Goal: Communication & Community: Answer question/provide support

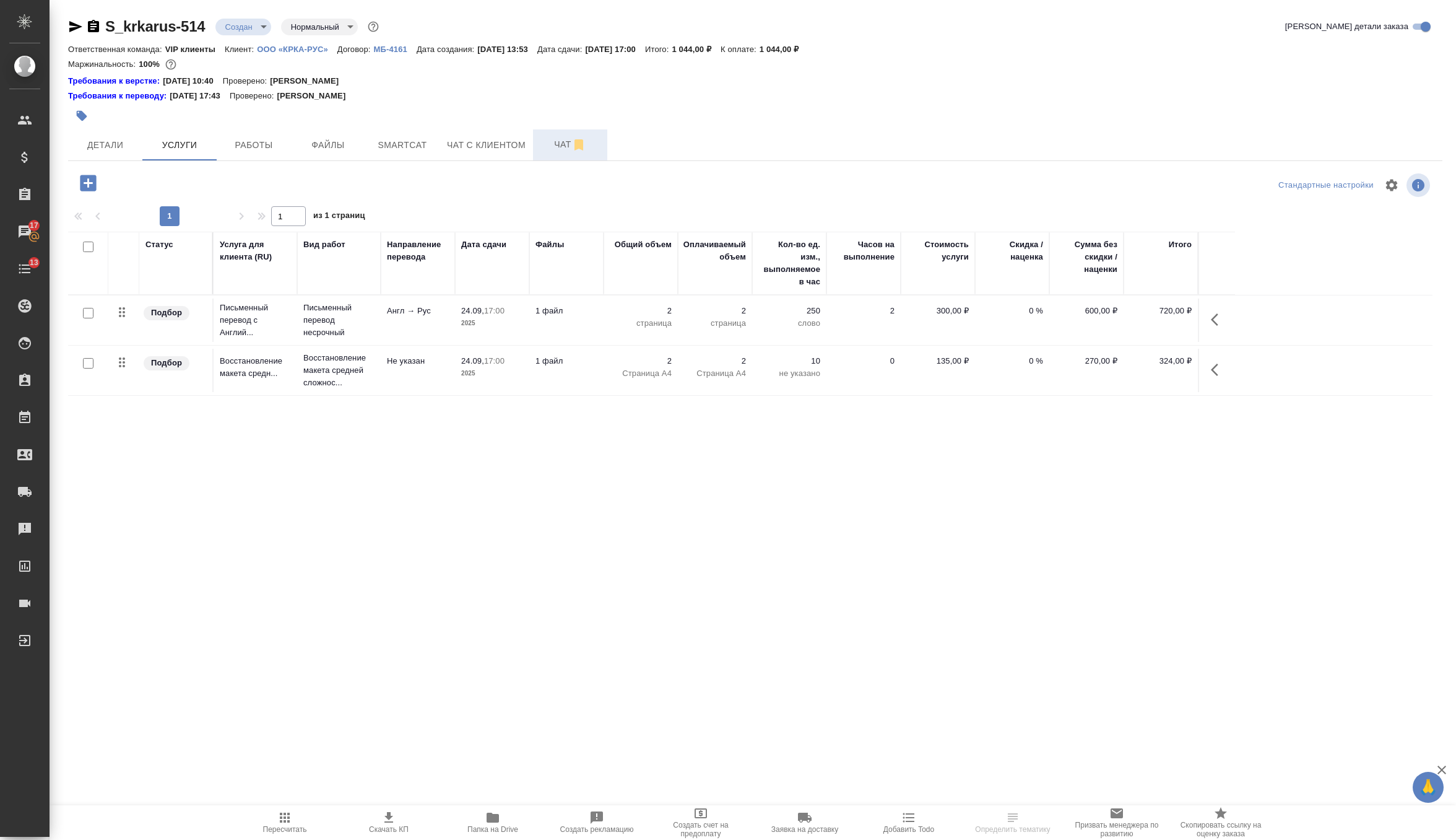
click at [564, 145] on span "Чат" at bounding box center [570, 144] width 59 height 15
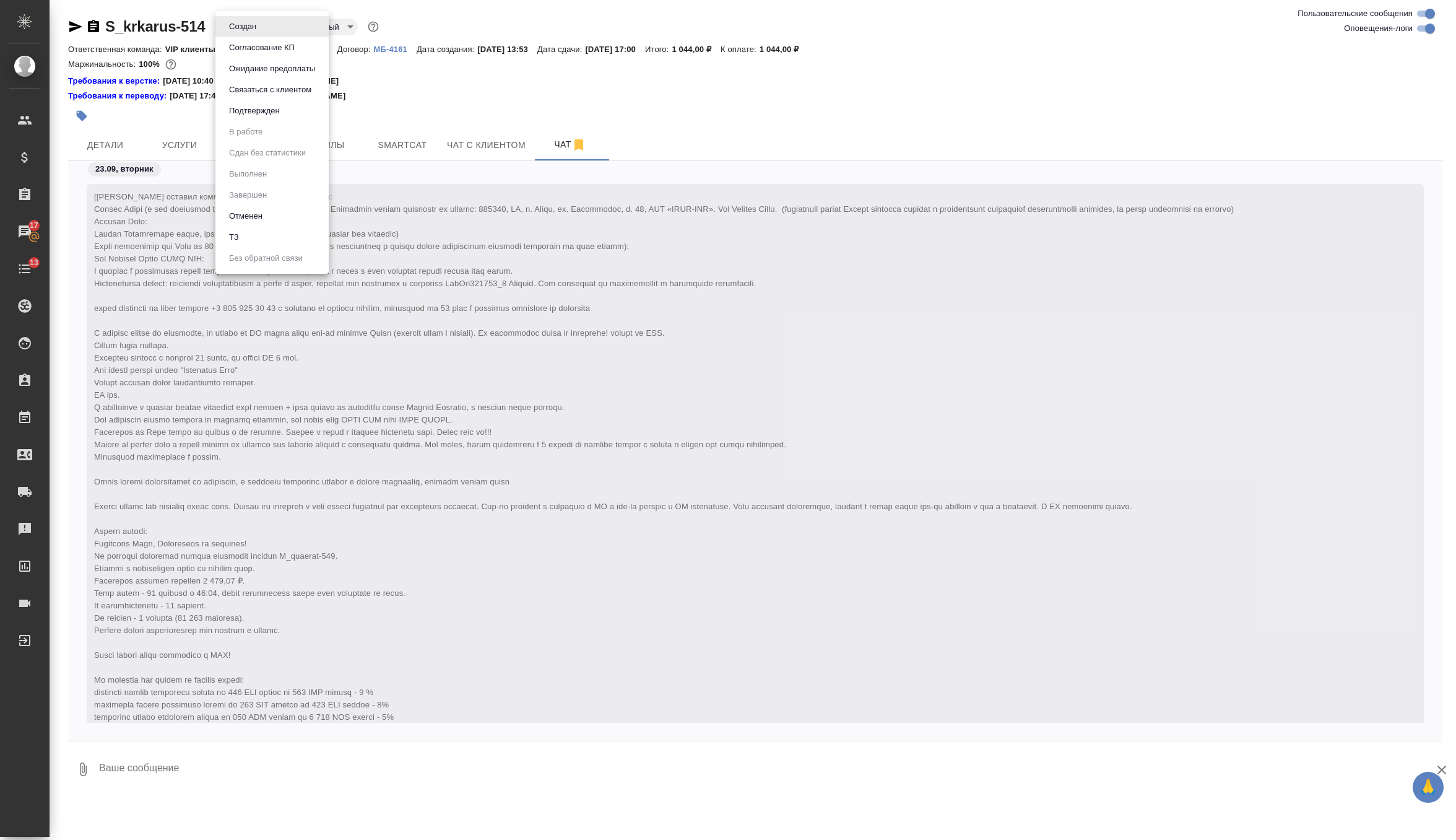
click at [259, 31] on body "🙏 .cls-1 fill:#fff; AWATERA Zverzhanovskaya Diana Клиенты Спецификации Заказы 1…" at bounding box center [728, 420] width 1456 height 840
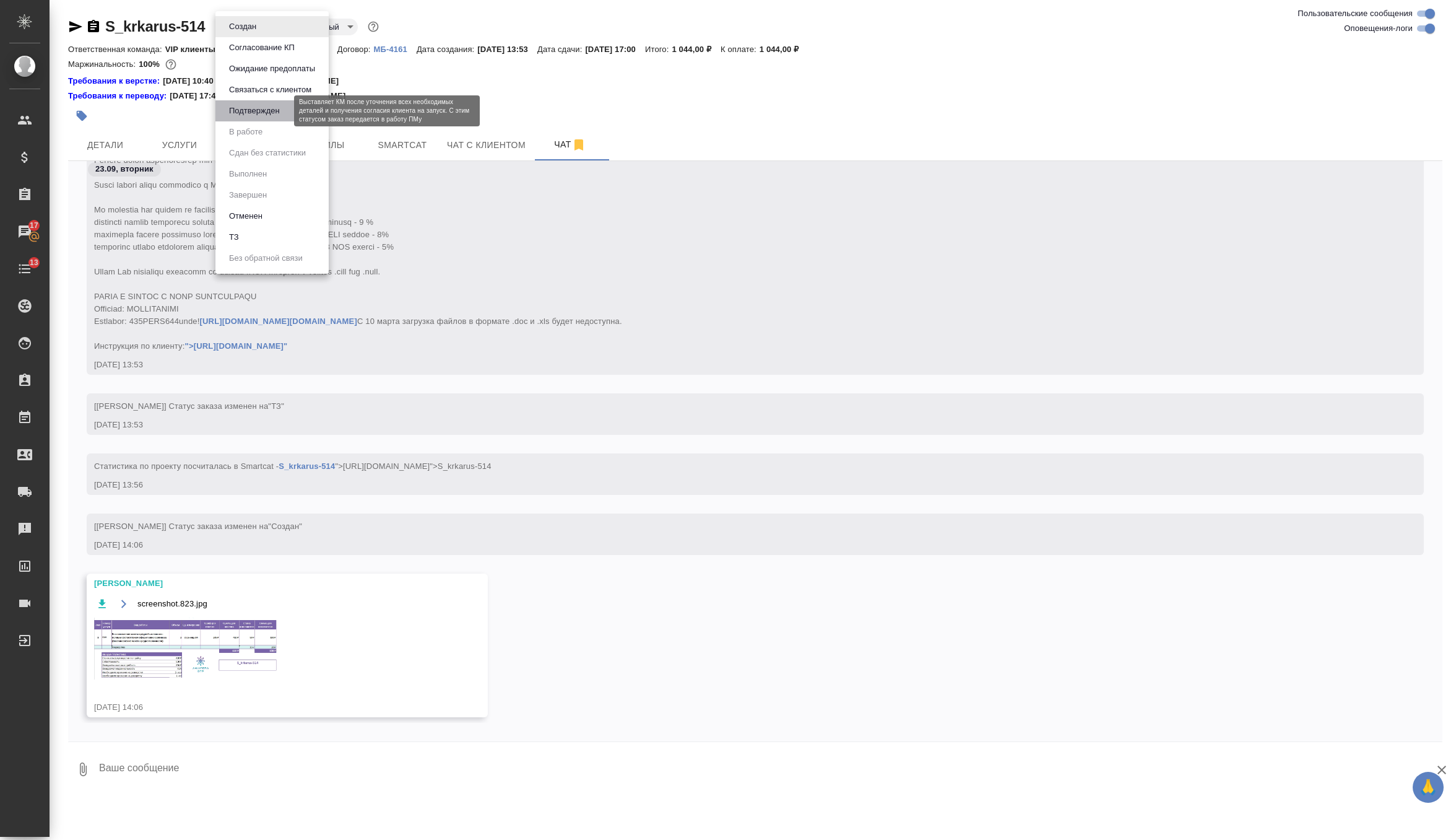
click at [279, 115] on button "Подтвержден" at bounding box center [255, 111] width 58 height 14
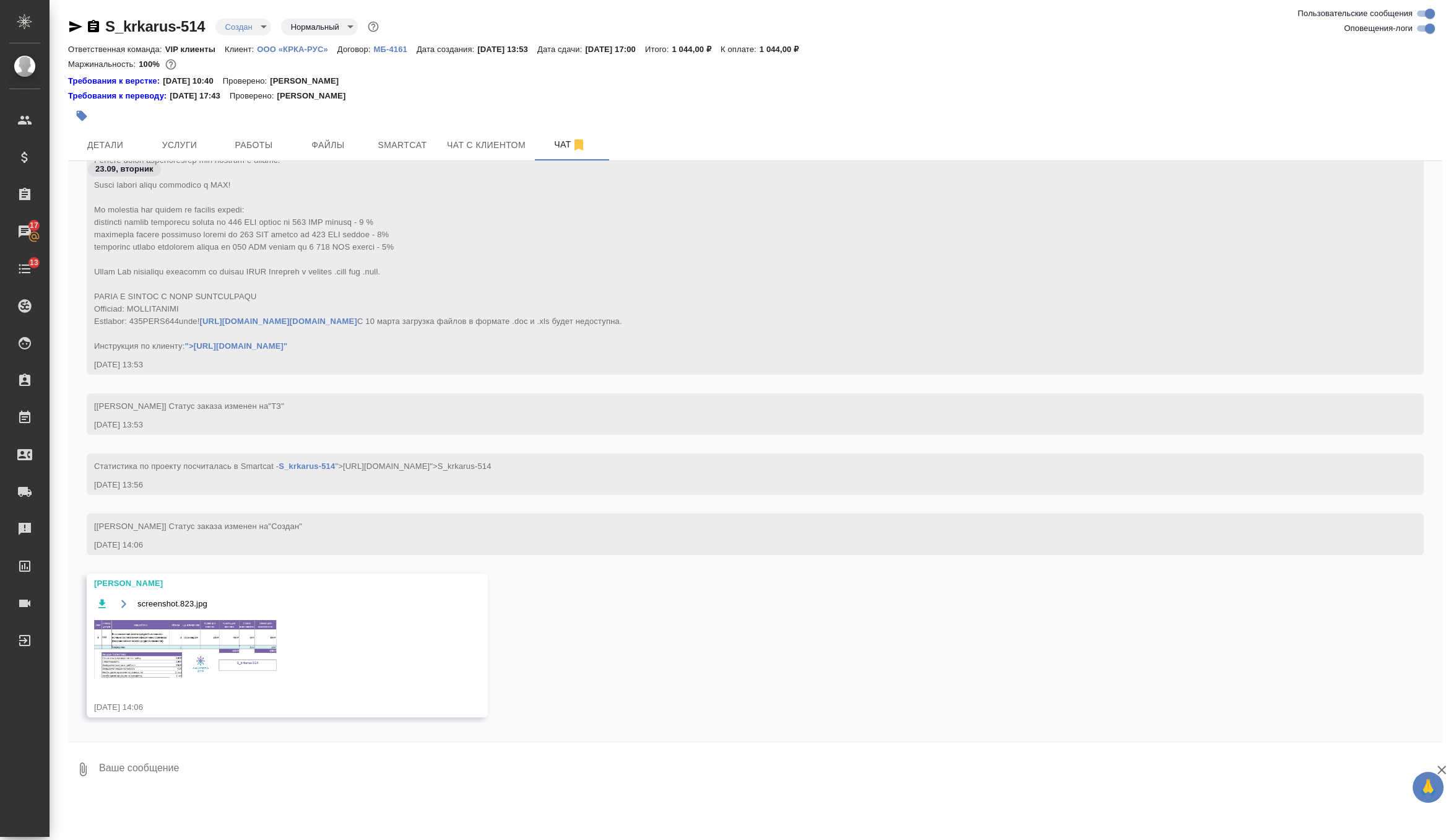
scroll to position [533, 0]
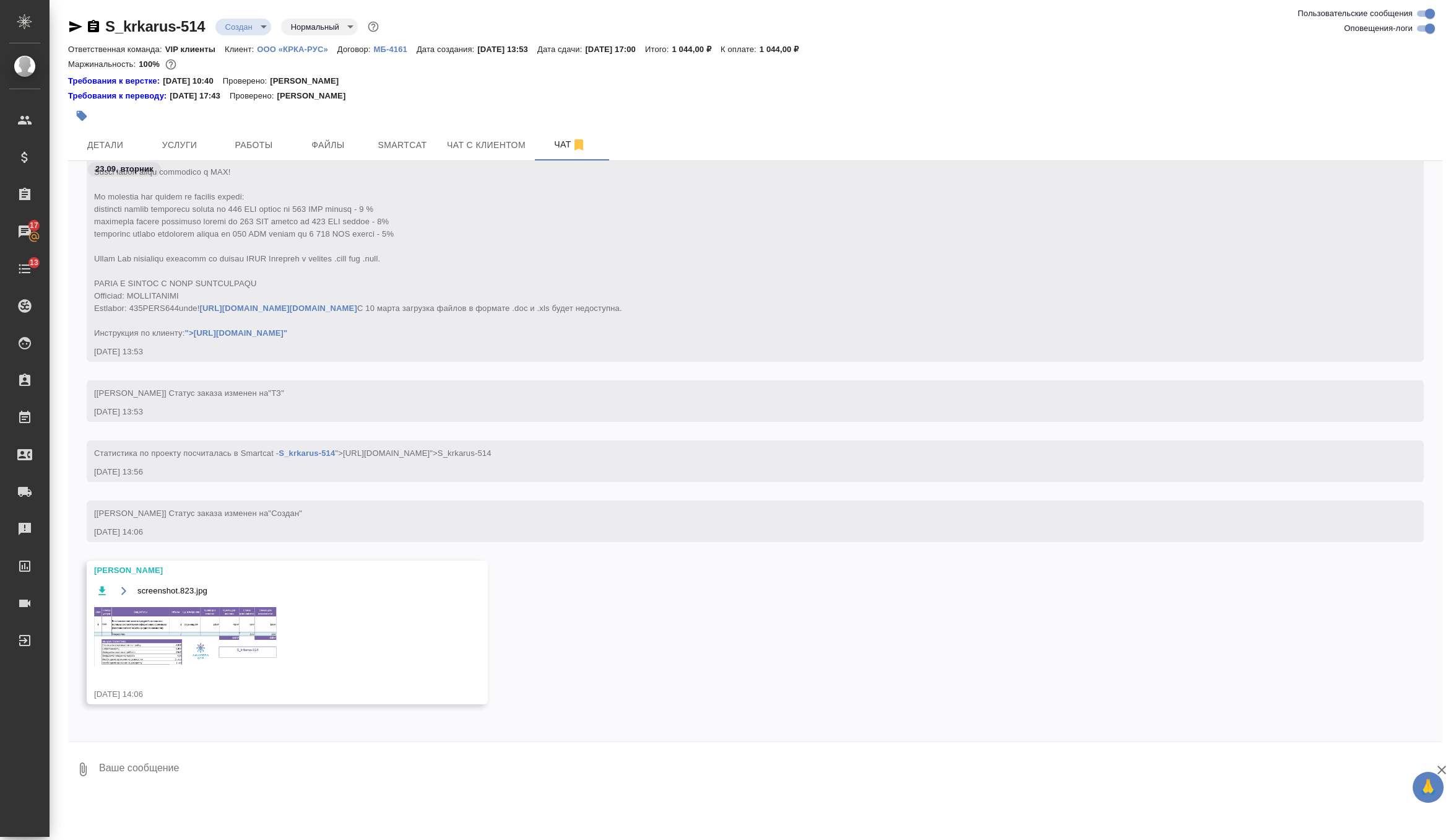
click at [195, 645] on img at bounding box center [187, 635] width 186 height 62
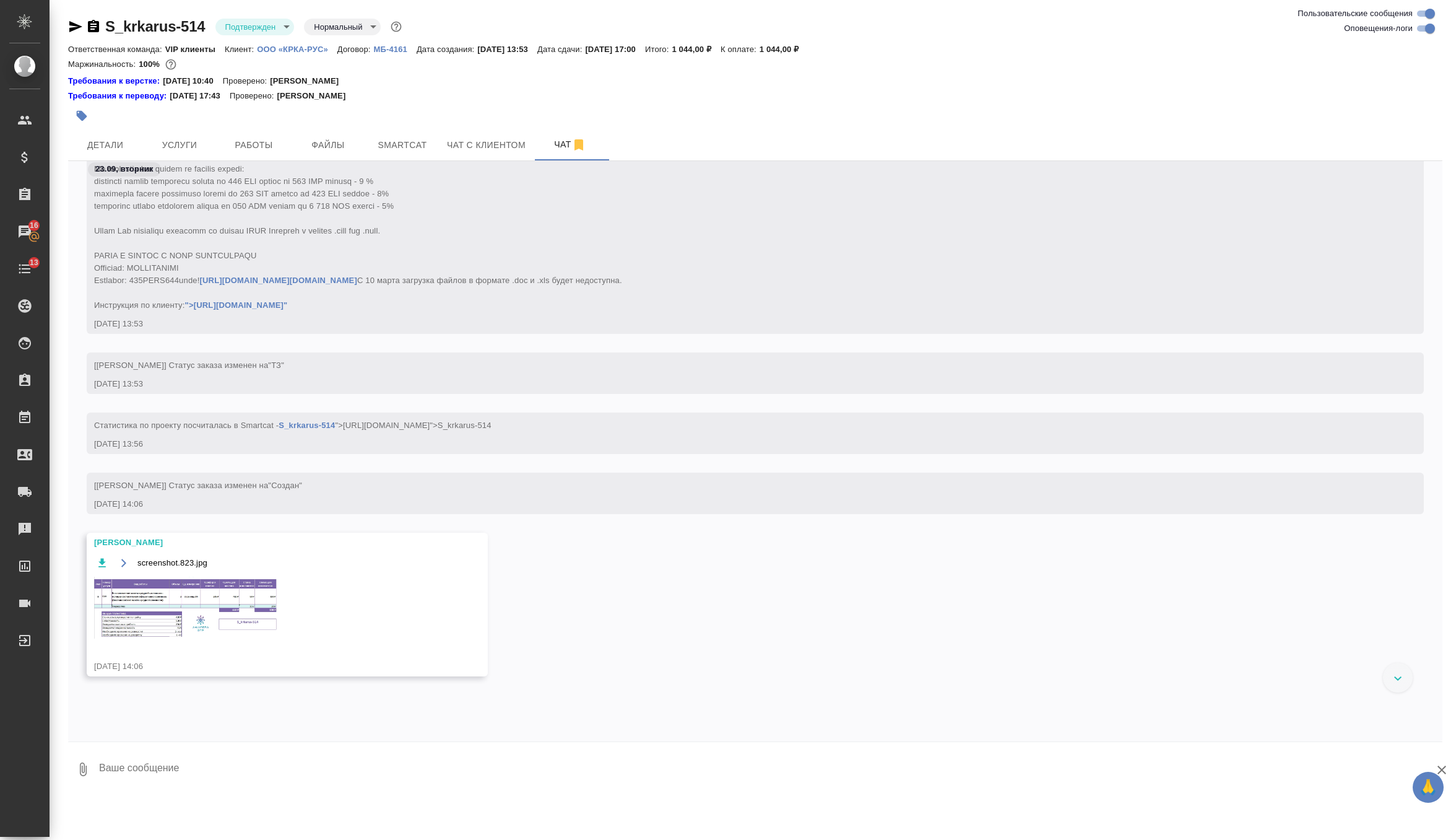
scroll to position [539, 0]
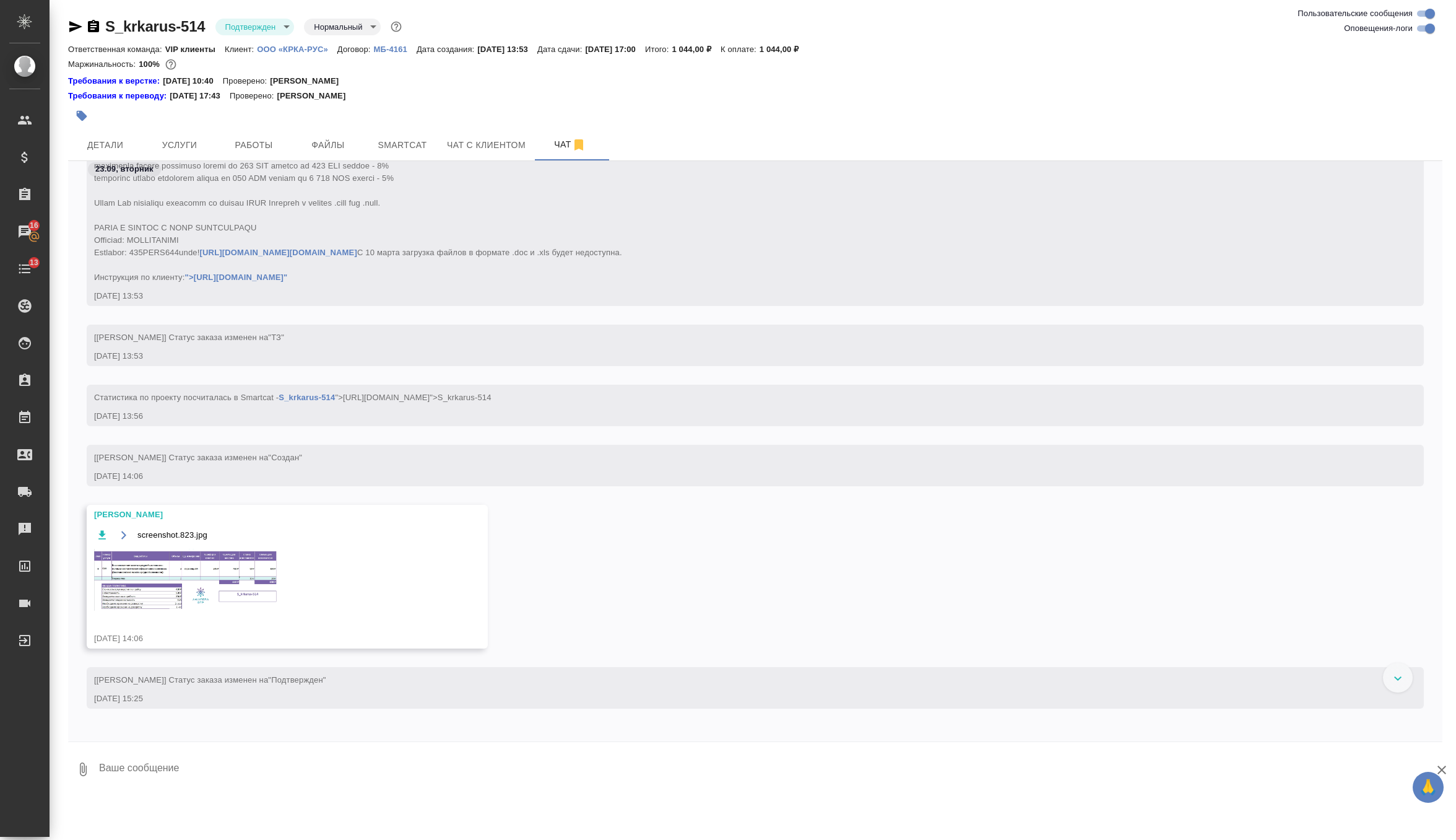
click at [205, 611] on img at bounding box center [187, 579] width 186 height 62
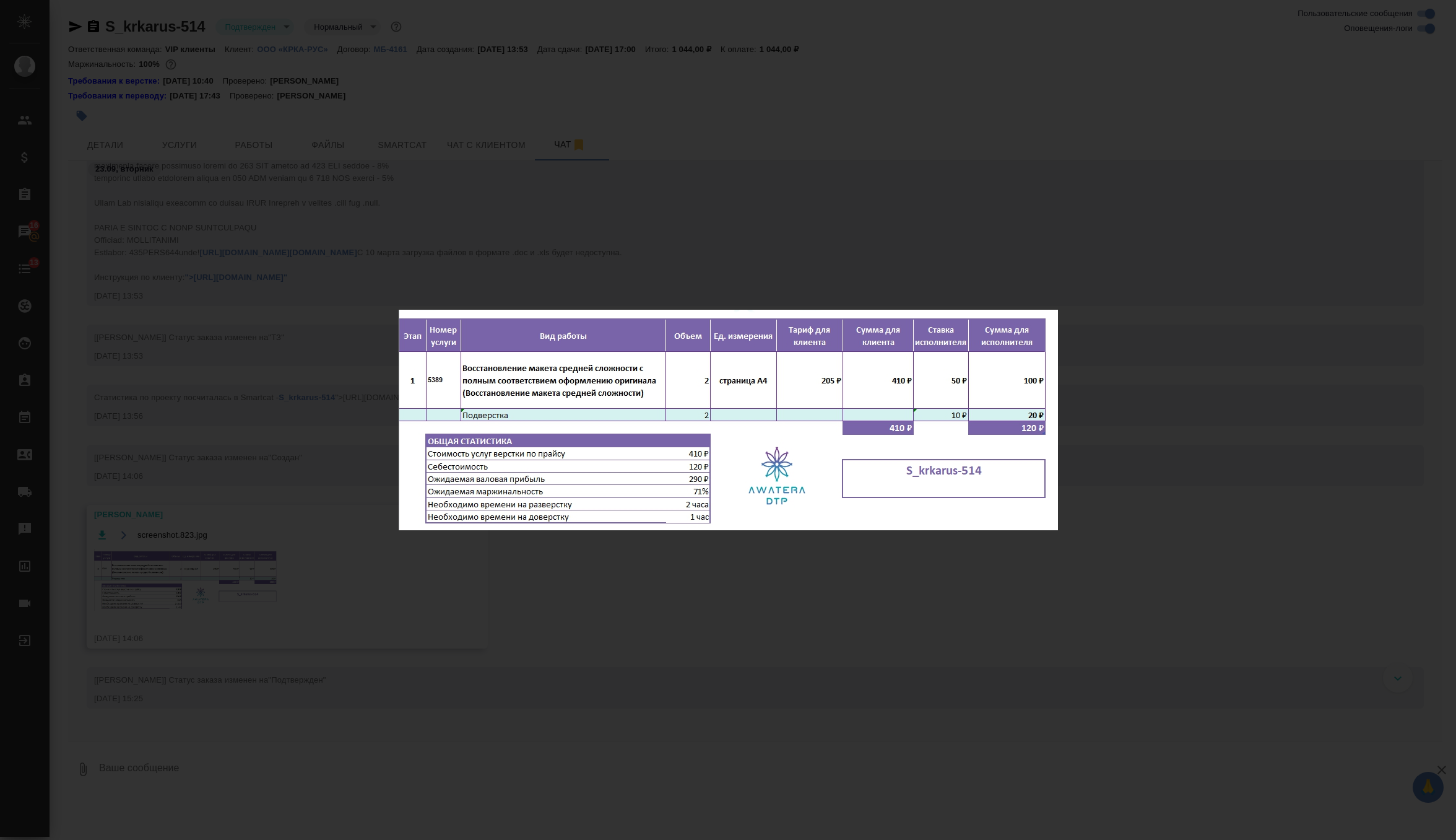
click at [527, 227] on div "screenshot.823.jpg 1 of 1" at bounding box center [728, 420] width 1456 height 840
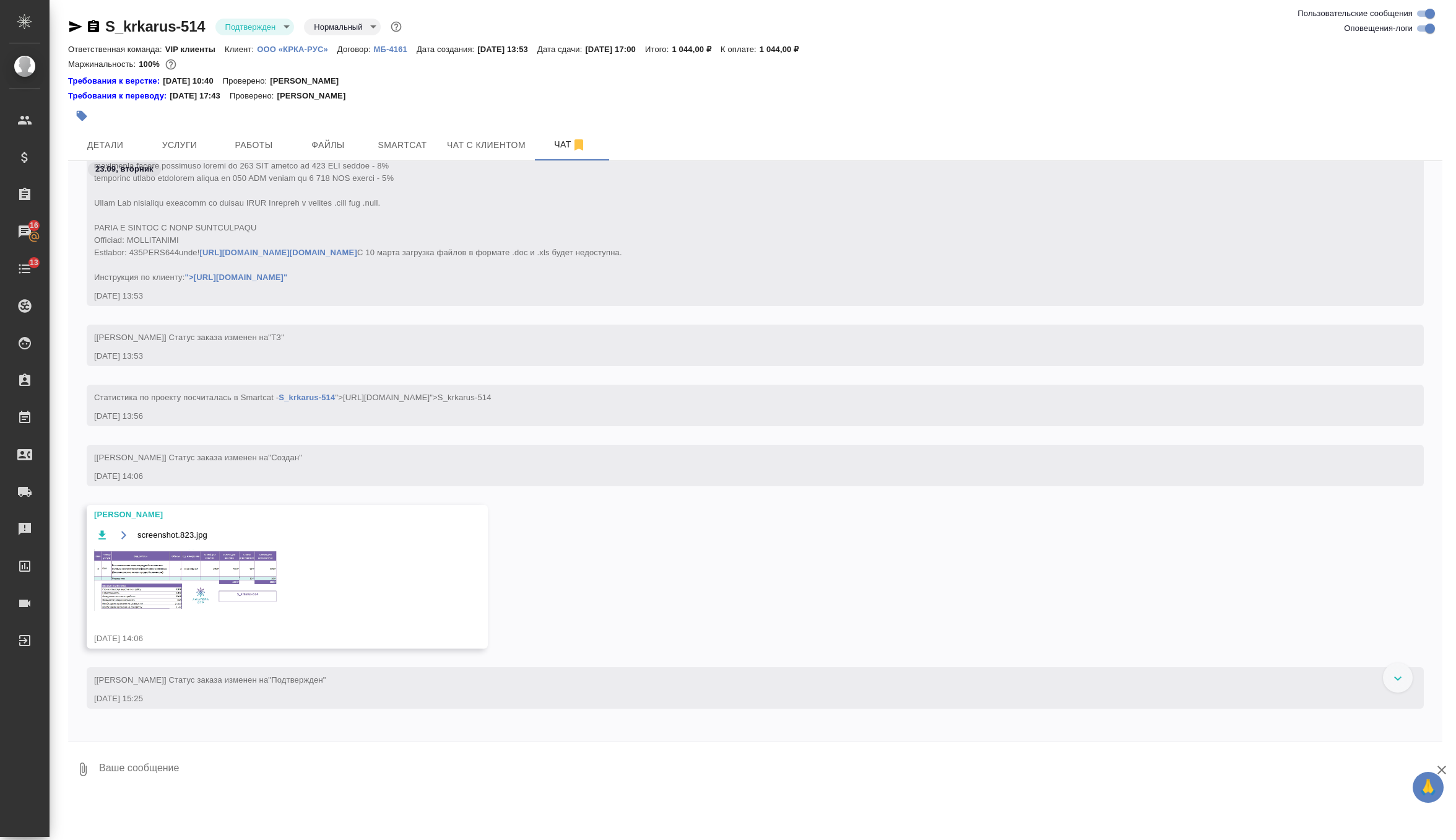
click at [238, 611] on img at bounding box center [187, 579] width 186 height 62
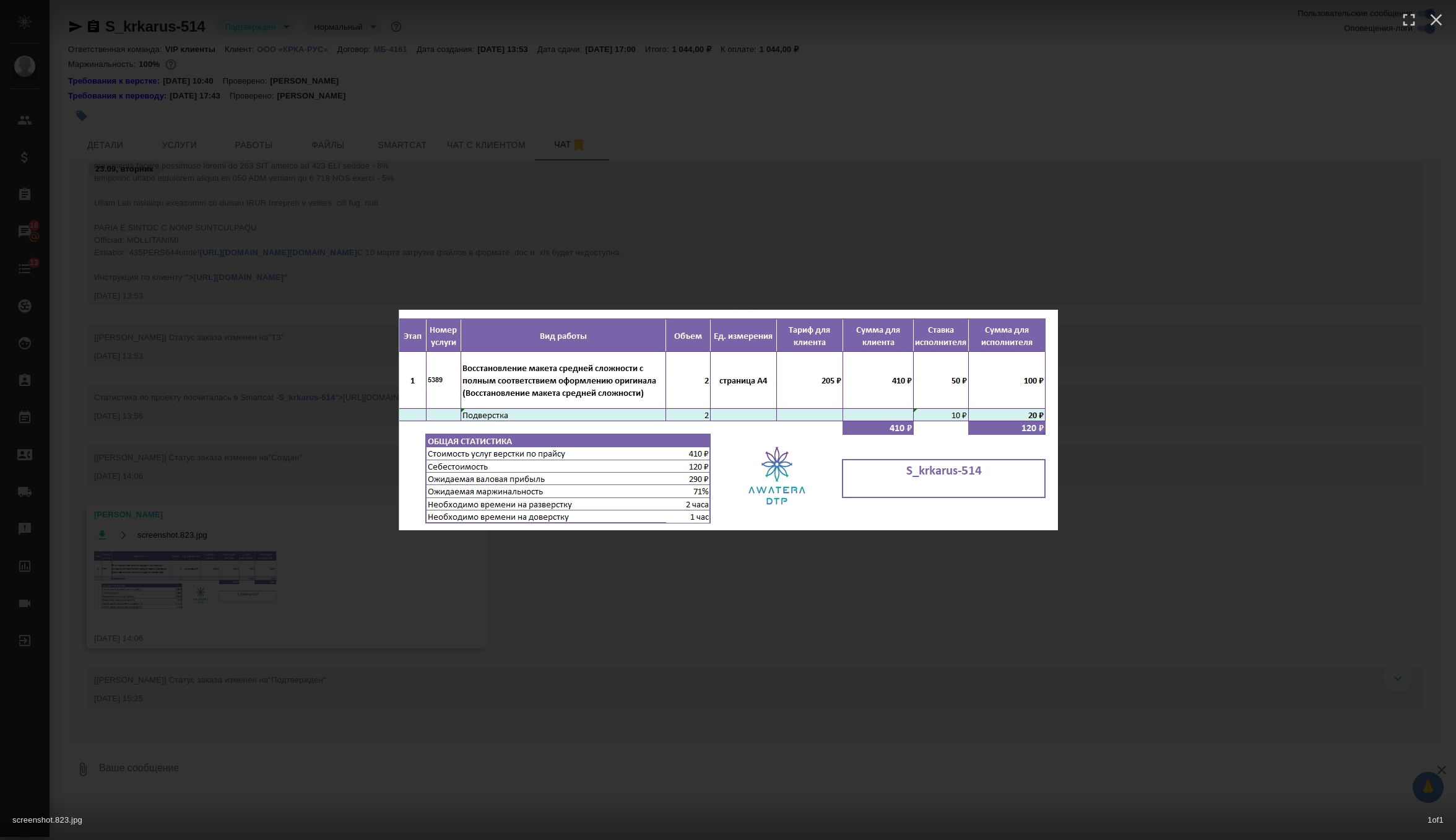
click at [444, 241] on div "screenshot.823.jpg 1 of 1" at bounding box center [728, 420] width 1456 height 840
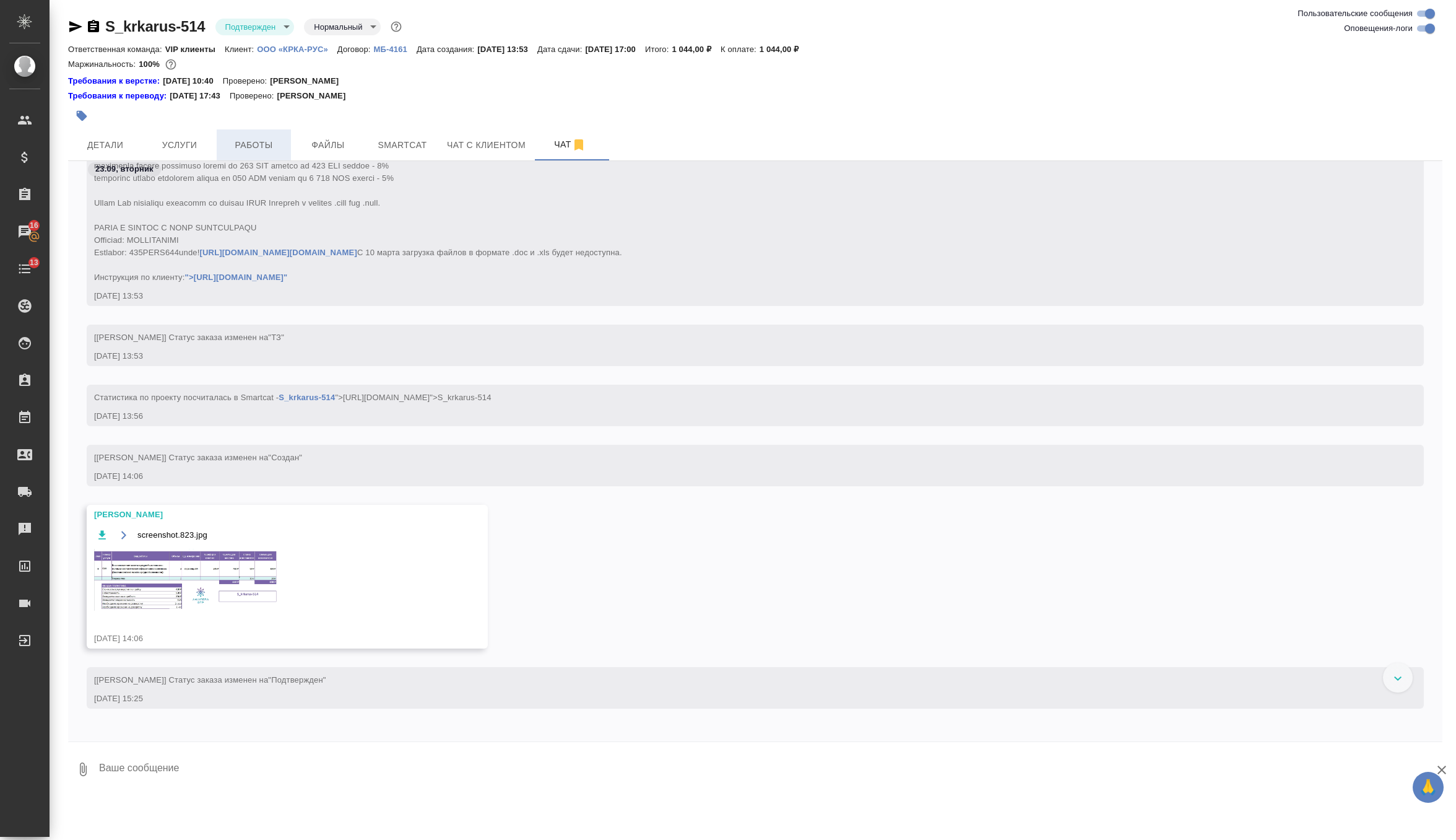
click at [247, 148] on span "Работы" at bounding box center [254, 145] width 59 height 15
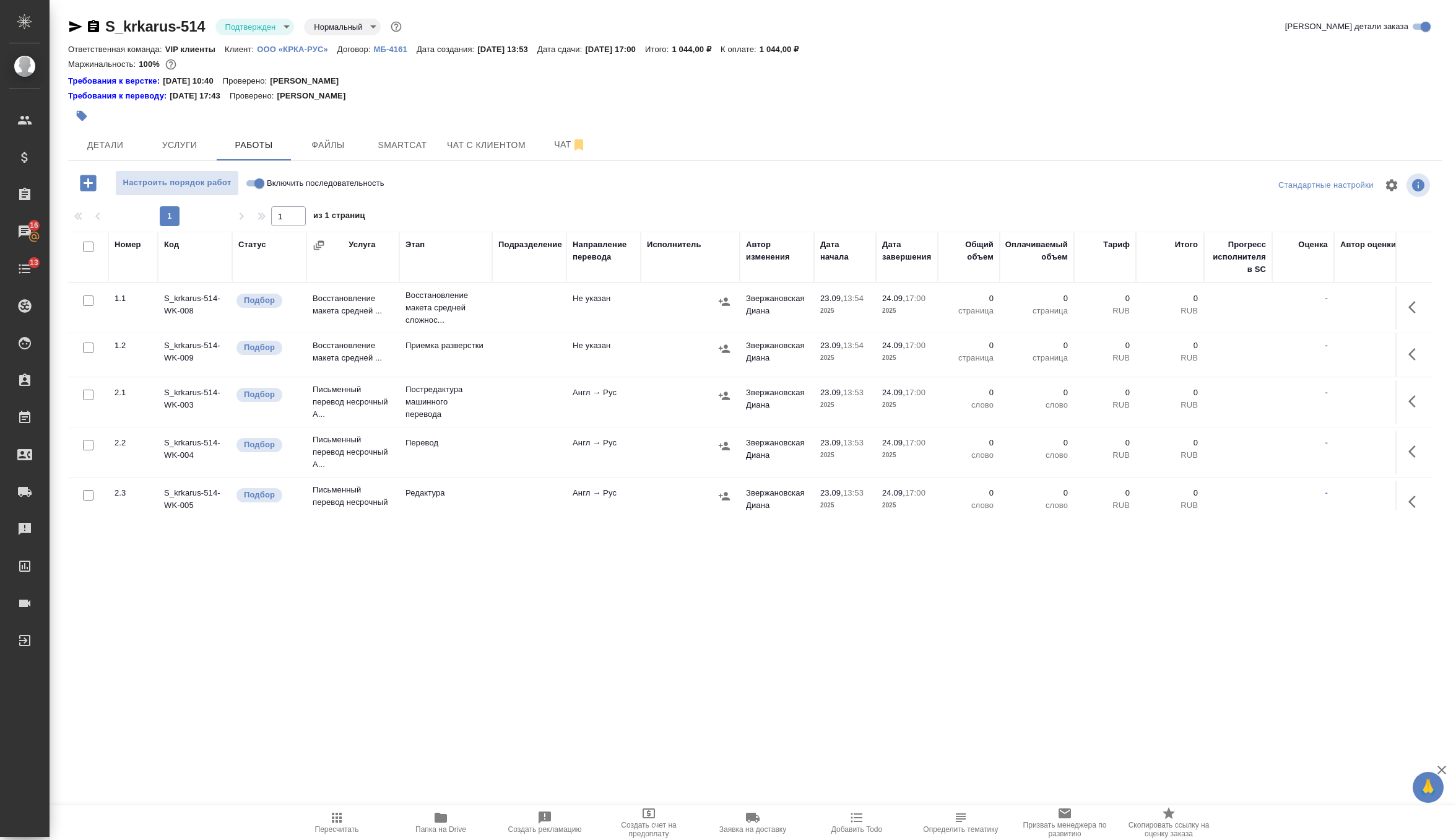
click at [1417, 303] on icon "button" at bounding box center [1416, 307] width 15 height 15
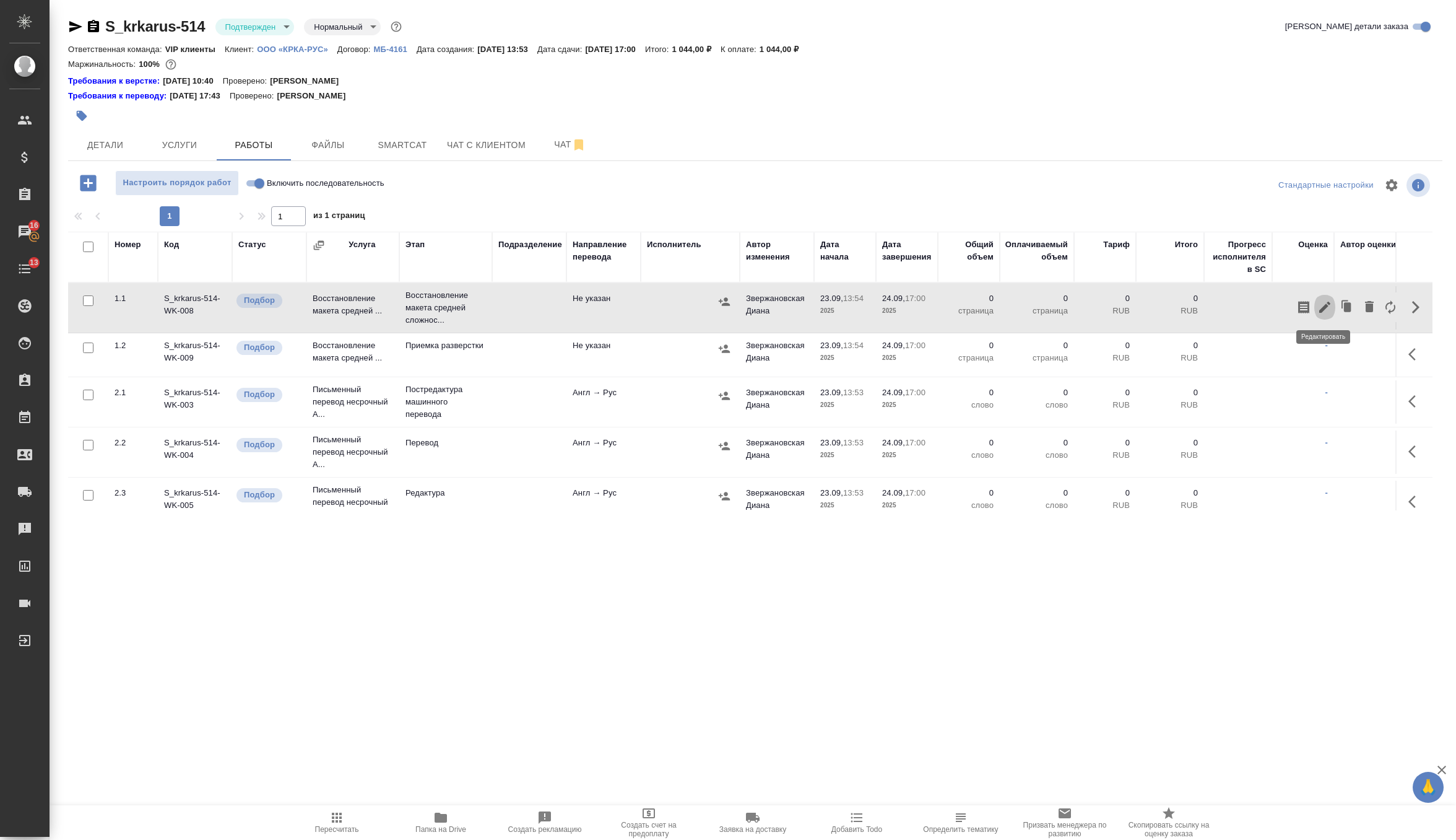
click at [1326, 310] on icon "button" at bounding box center [1325, 307] width 15 height 15
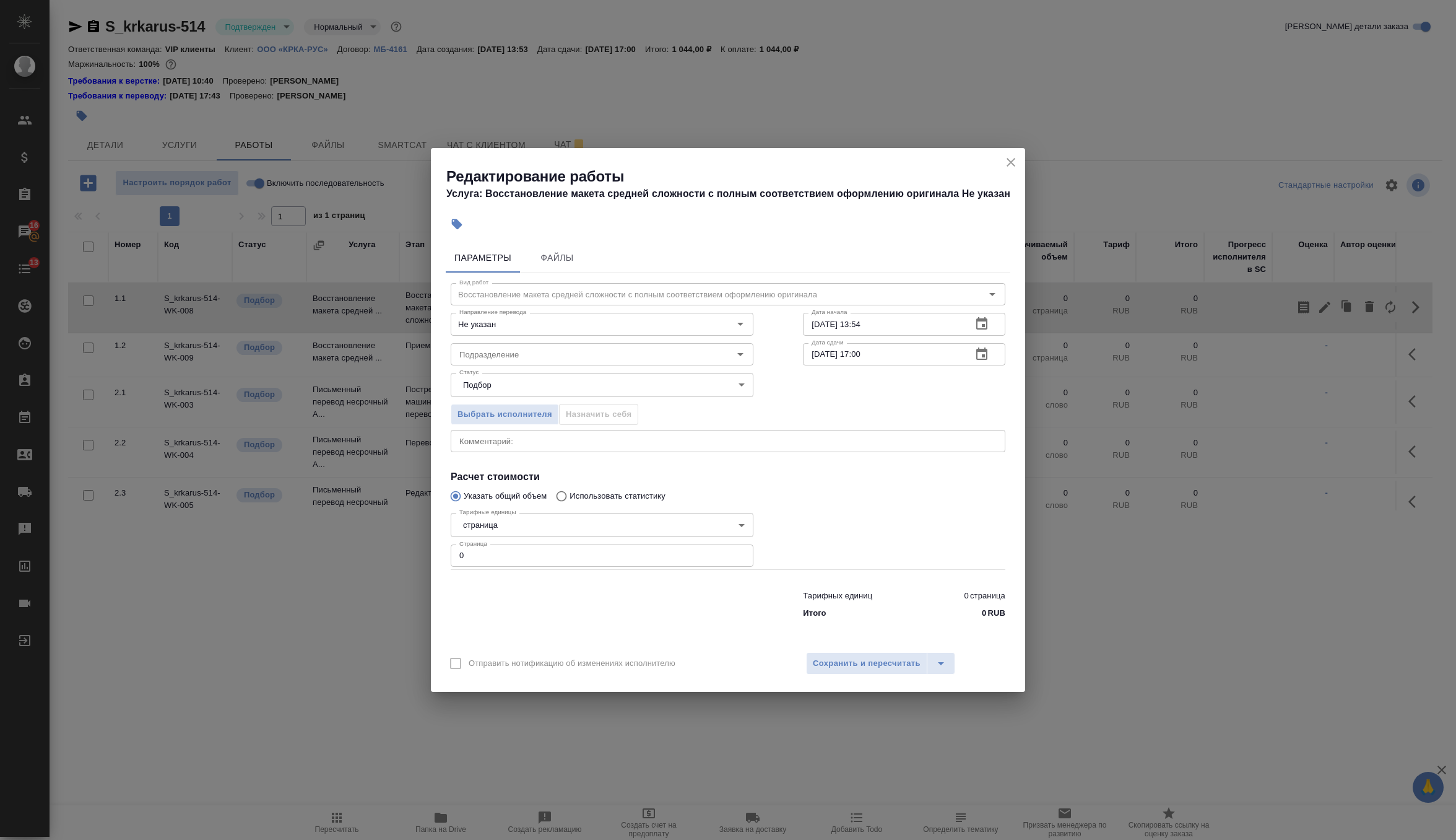
click at [595, 562] on input "0" at bounding box center [602, 556] width 303 height 22
type input "2"
click at [636, 353] on input "Подразделение" at bounding box center [581, 354] width 254 height 15
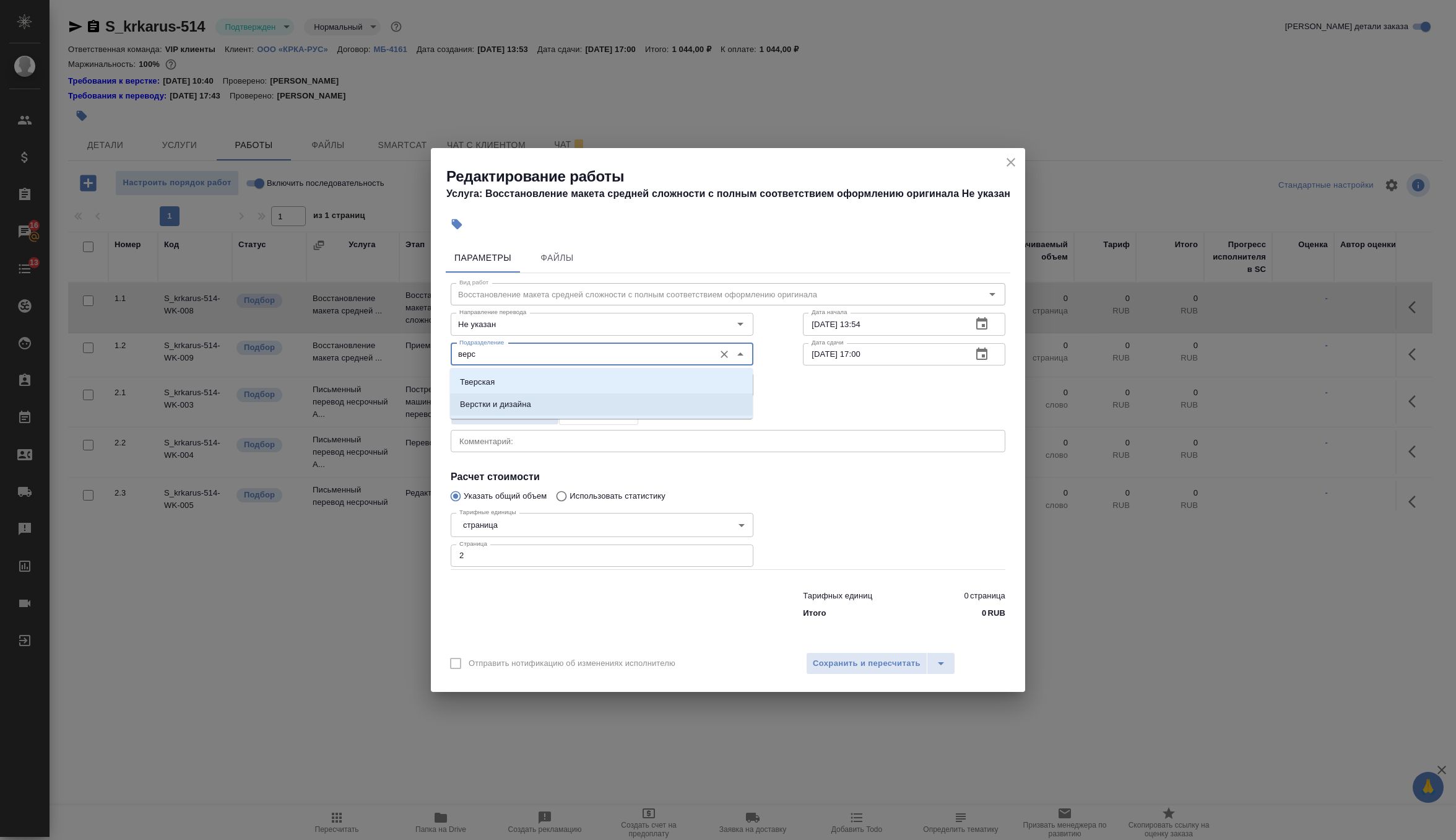
click at [633, 412] on li "Верстки и дизайна" at bounding box center [601, 404] width 303 height 22
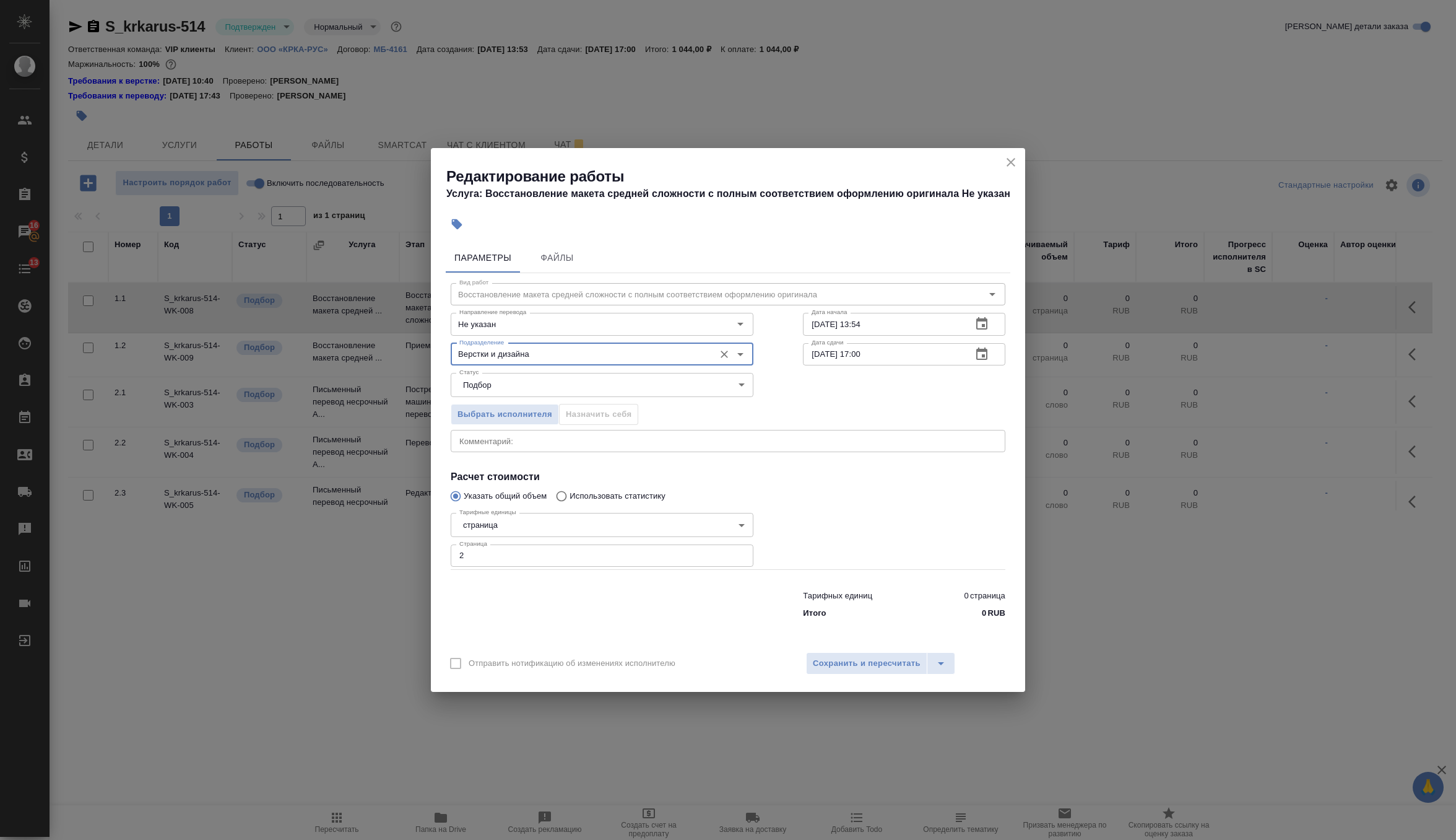
type input "Верстки и дизайна"
click at [900, 329] on input "23.09.2025 13:54" at bounding box center [882, 324] width 159 height 22
type input "23.09.2025 15:20"
click at [985, 354] on icon "button" at bounding box center [981, 354] width 15 height 15
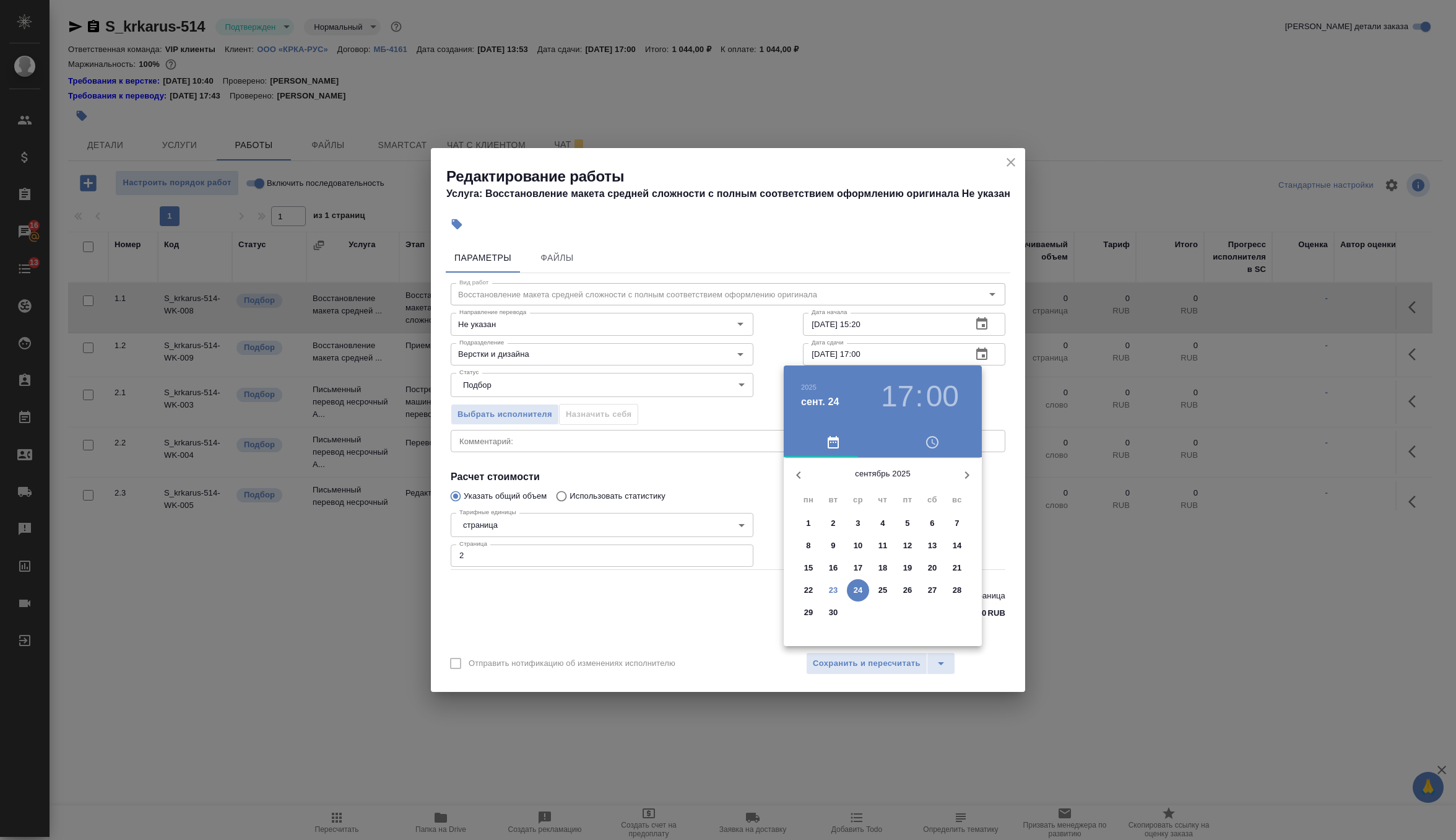
click at [834, 596] on button "23" at bounding box center [833, 590] width 22 height 22
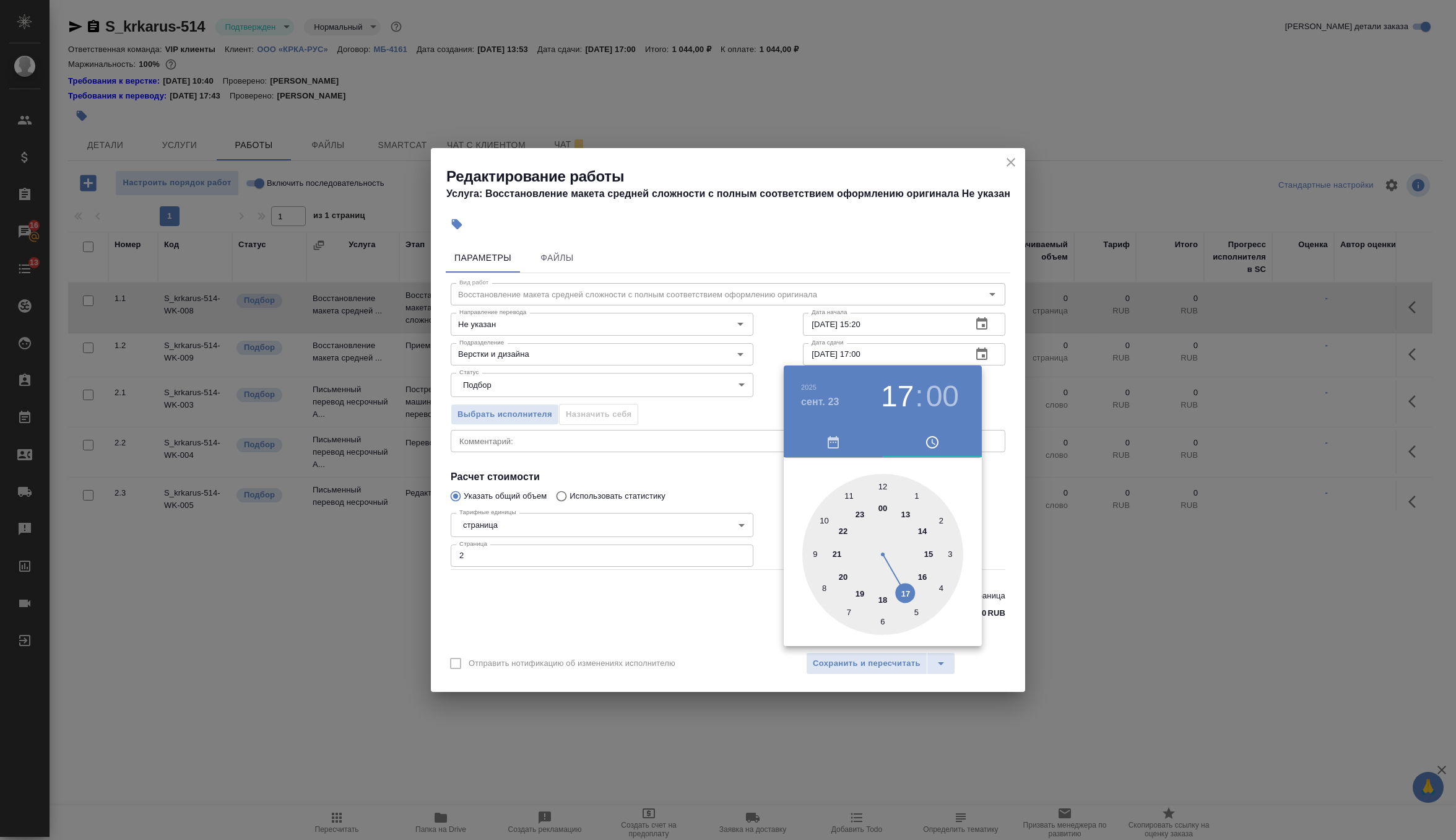
click at [937, 383] on h3 "00" at bounding box center [942, 396] width 33 height 34
click at [947, 586] on div at bounding box center [882, 554] width 161 height 161
click at [888, 620] on div at bounding box center [882, 554] width 161 height 161
click at [880, 627] on div at bounding box center [882, 554] width 161 height 161
type input "23.09.2025 17:30"
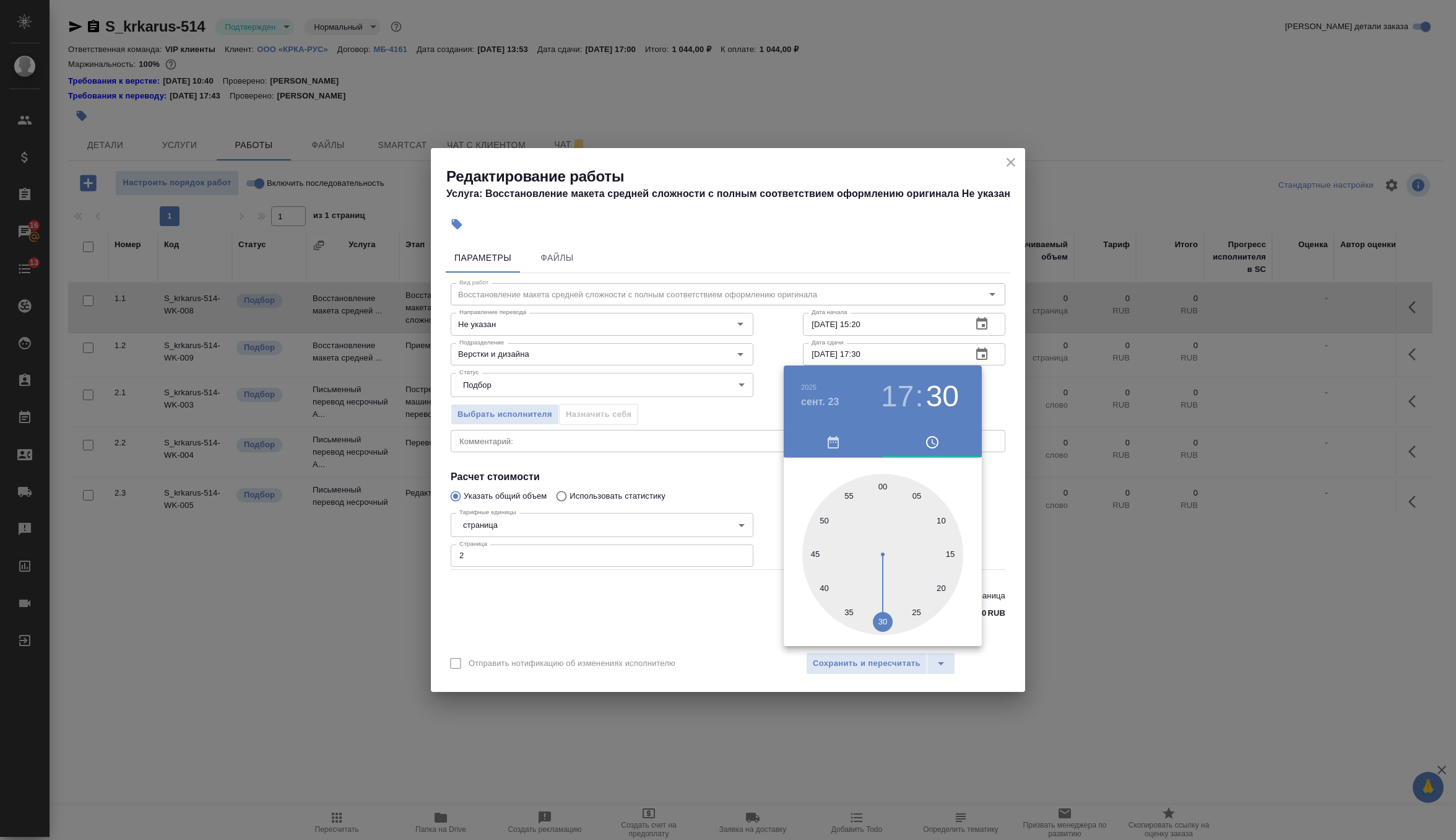
click at [989, 398] on div at bounding box center [728, 420] width 1456 height 840
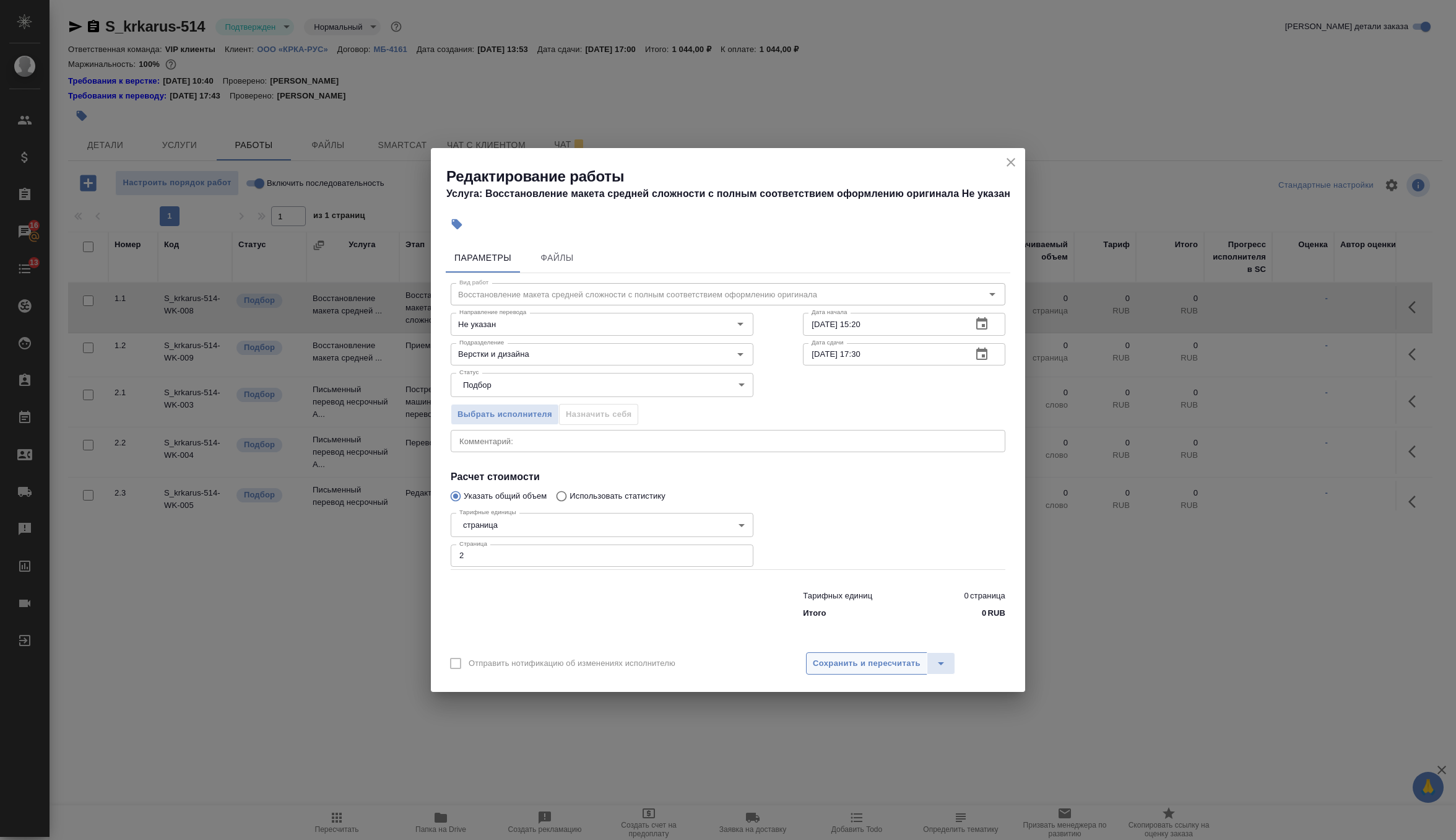
click at [904, 665] on span "Сохранить и пересчитать" at bounding box center [867, 664] width 108 height 14
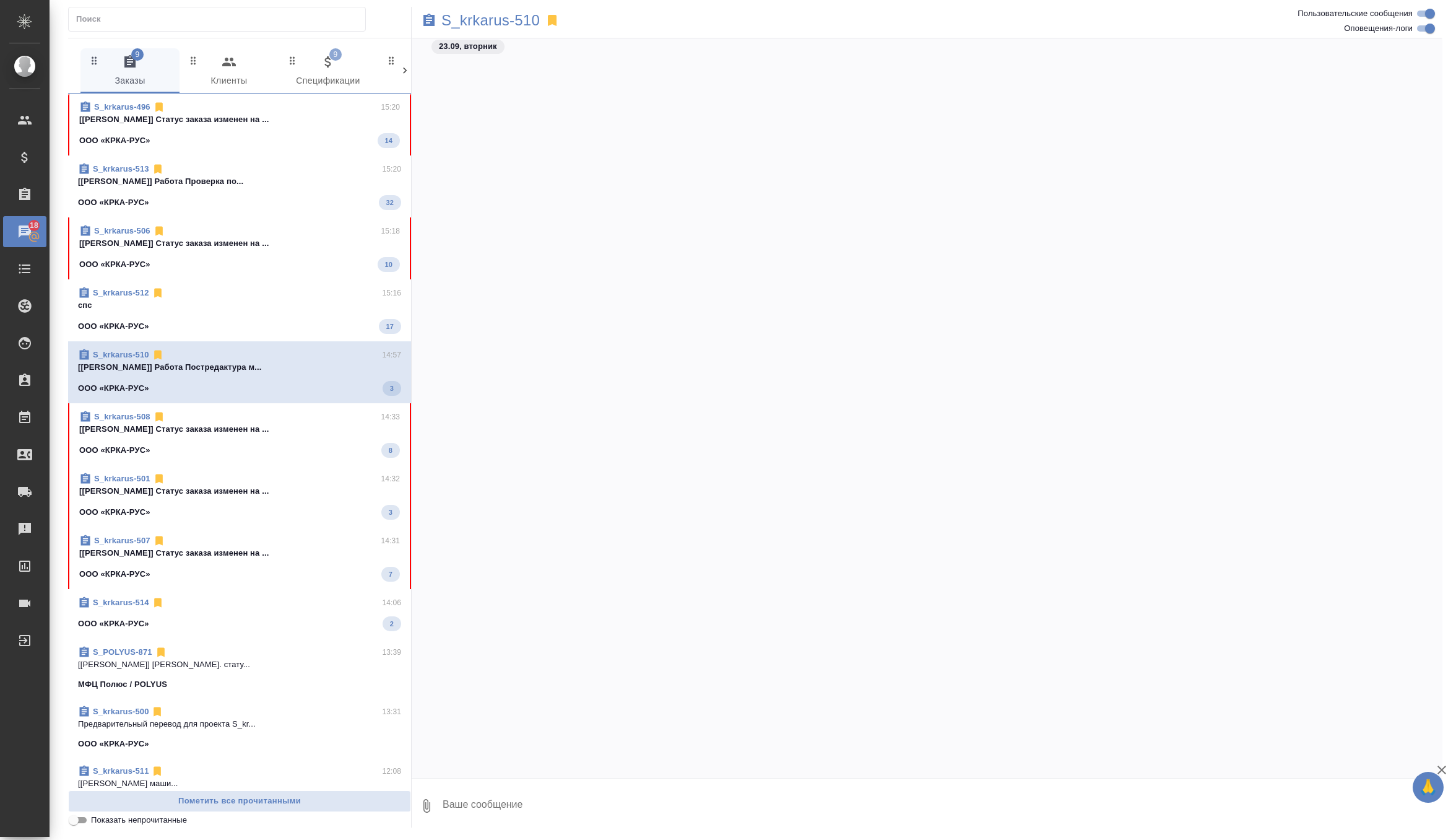
scroll to position [33761, 0]
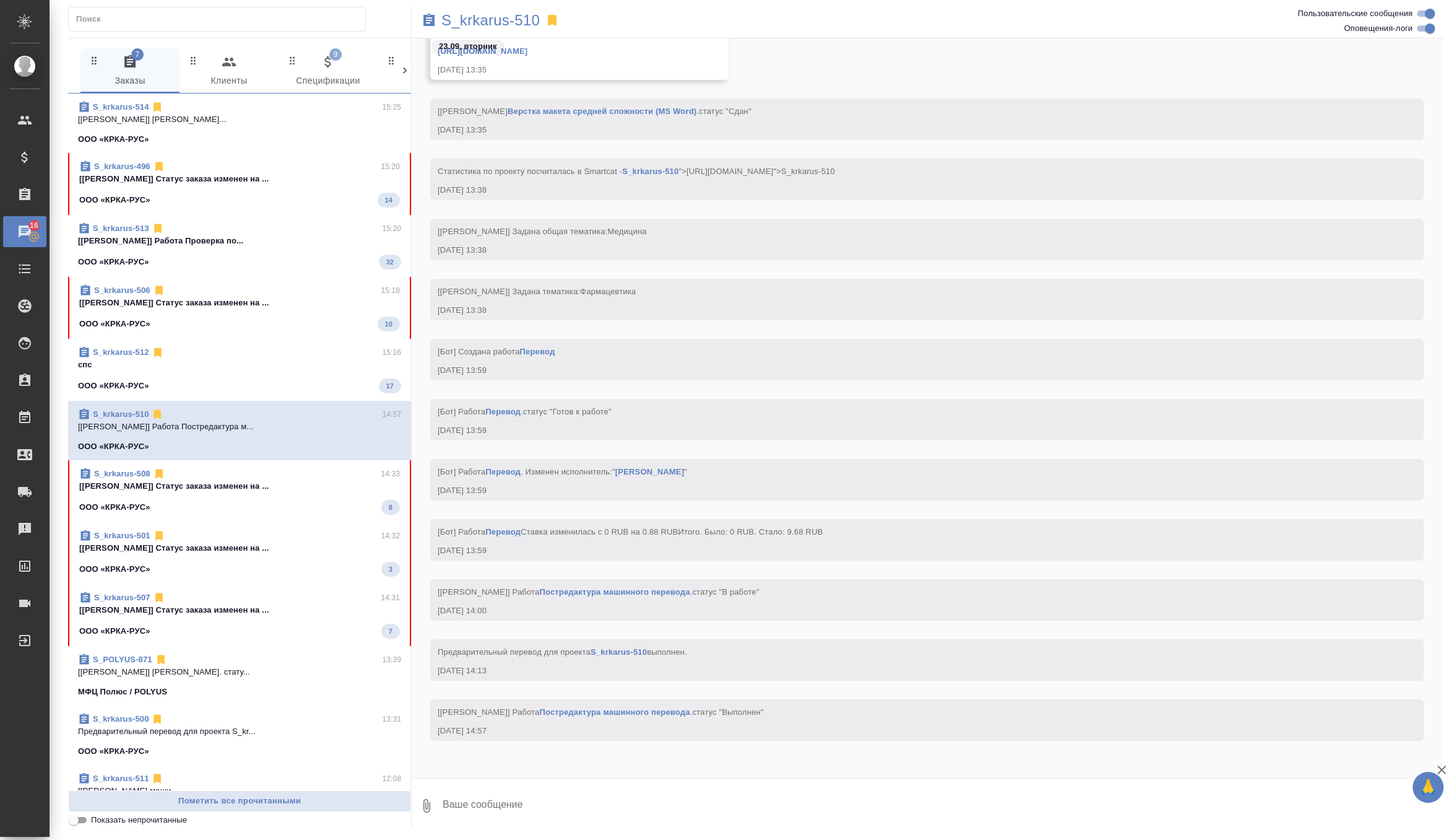
click at [277, 195] on div "ООО «КРКА-РУС» 14" at bounding box center [239, 200] width 321 height 15
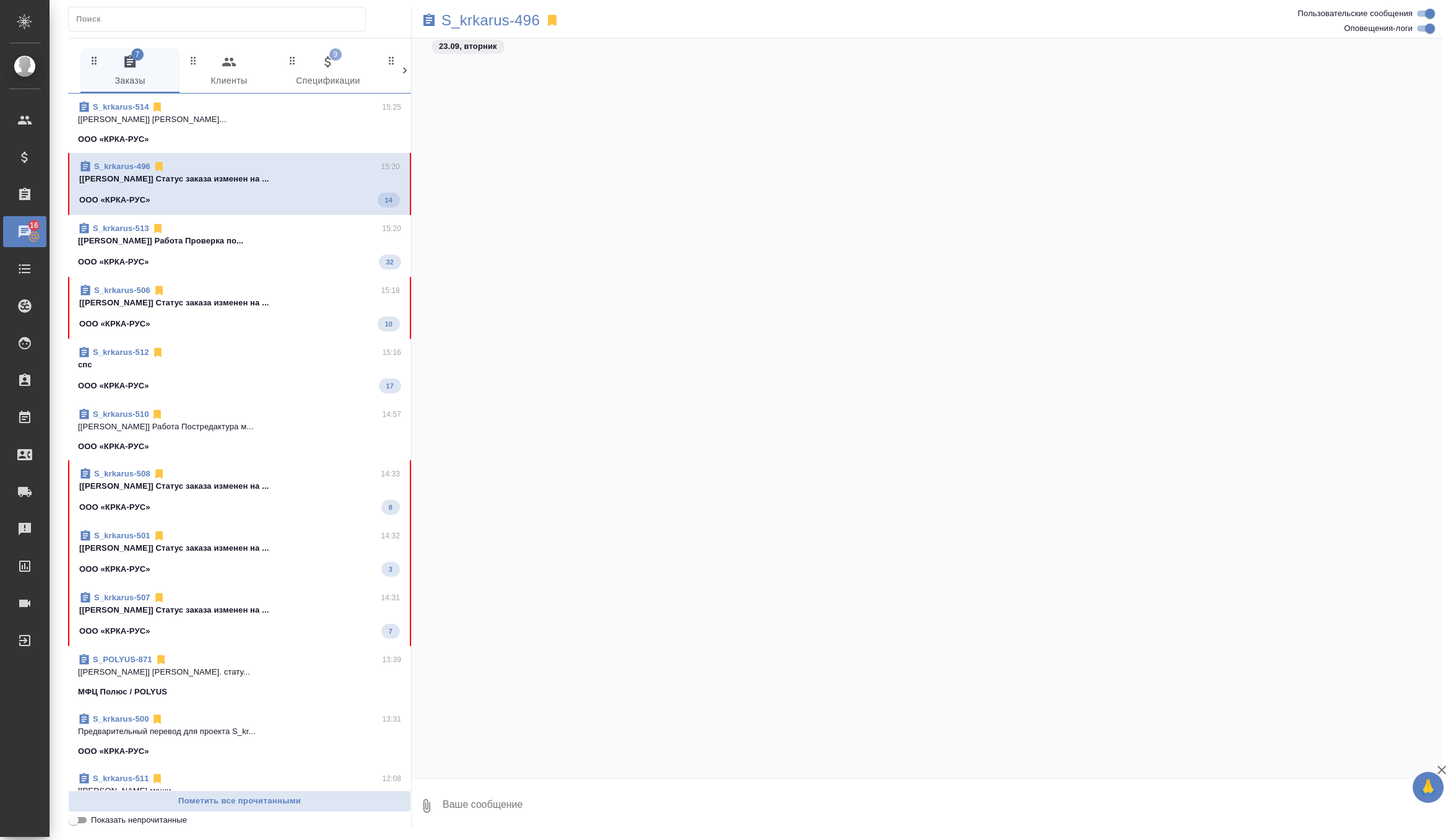
scroll to position [136925, 0]
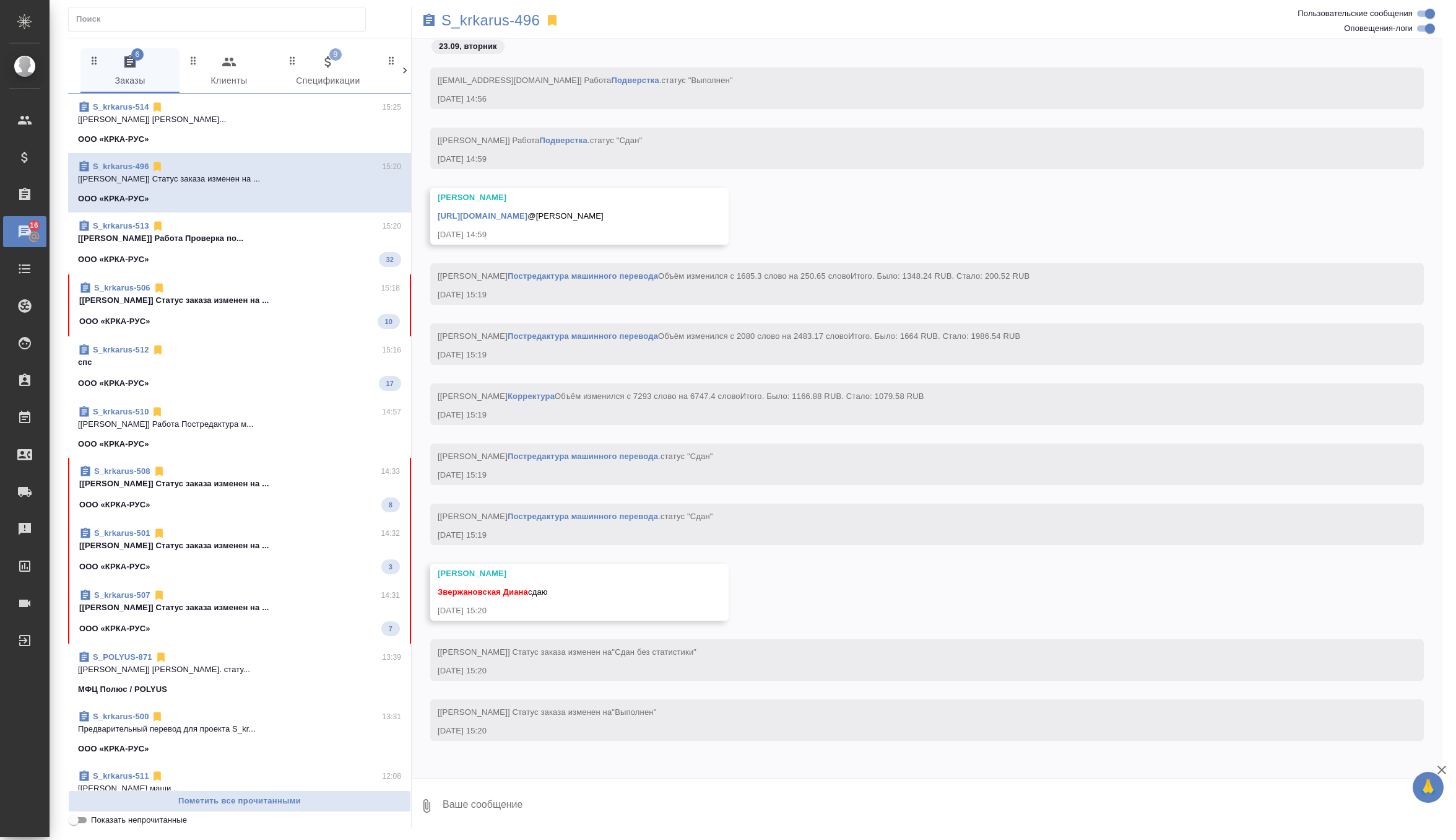
click at [606, 803] on textarea at bounding box center [941, 806] width 1001 height 42
type textarea "забрала спасибо)"
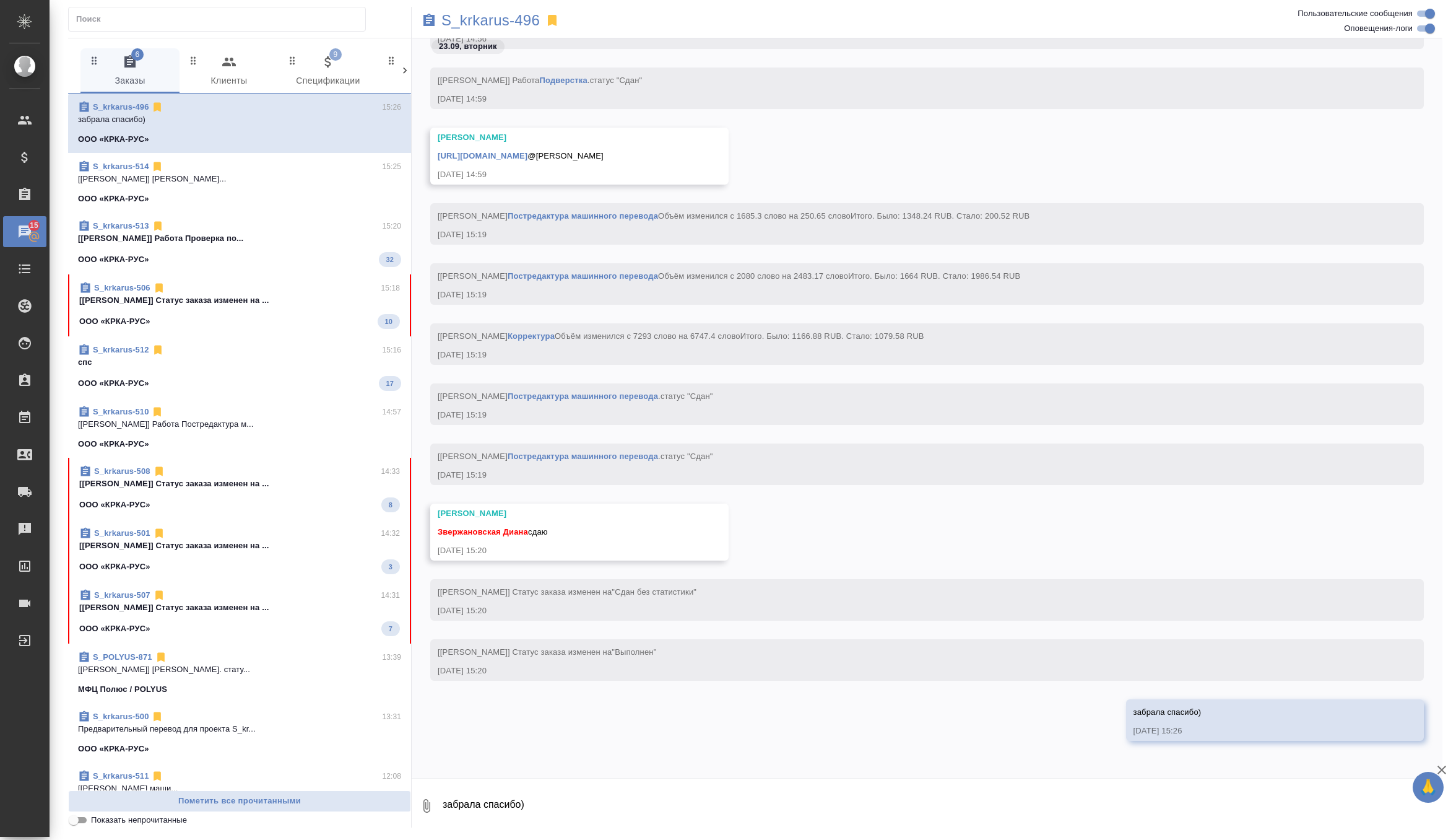
click at [527, 151] on link "https://drive.awatera.com/apps/files/files/10390547?dir=/Shares/%D0%9E%D0%9E%D0…" at bounding box center [483, 156] width 90 height 10
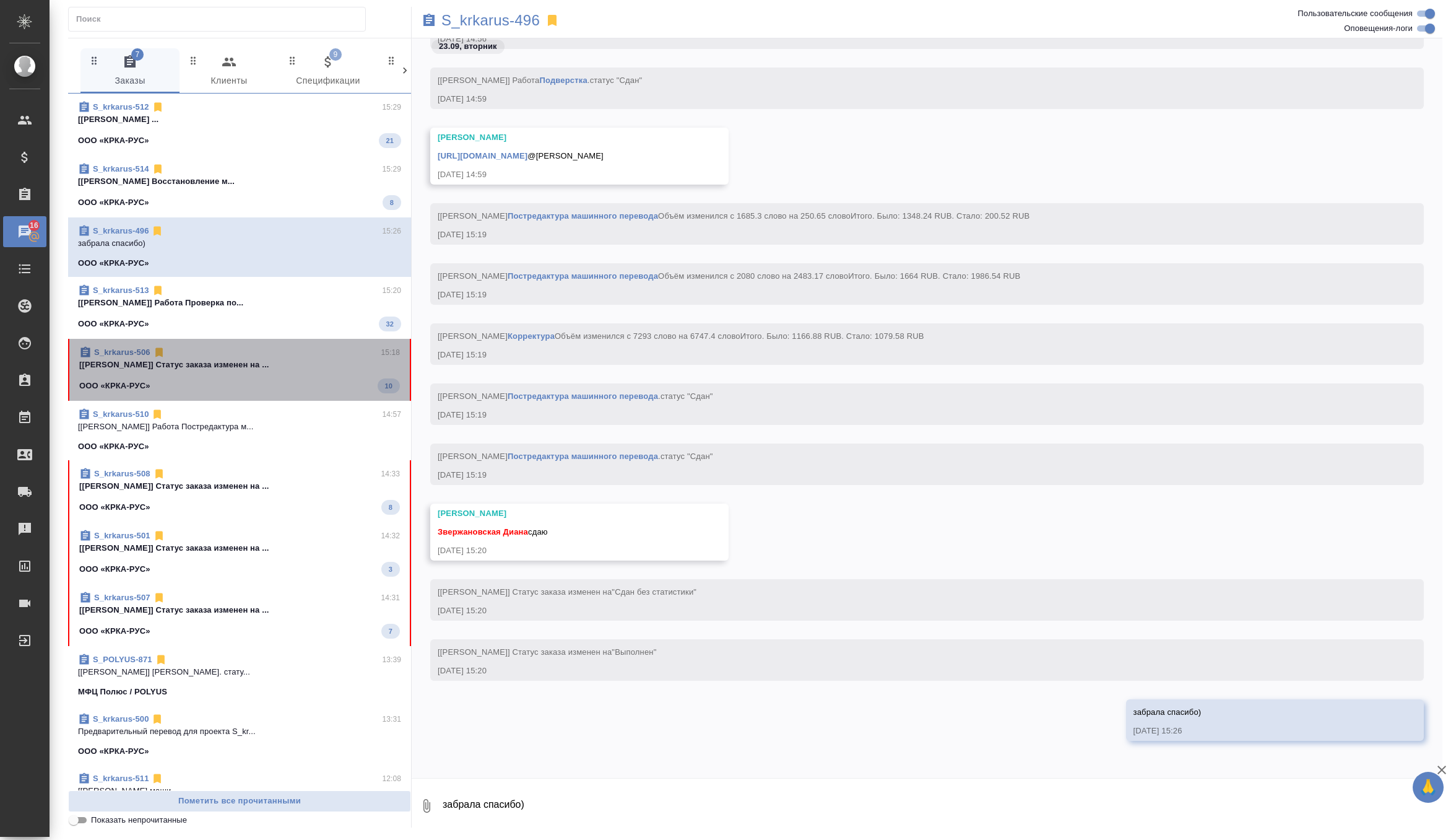
click at [255, 372] on span "S_krkarus-506 15:18 [Грабко Мария] Статус заказа изменен на ... ООО «КРКА-РУС» …" at bounding box center [239, 369] width 321 height 47
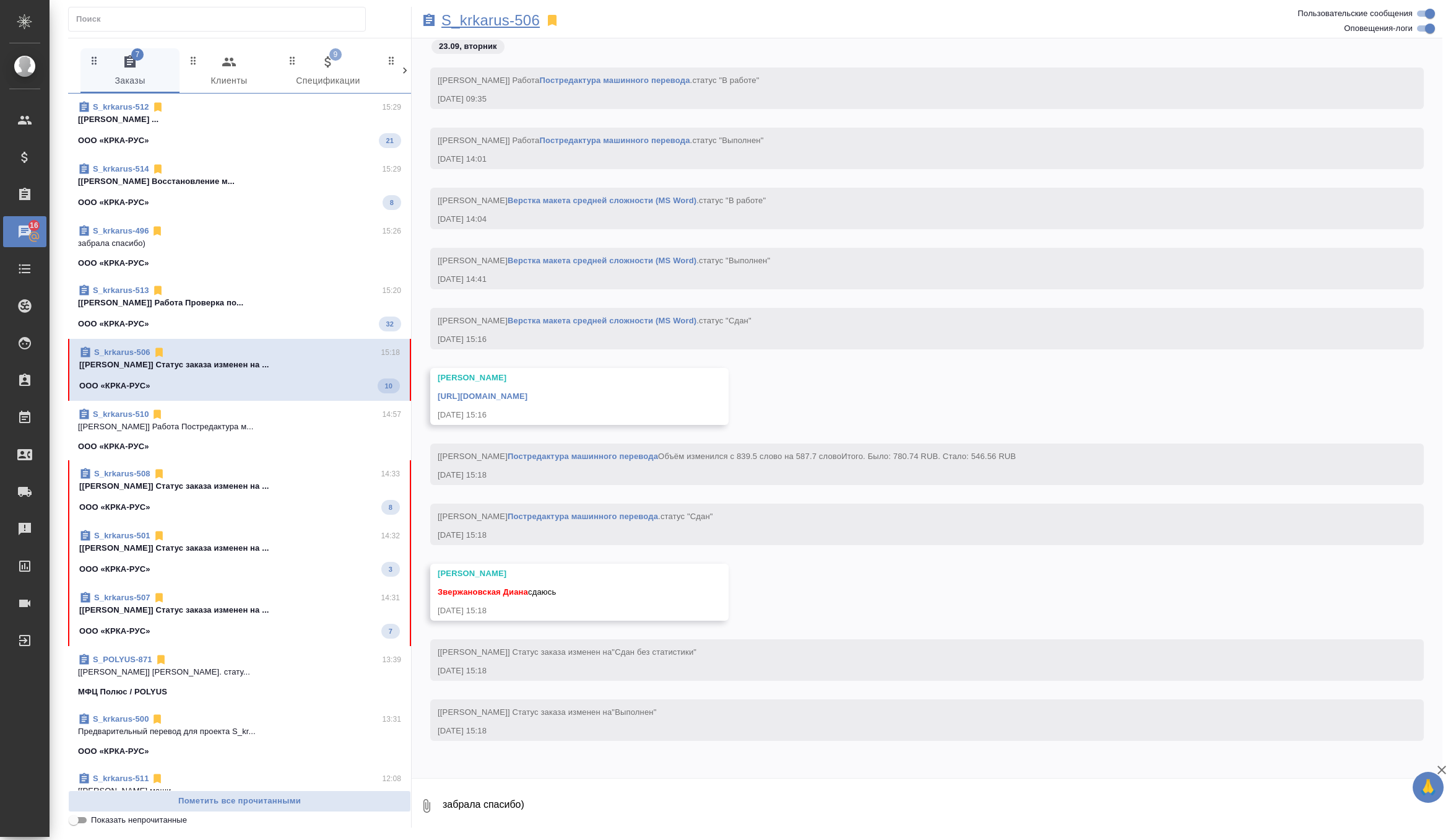
scroll to position [33739, 0]
click at [527, 392] on link "https://drive.awatera.com/apps/files/files/10416585?dir=/Shares/%D0%9E%D0%9E%D0…" at bounding box center [483, 396] width 90 height 10
click at [547, 807] on textarea "забрала спасибо)" at bounding box center [941, 806] width 1001 height 42
type textarea "з"
type textarea "сдаю, спасибо"
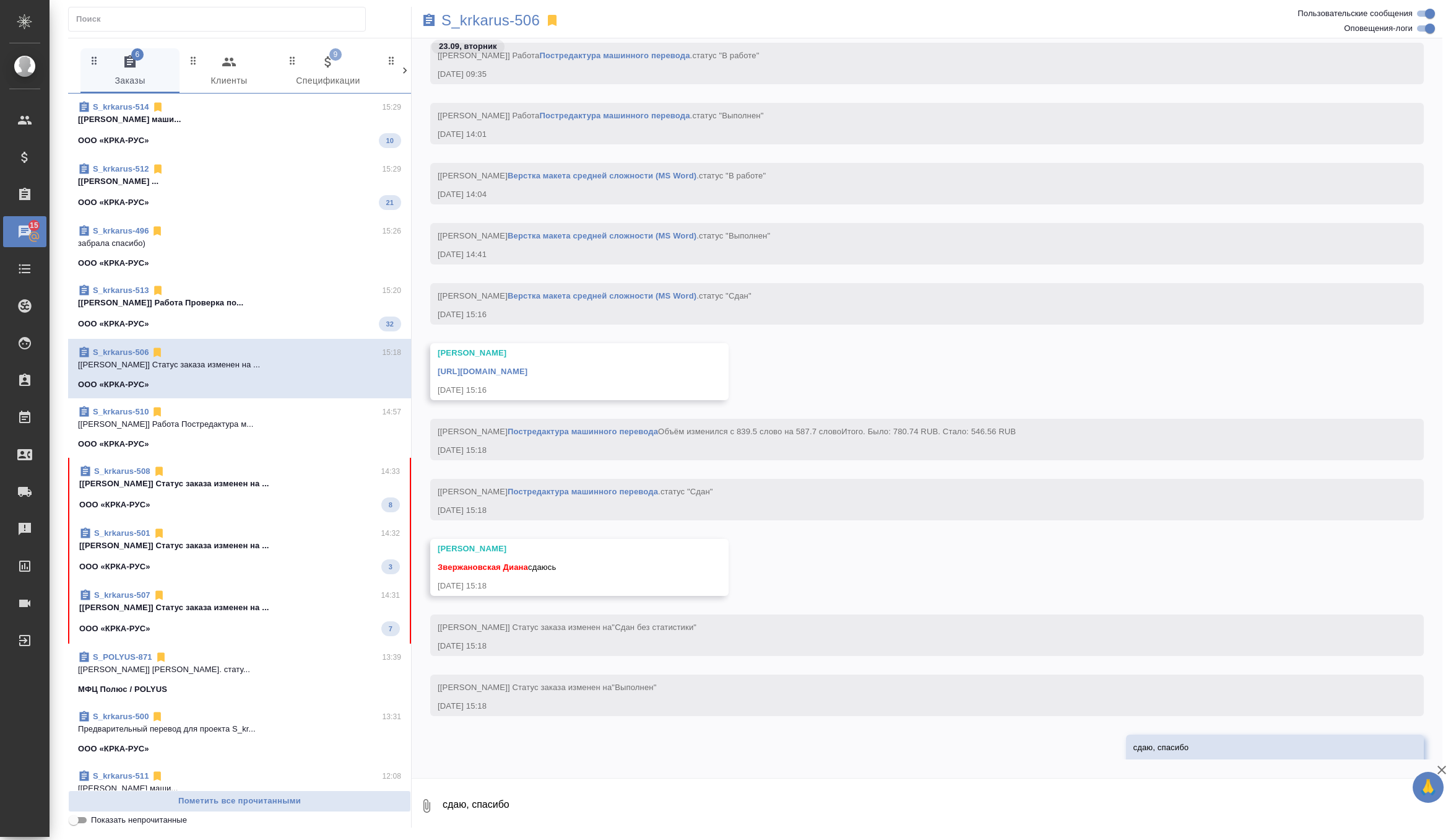
scroll to position [33799, 0]
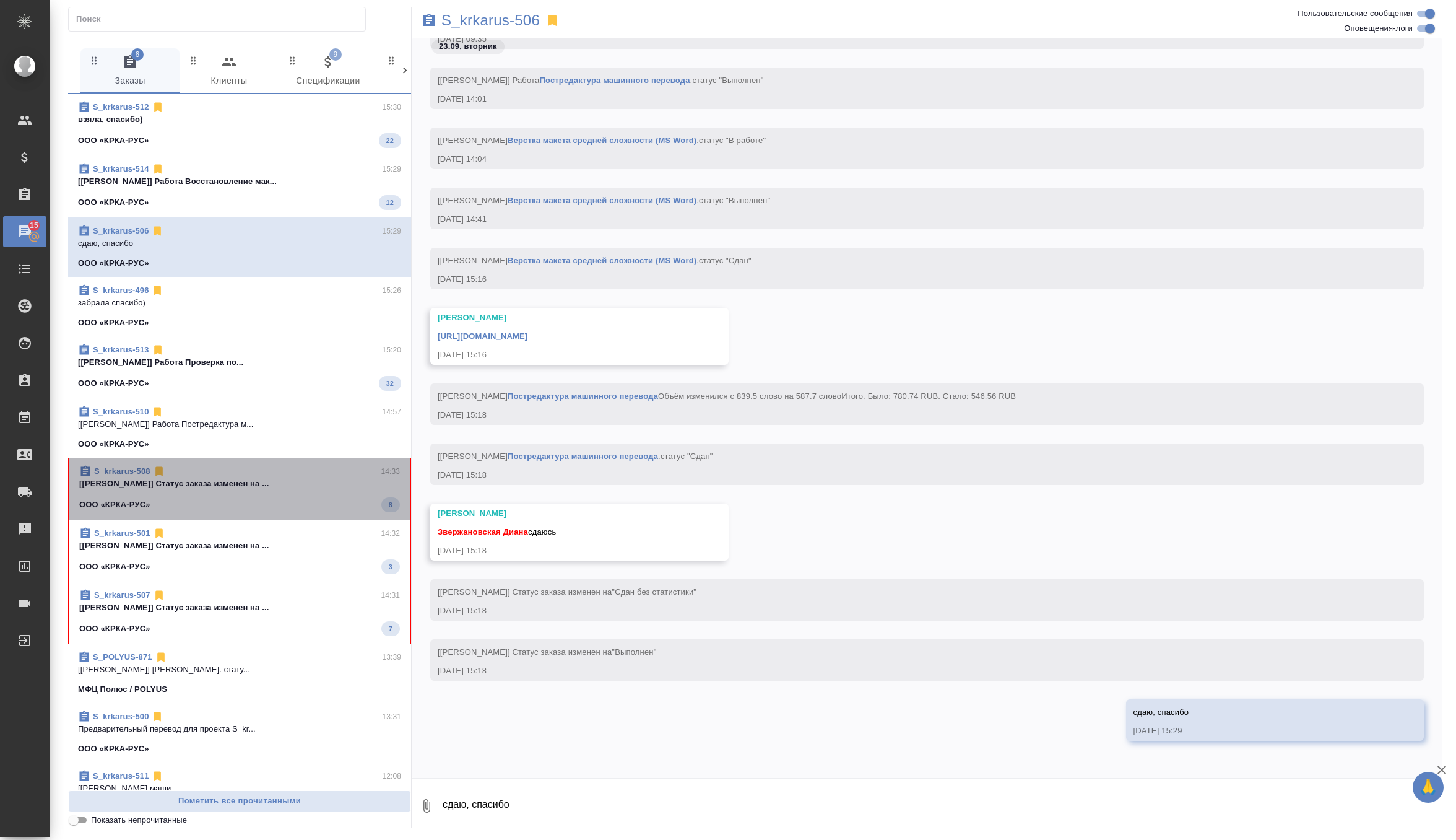
click at [278, 483] on p "[Грабко Мария] Статус заказа изменен на ..." at bounding box center [239, 483] width 321 height 12
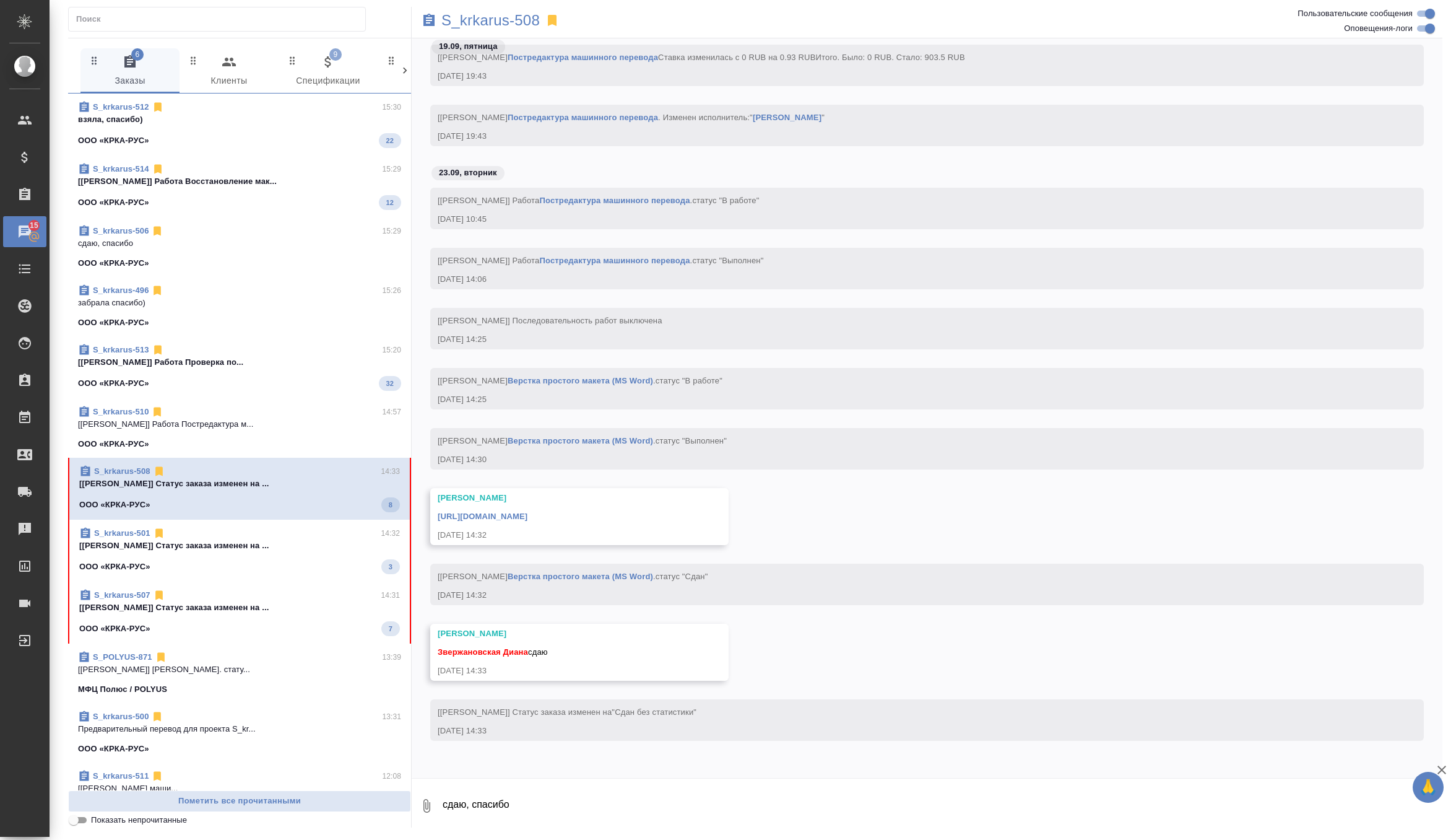
scroll to position [27629, 0]
click at [527, 512] on link "https://drive.awatera.com/apps/files/files/10417904?dir=/Shares/%D0%9E%D0%9E%D0…" at bounding box center [483, 516] width 90 height 10
click at [534, 822] on textarea "сдаю, спасибо" at bounding box center [941, 806] width 1001 height 42
type textarea "сдала спасибо)"
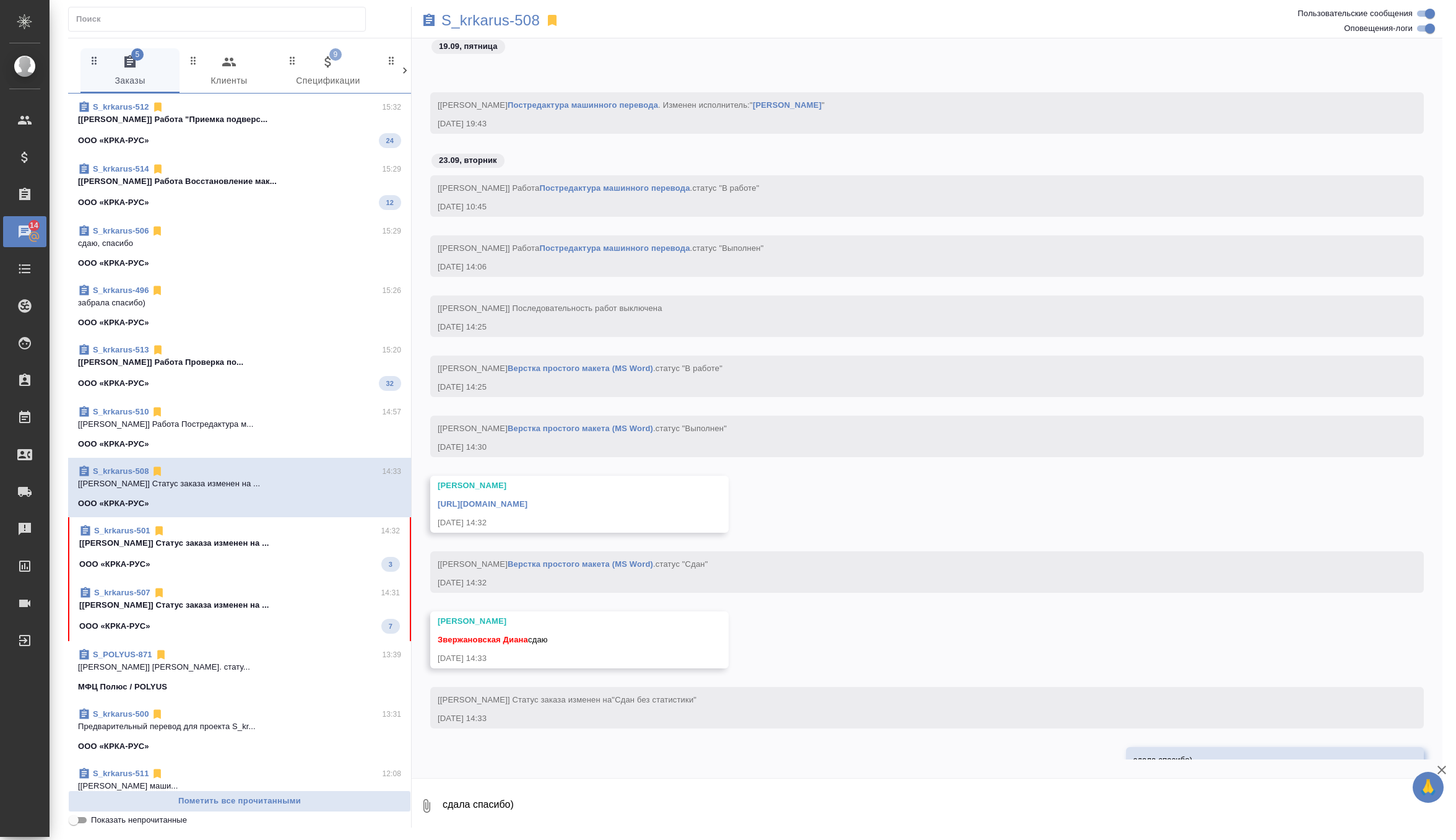
scroll to position [27688, 0]
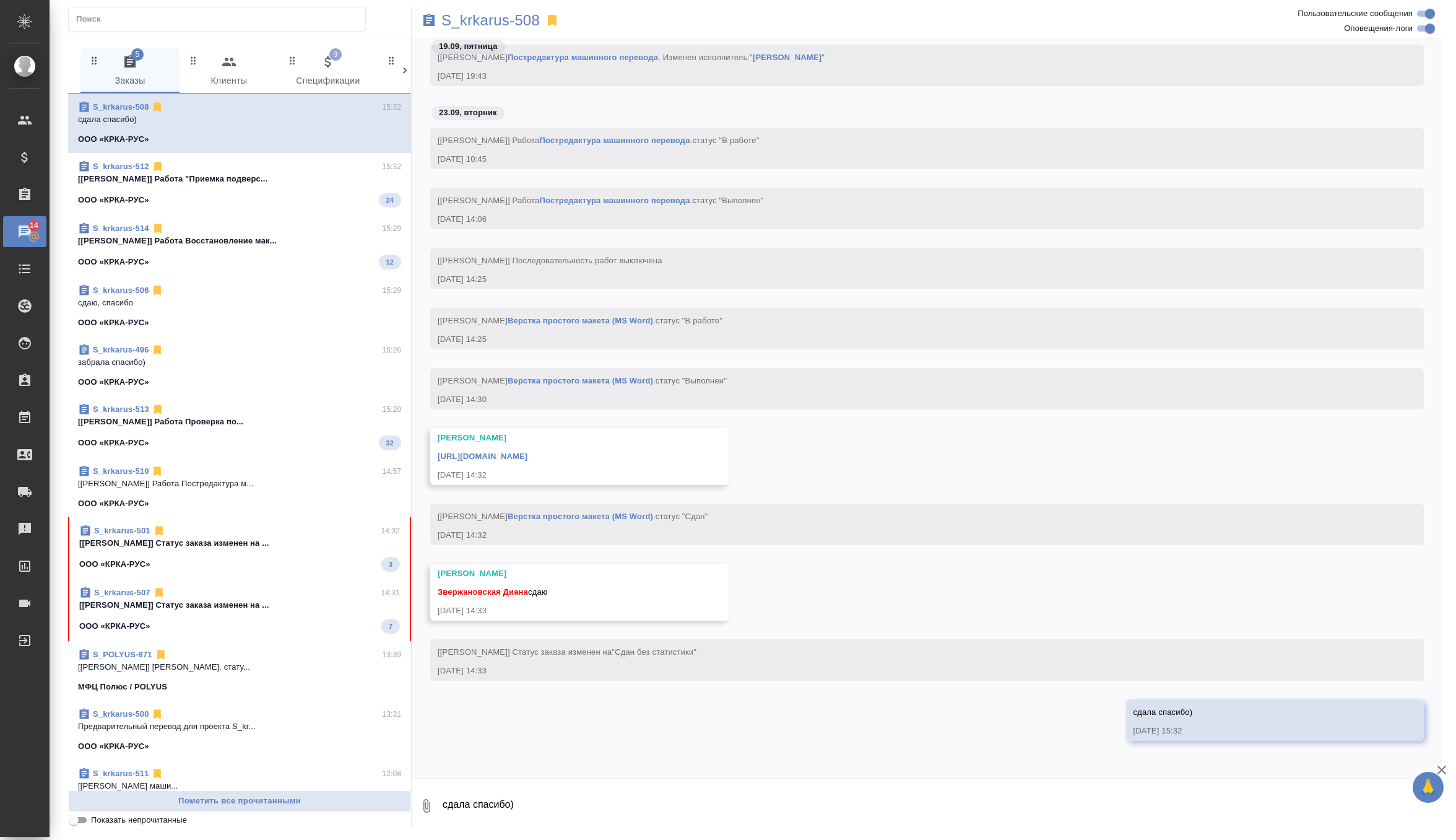
click at [267, 553] on span "S_krkarus-501 14:32 [Грабко Мария] Статус заказа изменен на ... ООО «КРКА-РУС» 3" at bounding box center [239, 548] width 321 height 47
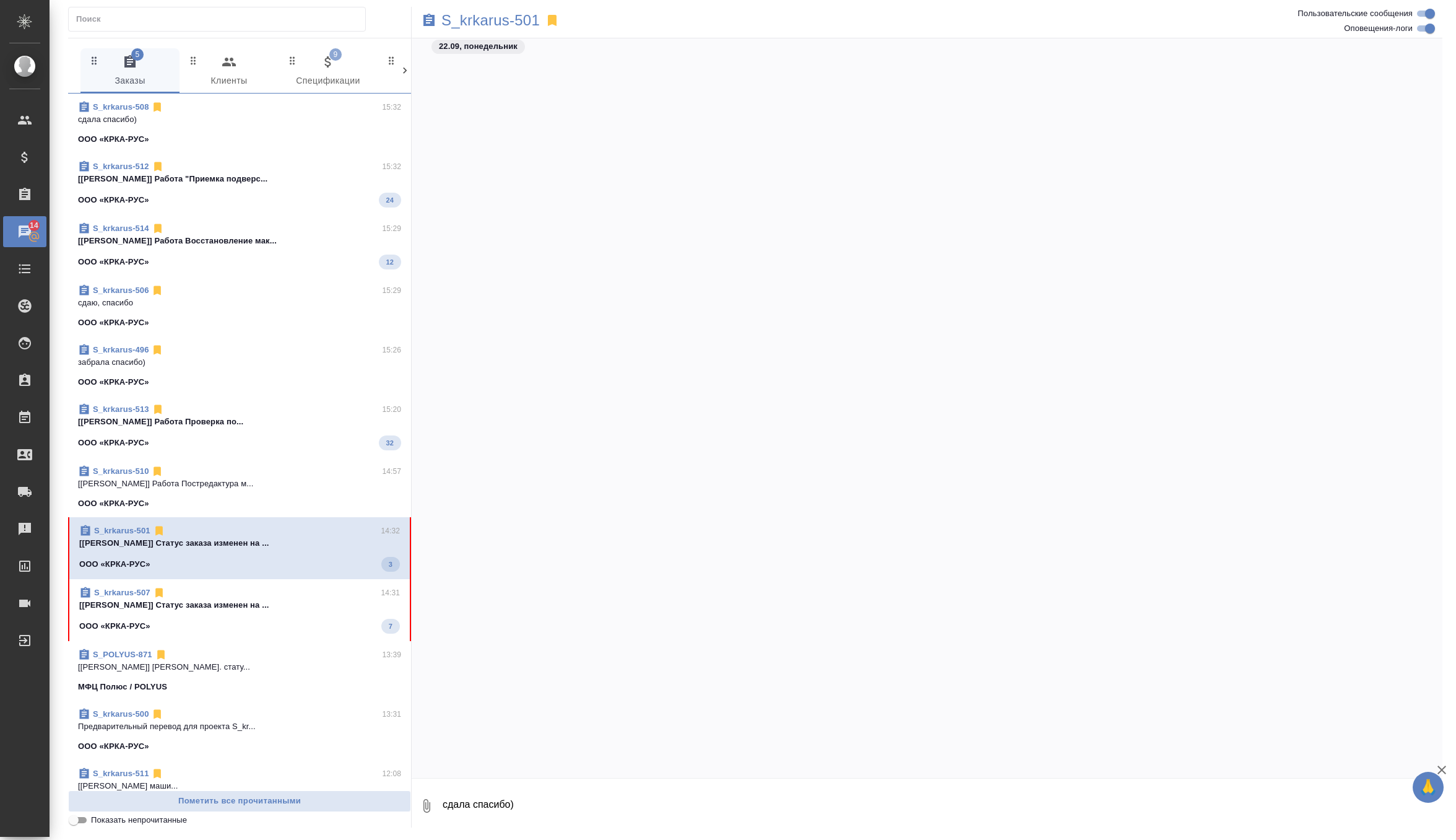
scroll to position [43324, 0]
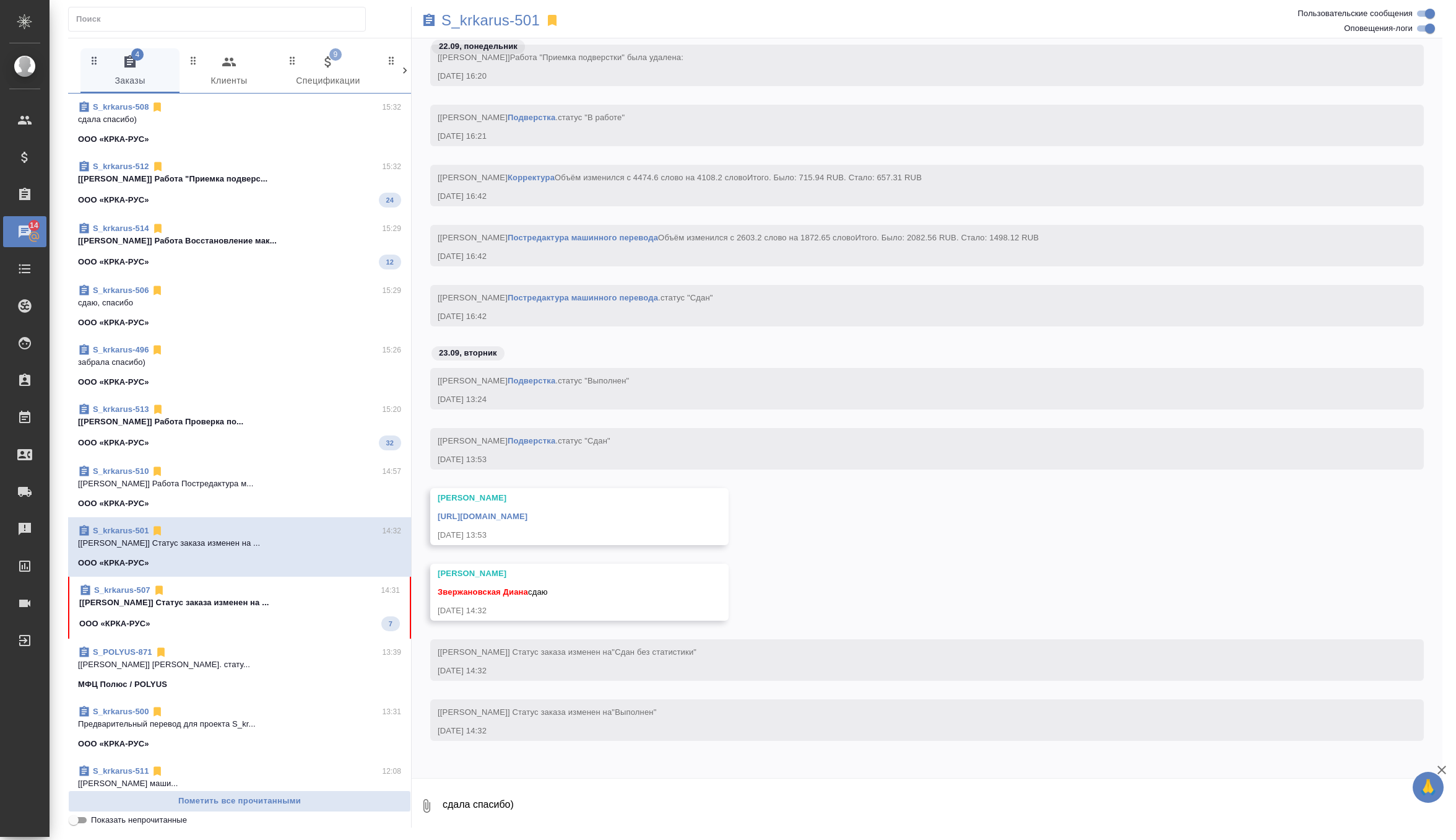
click at [527, 512] on link "https://drive.awatera.com/apps/files/files/10405113?dir=/Shares/%D0%9E%D0%9E%D0…" at bounding box center [483, 516] width 90 height 10
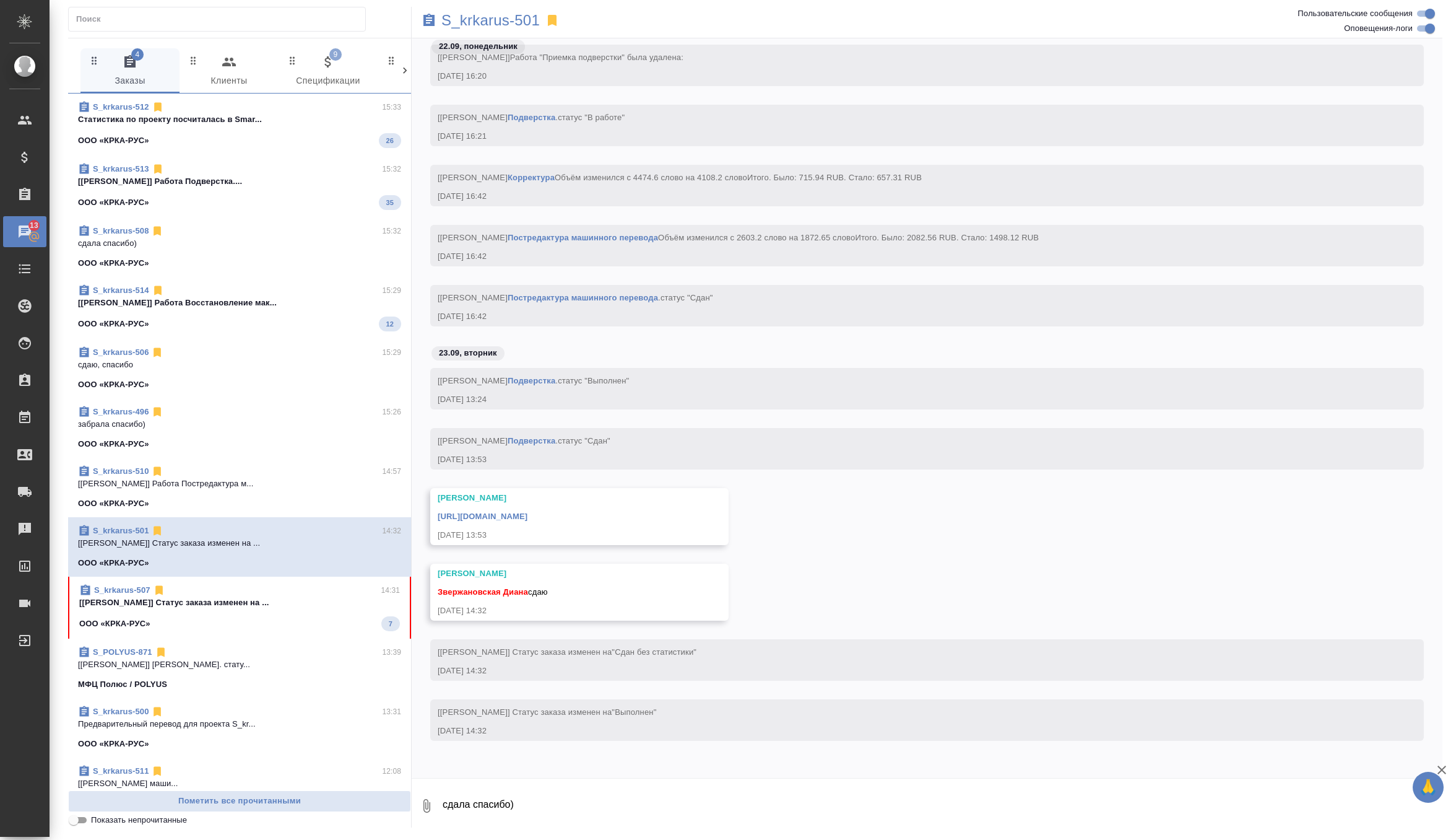
click at [299, 605] on p "[Грабко Мария] Статус заказа изменен на ..." at bounding box center [239, 602] width 321 height 12
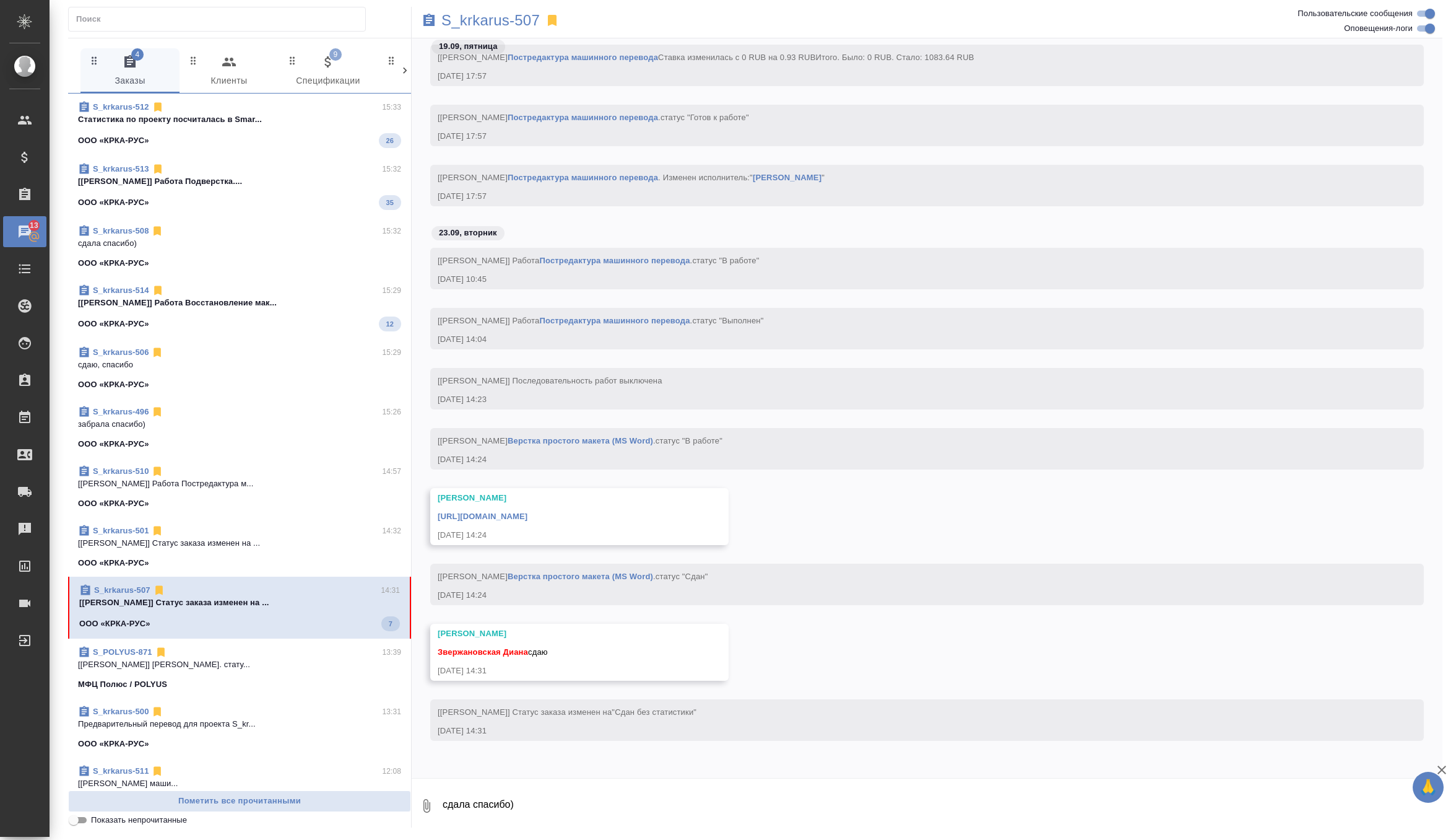
scroll to position [25404, 0]
click at [507, 798] on textarea "сдала спасибо)" at bounding box center [941, 806] width 1001 height 42
type textarea "забрала, спасибо)"
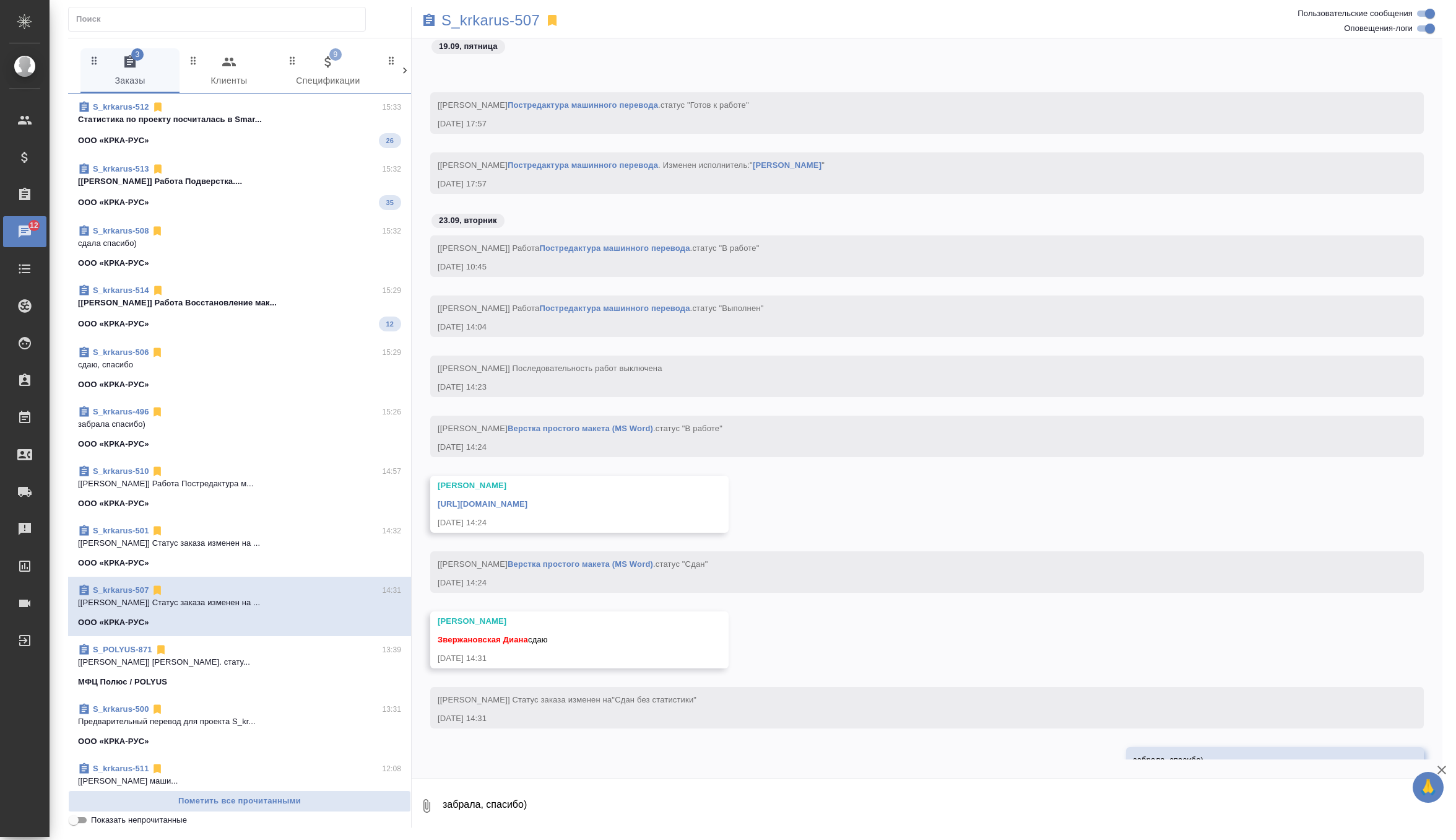
scroll to position [25464, 0]
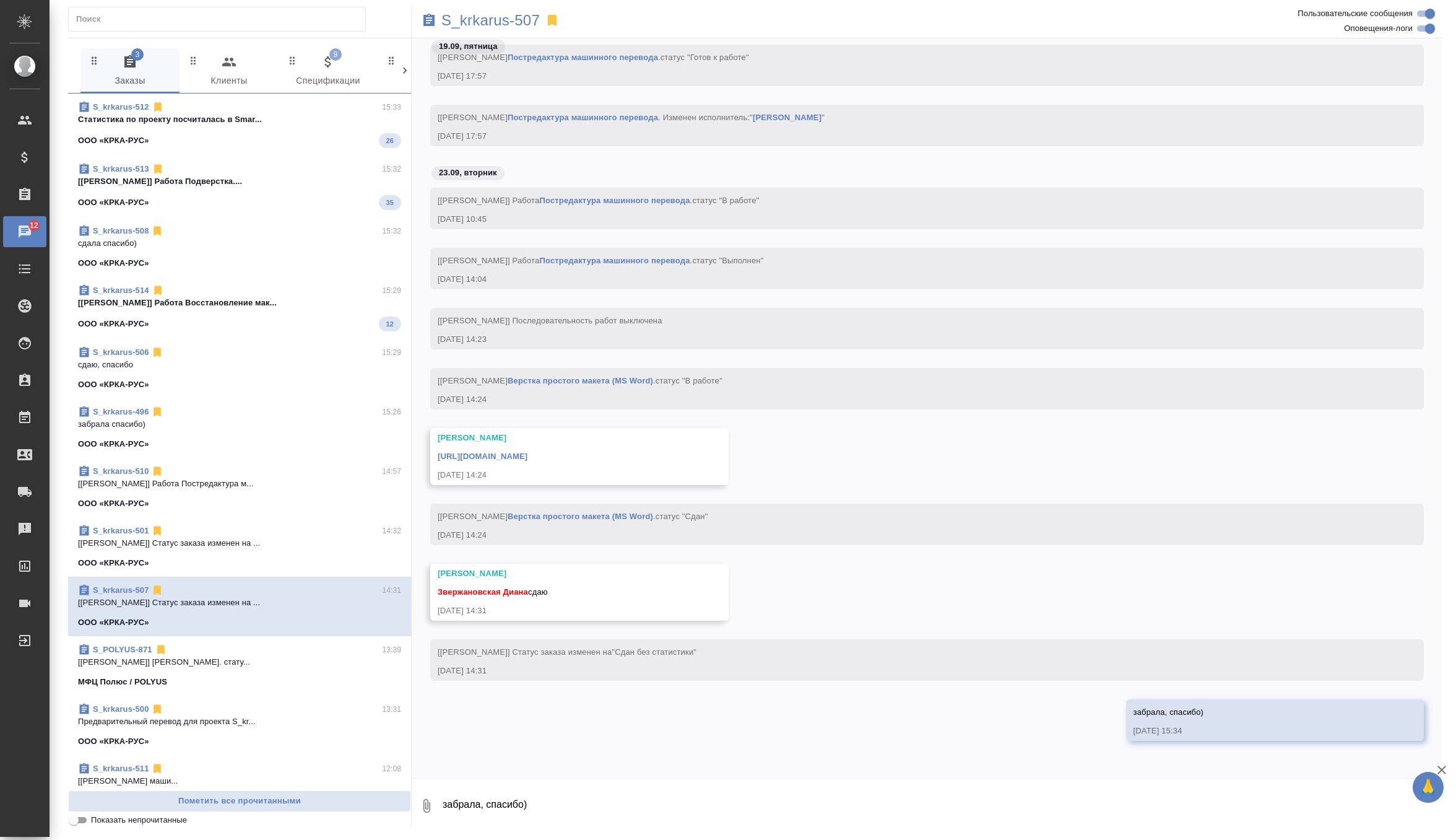
click at [527, 452] on link "https://drive.awatera.com/apps/files/files/10416604?dir=/Shares/%D0%9E%D0%9E%D0…" at bounding box center [483, 456] width 90 height 10
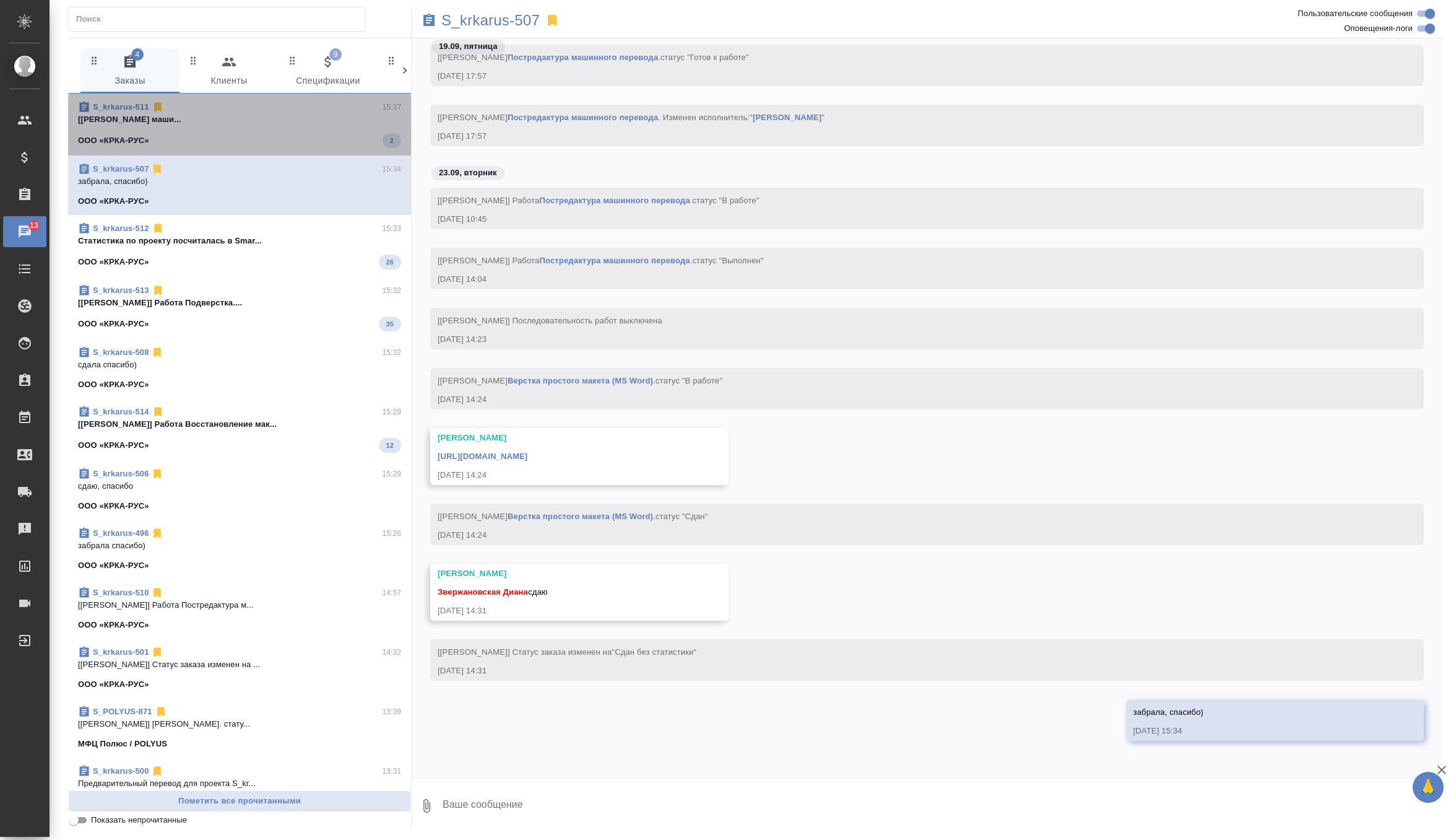
click at [347, 131] on span "S_krkarus-511 15:37 [[PERSON_NAME] маши... ООО «КРКА-РУС» 2" at bounding box center [239, 124] width 323 height 47
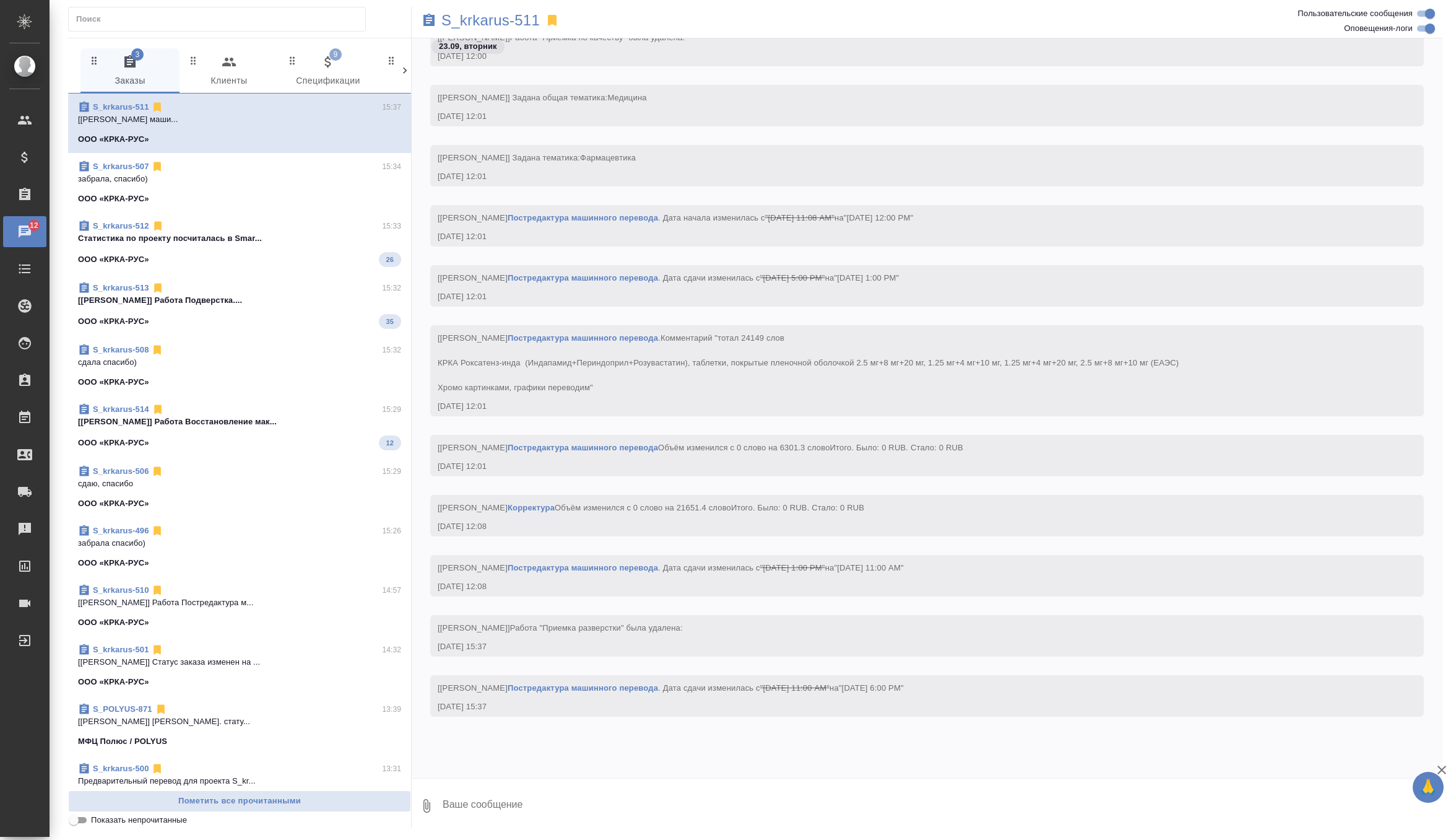
scroll to position [26219, 0]
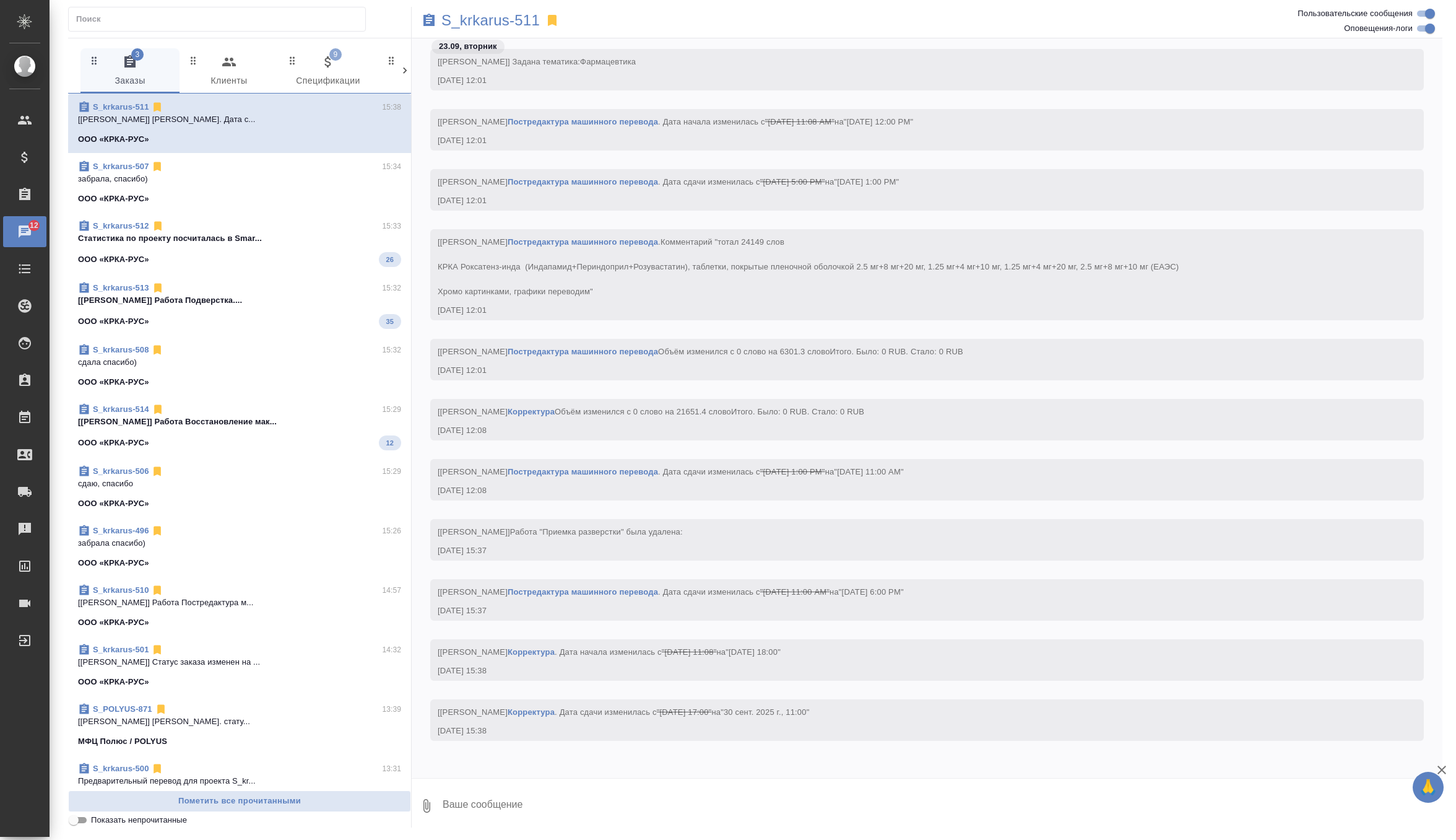
click at [291, 238] on p "Cтатистика по проекту посчиталась в Smar..." at bounding box center [239, 238] width 323 height 12
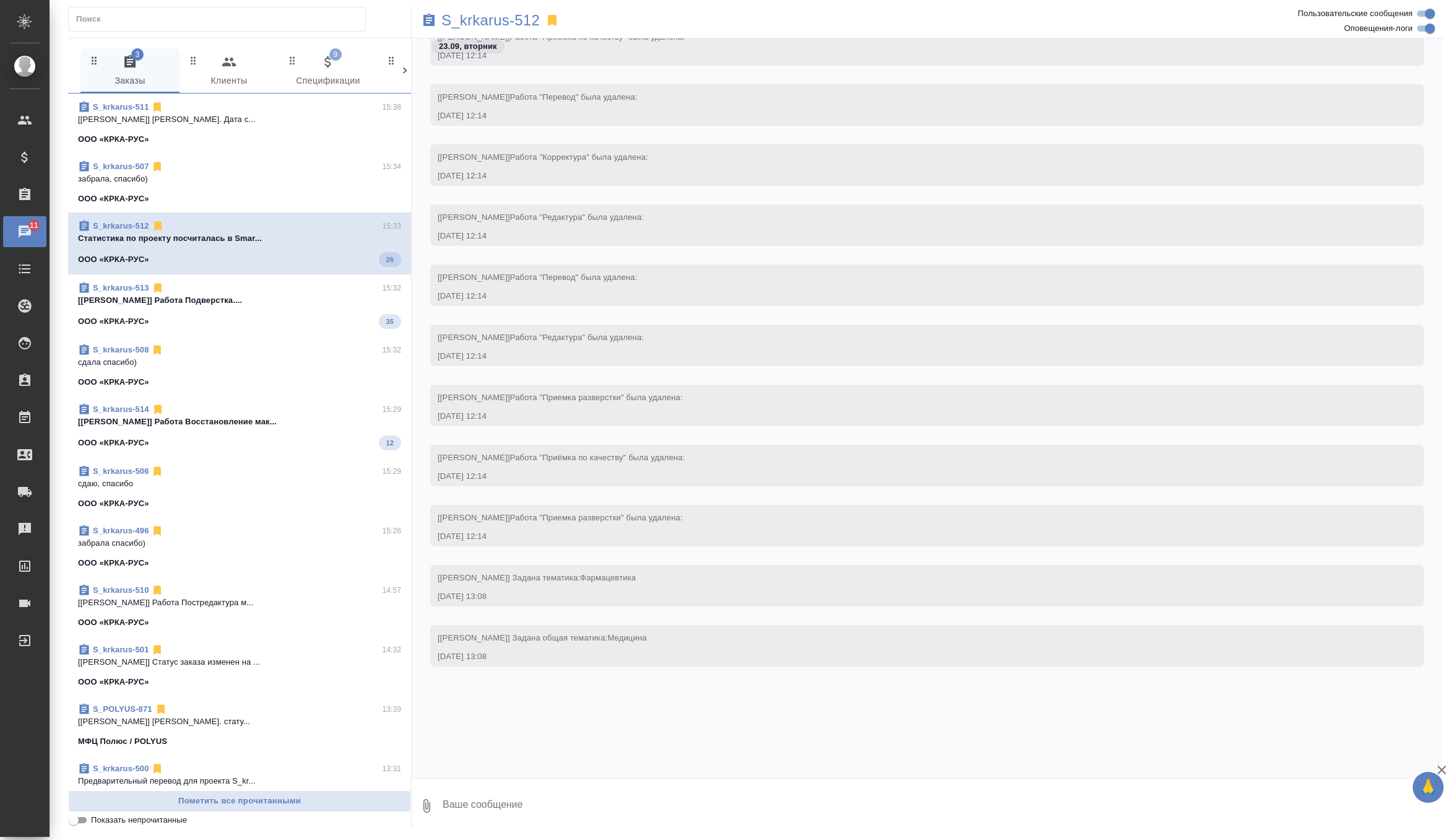
scroll to position [54339, 0]
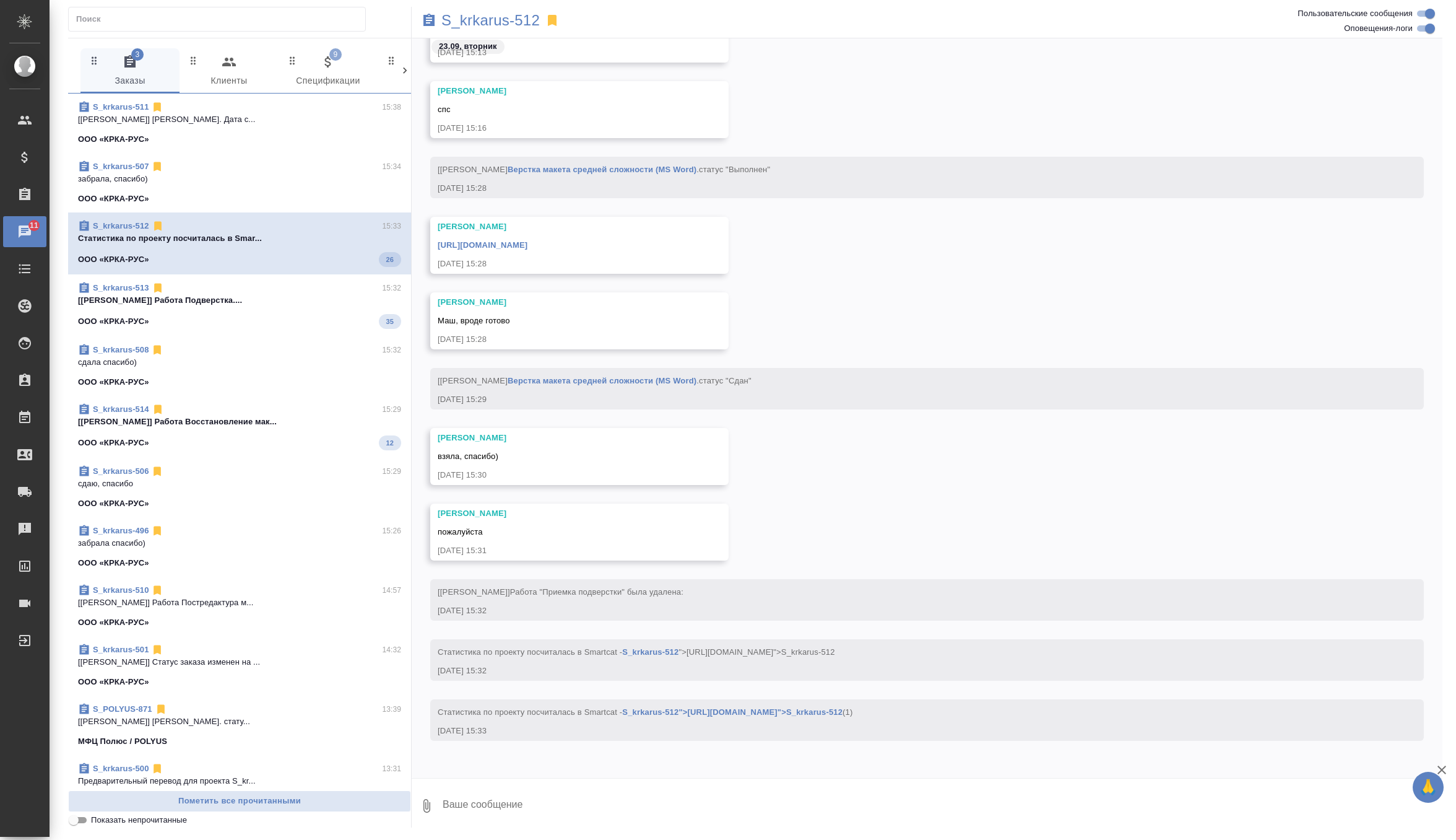
click at [291, 295] on p "[[PERSON_NAME]] Работа Подверстка...." at bounding box center [239, 299] width 323 height 12
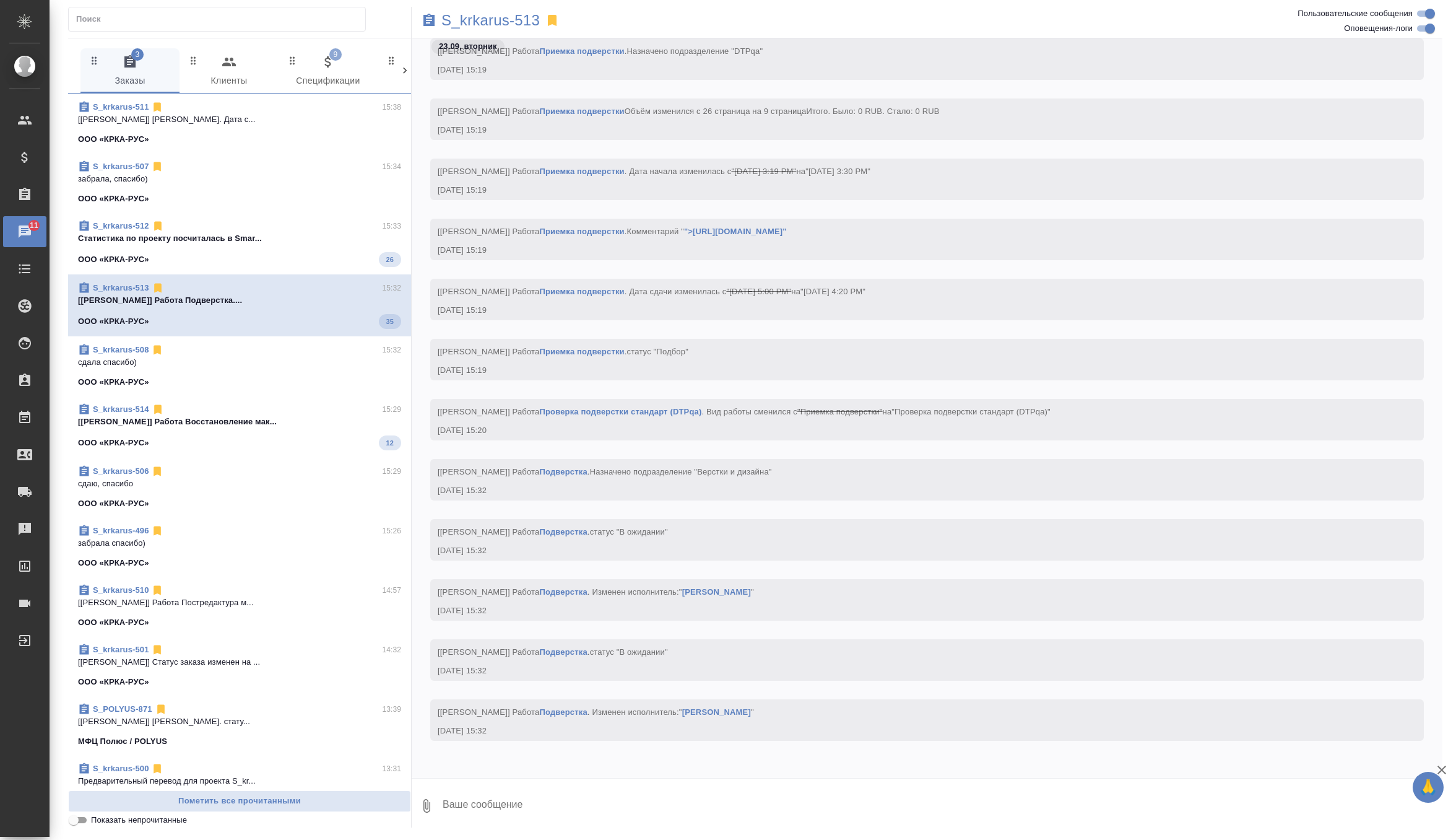
scroll to position [66879, 0]
click at [279, 414] on p "[[PERSON_NAME]] Работа Восстановление мак..." at bounding box center [239, 419] width 323 height 12
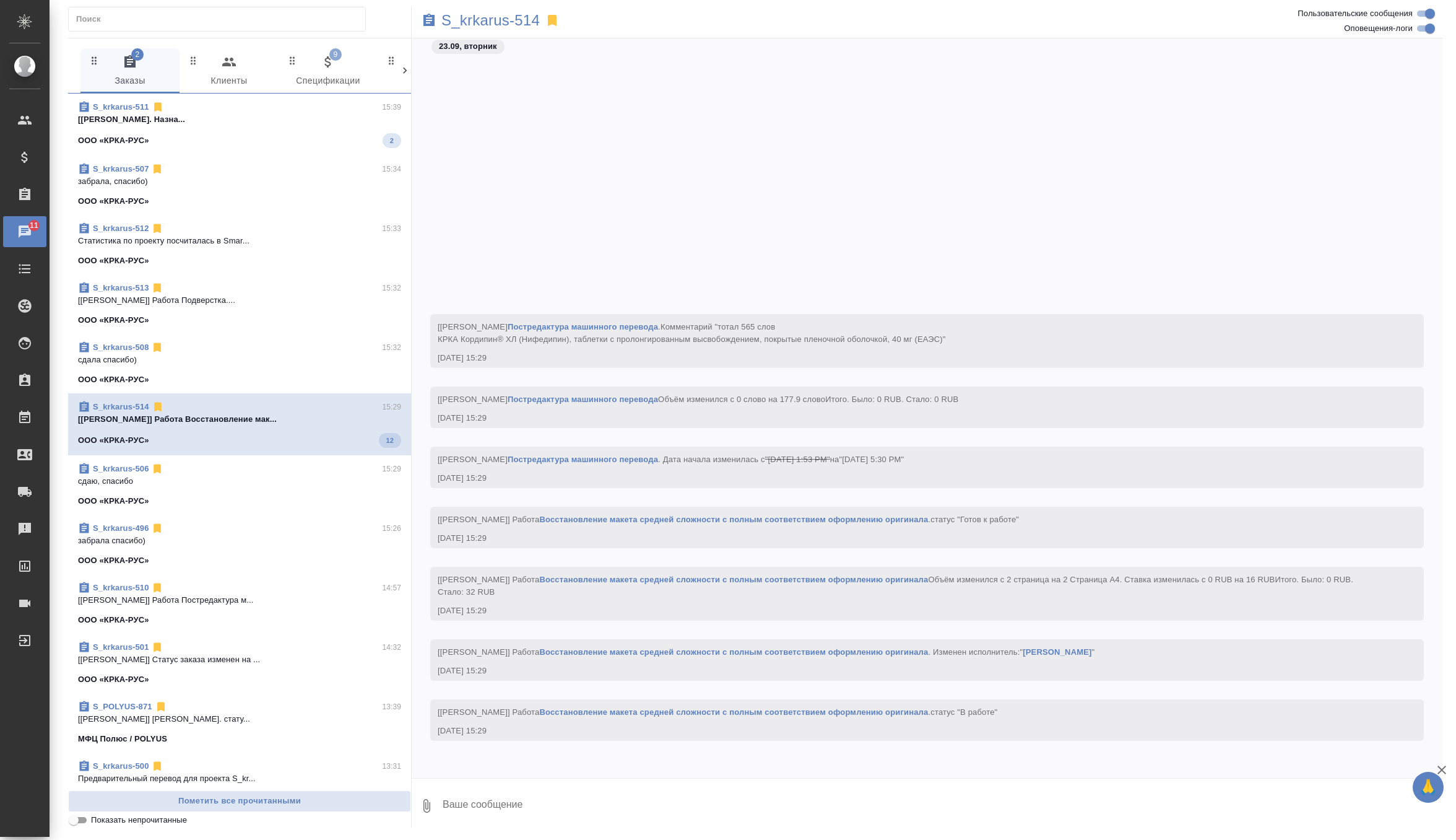
scroll to position [15785, 0]
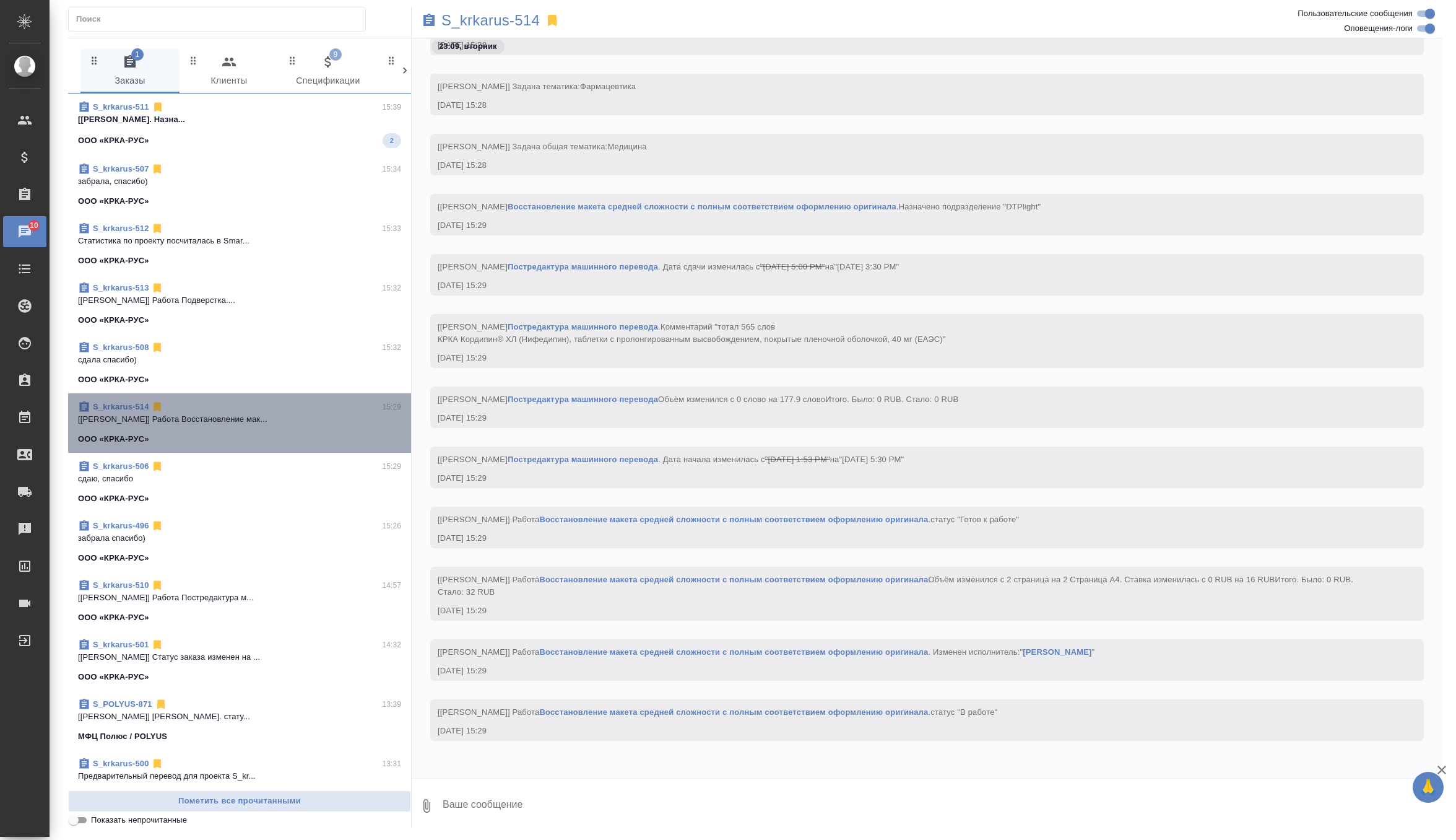
click at [356, 657] on div "S_krkarus-511 15:39 [Грабко Мария] Работа Подверстка. Назна... ООО «КРКА-РУС» 2…" at bounding box center [239, 442] width 343 height 697
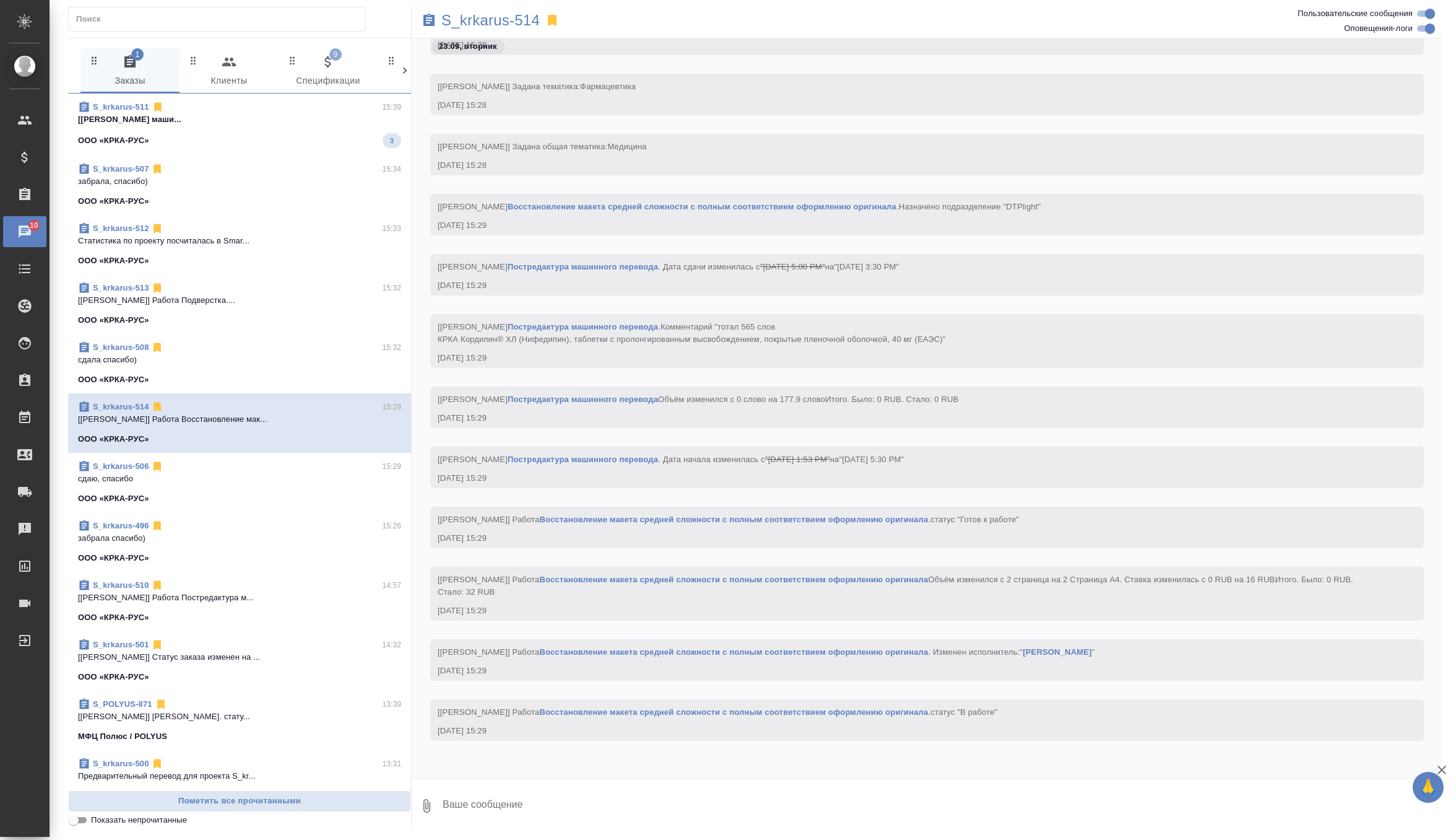
click at [362, 125] on span "S_krkarus-511 15:39 [Грабко Мария] Работа Постредактура маши... ООО «КРКА-РУС» 3" at bounding box center [239, 124] width 323 height 47
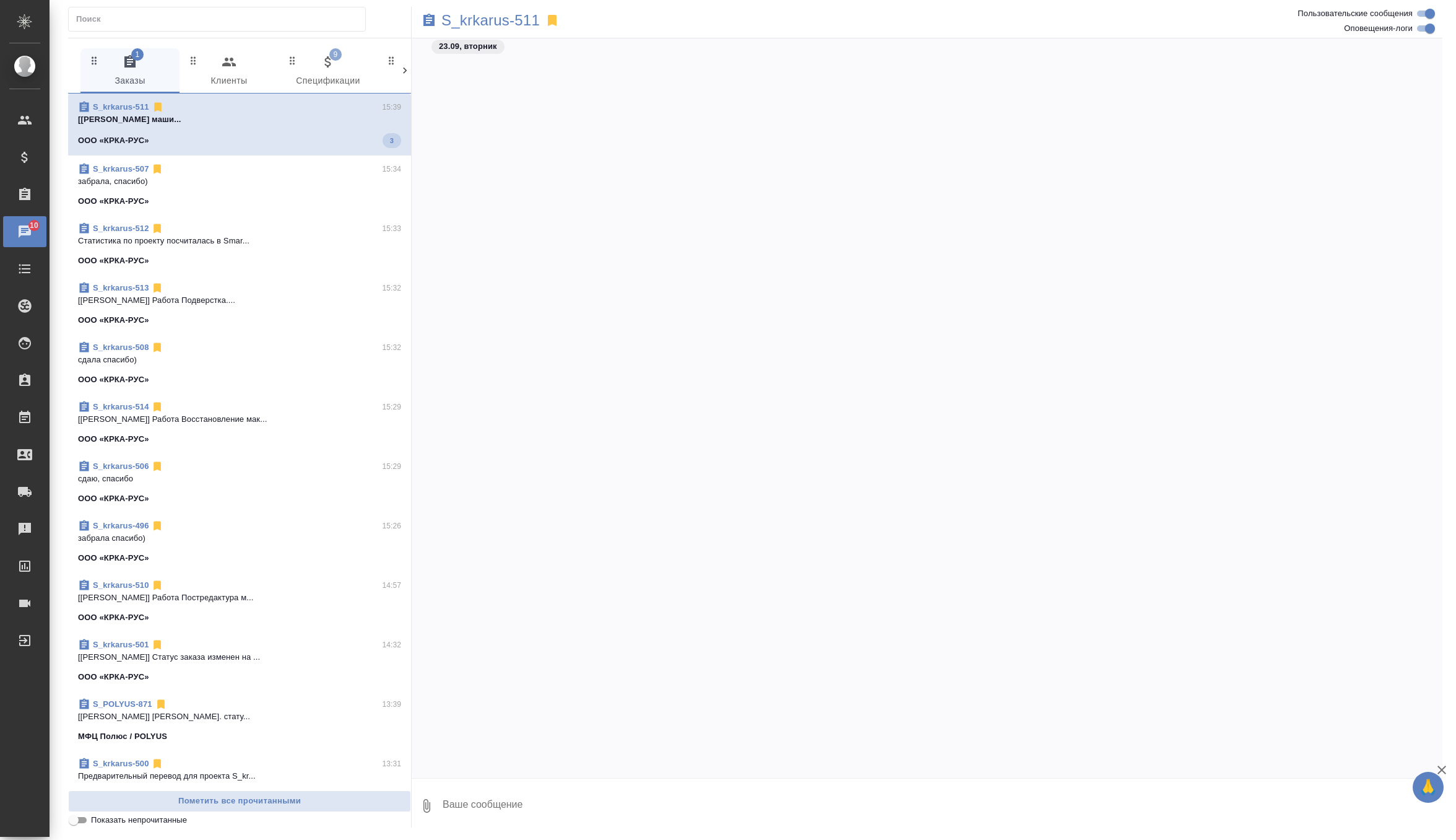
scroll to position [30616, 0]
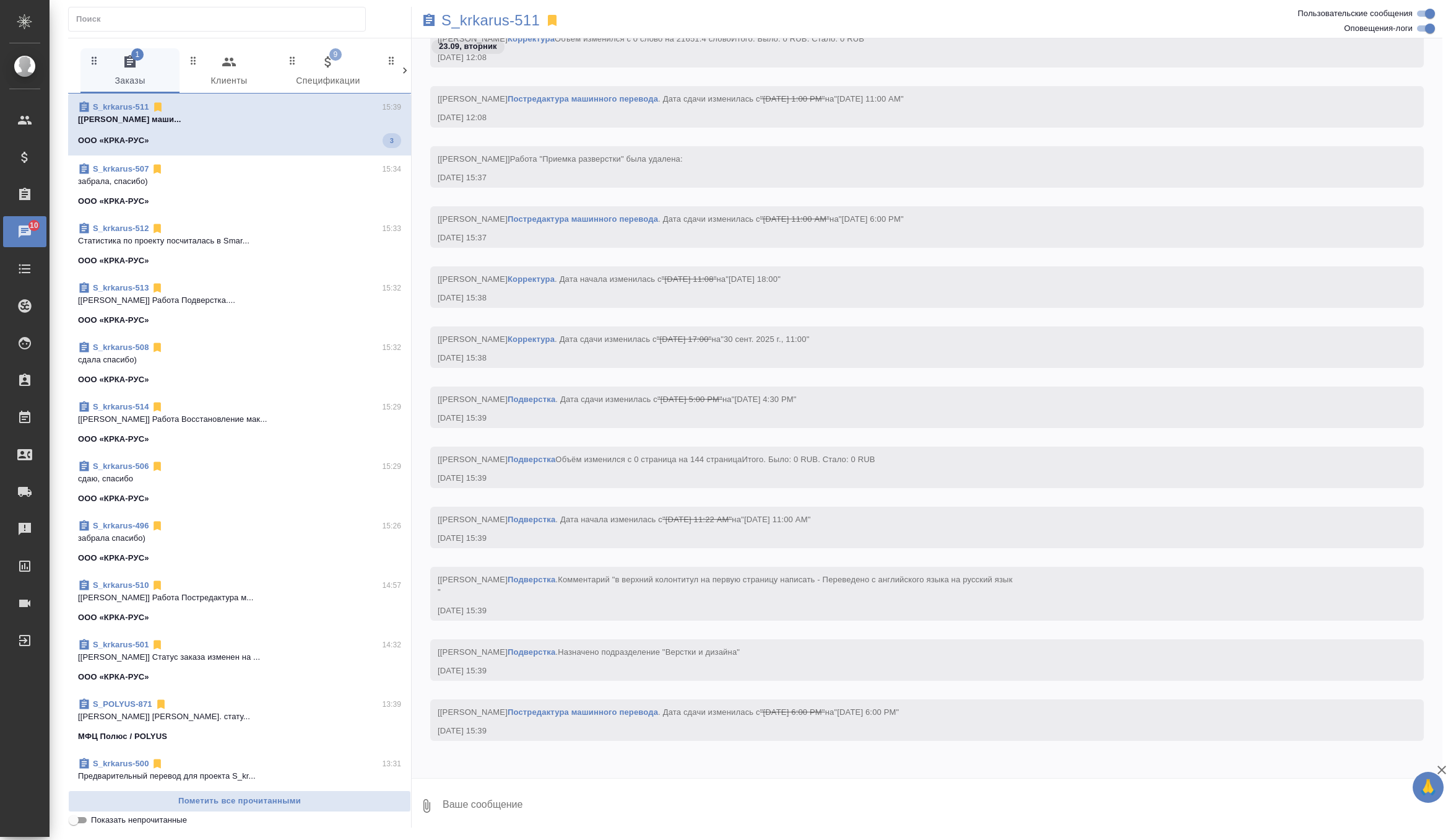
click at [343, 64] on span "9 Спецификации" at bounding box center [327, 71] width 84 height 34
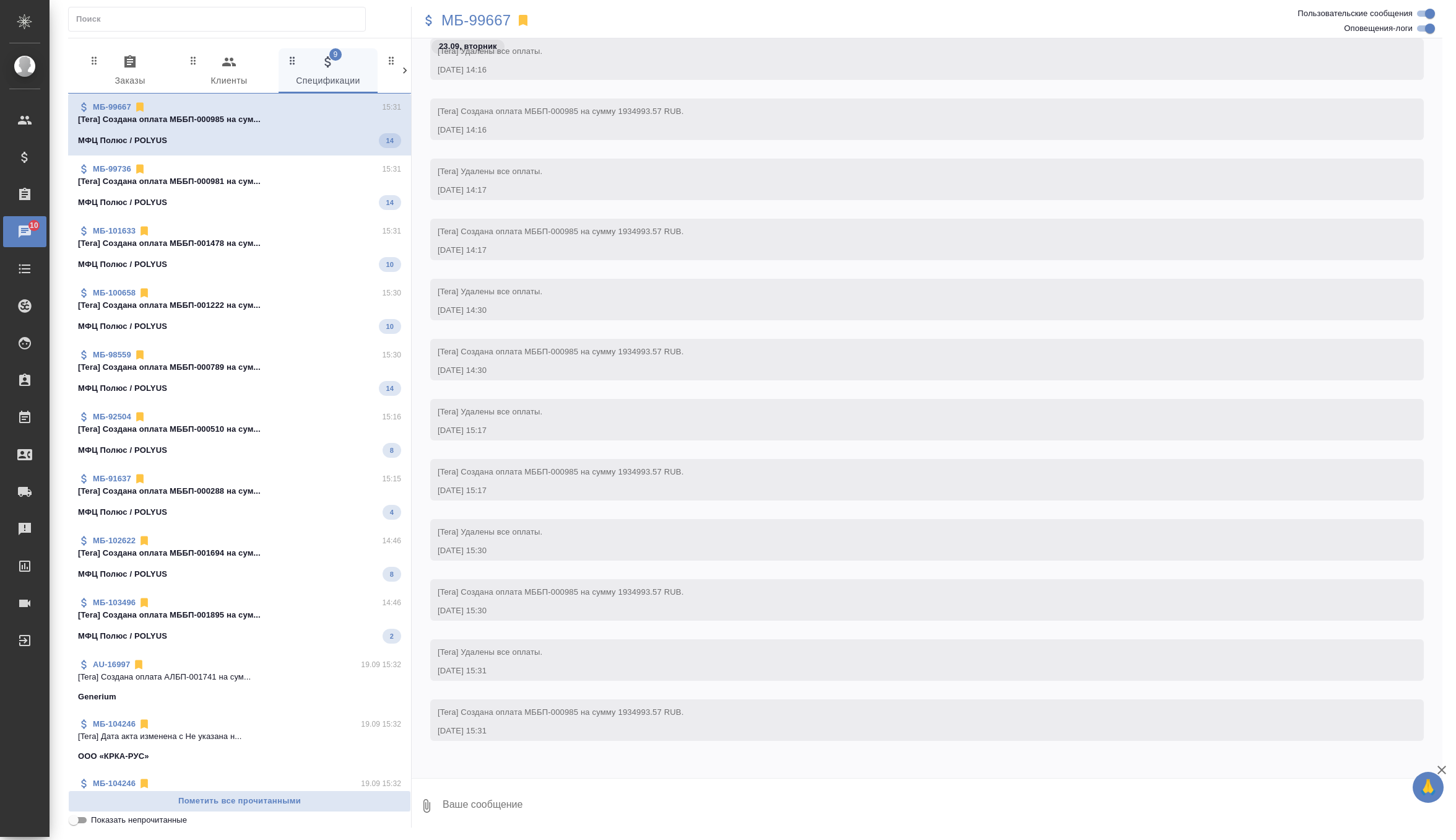
scroll to position [45320, 0]
click at [231, 801] on span "Пометить все прочитанными" at bounding box center [239, 802] width 329 height 14
click at [123, 62] on icon "button" at bounding box center [130, 62] width 15 height 15
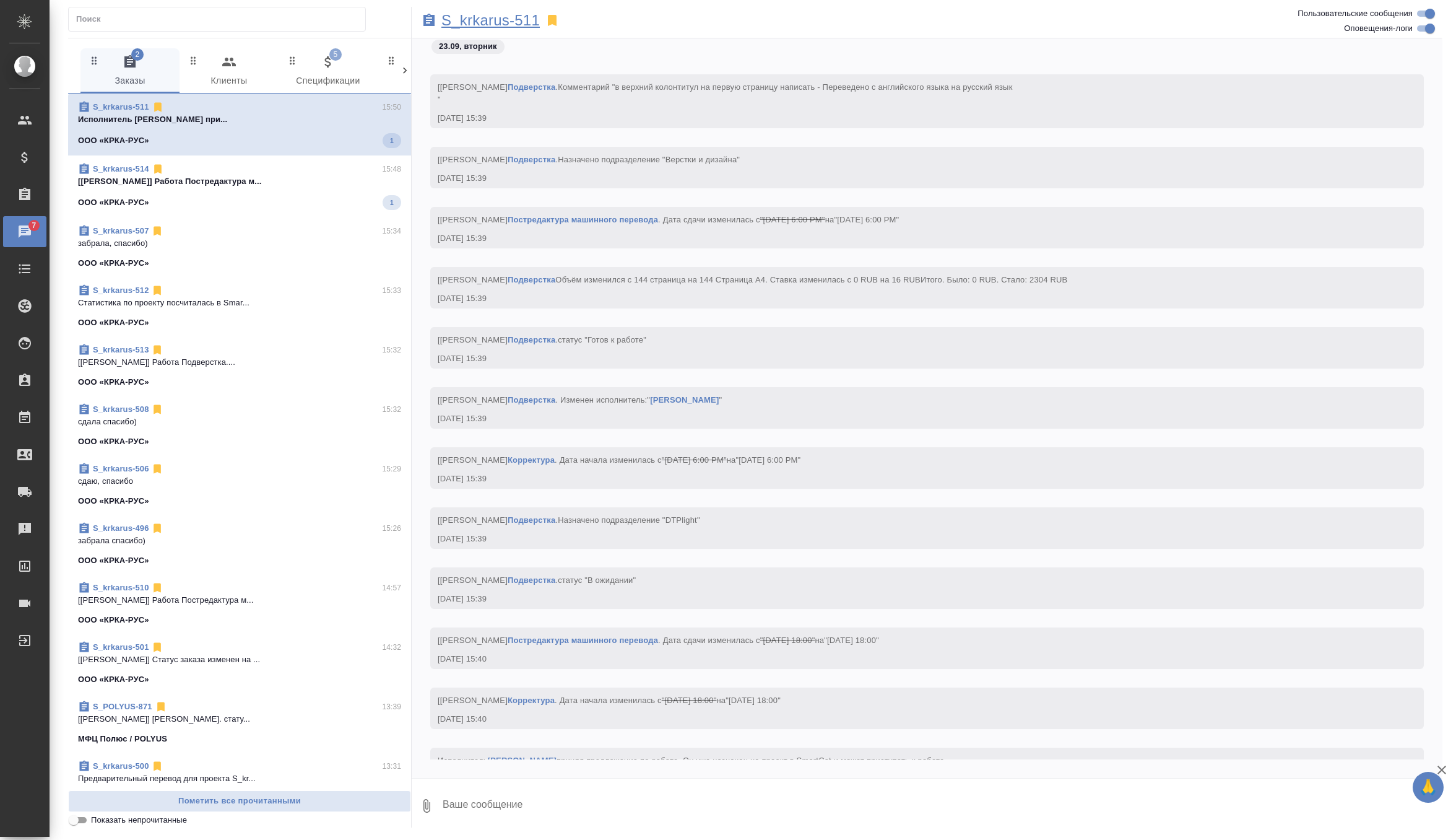
scroll to position [30402, 0]
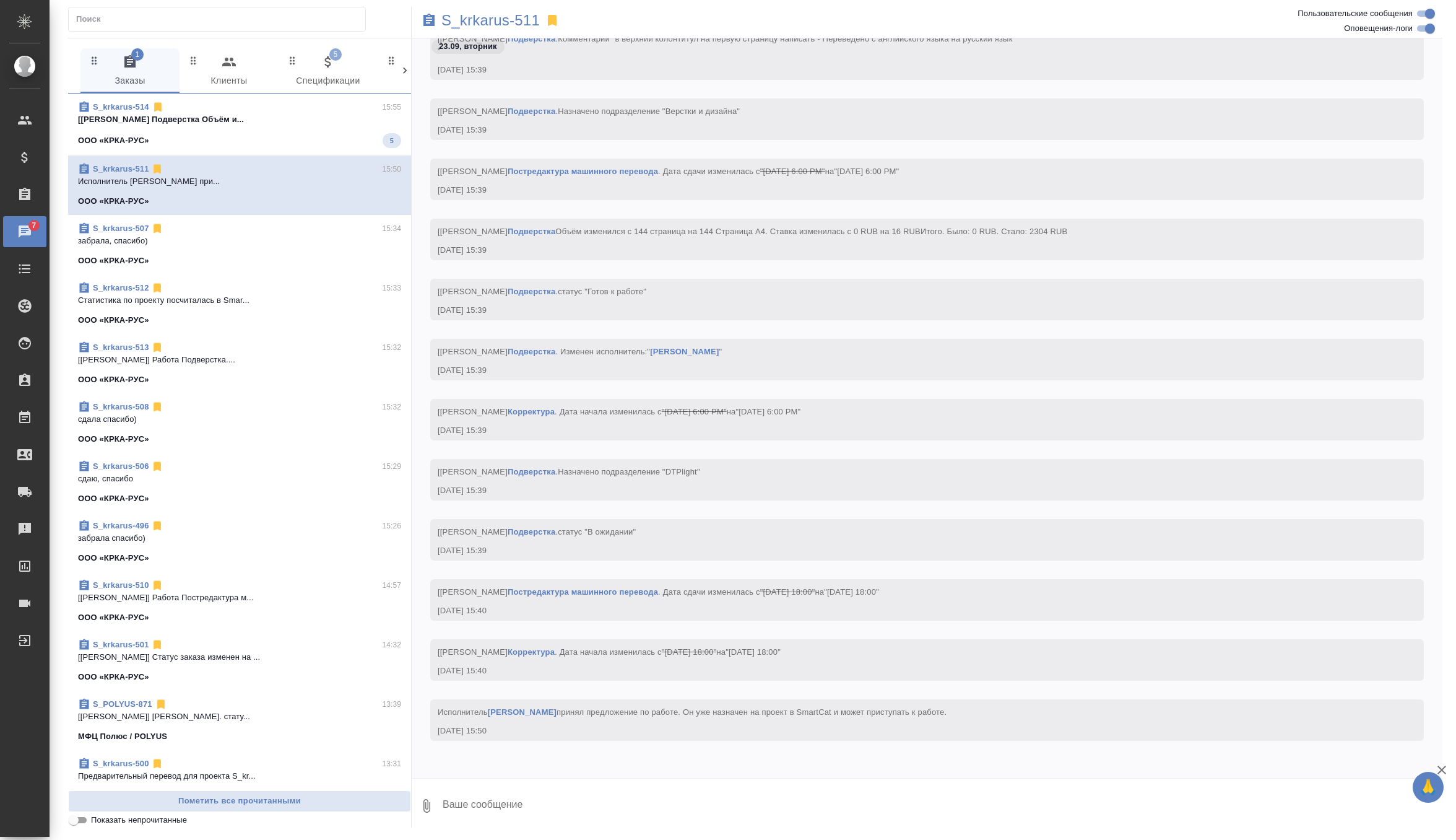
click at [359, 95] on div "S_krkarus-514 15:55 [Грабко Мария] Работа Подверстка Объём и... ООО «КРКА-РУС» 5" at bounding box center [239, 124] width 343 height 62
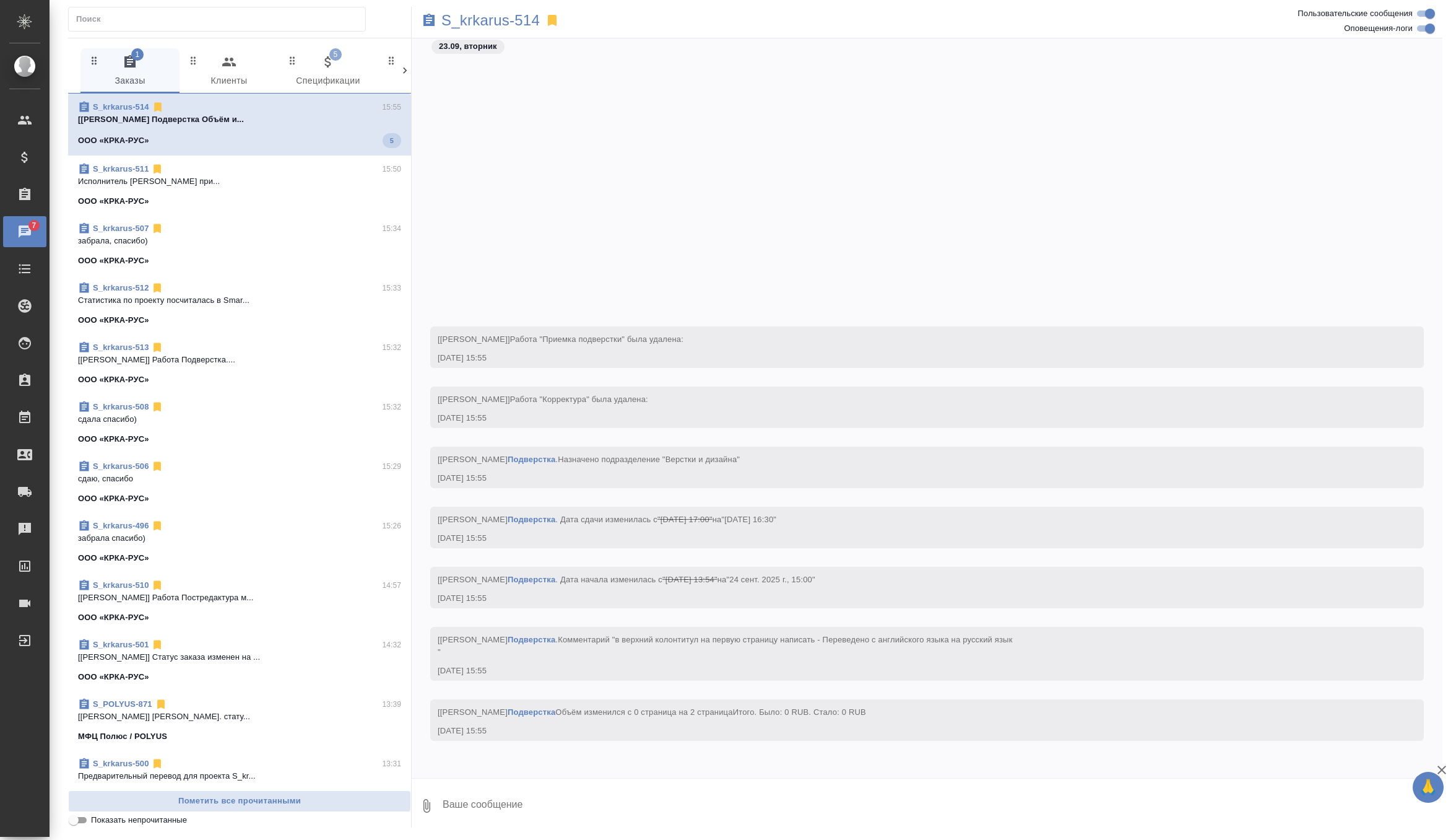
scroll to position [16411, 0]
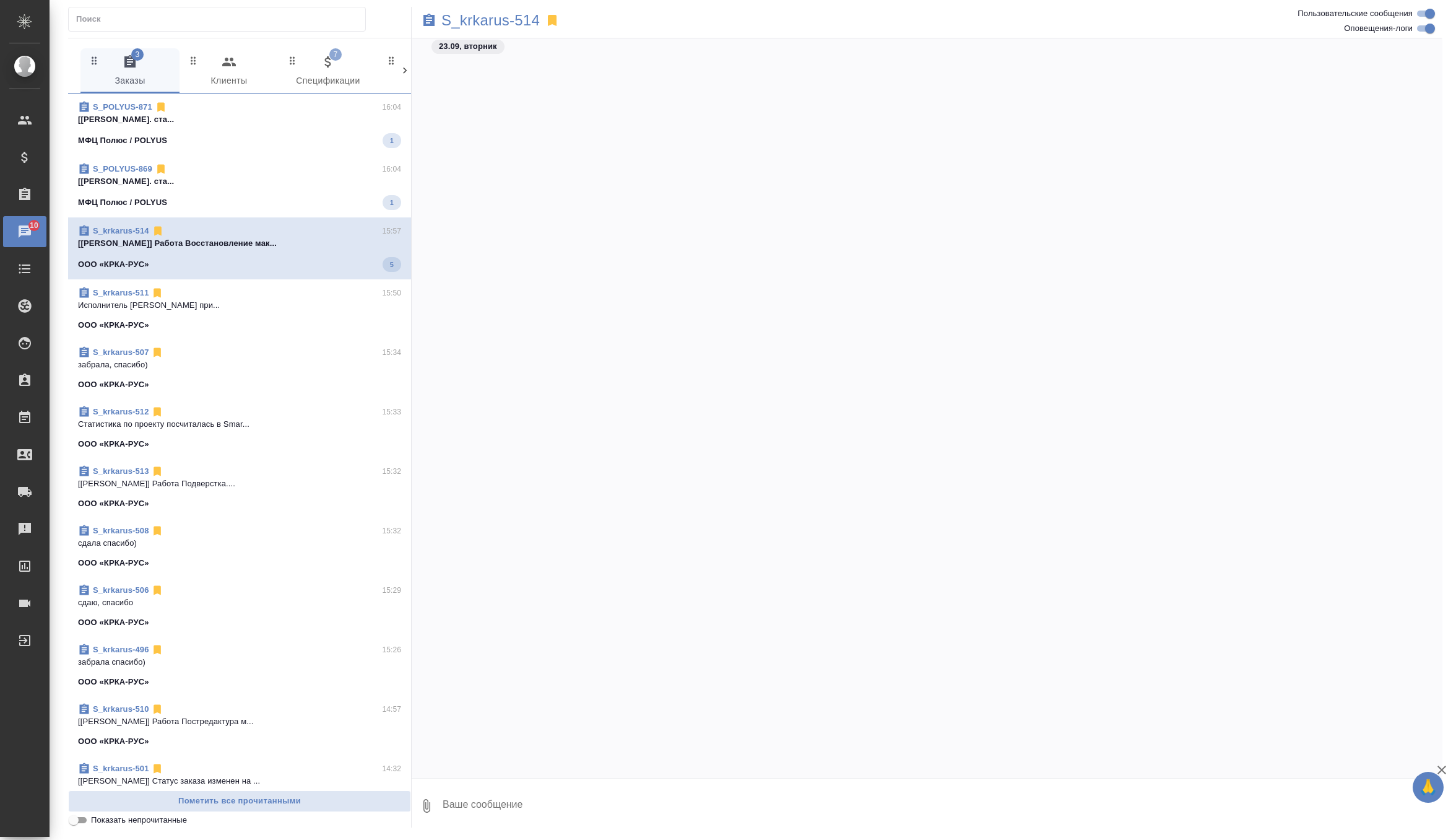
scroll to position [16783, 0]
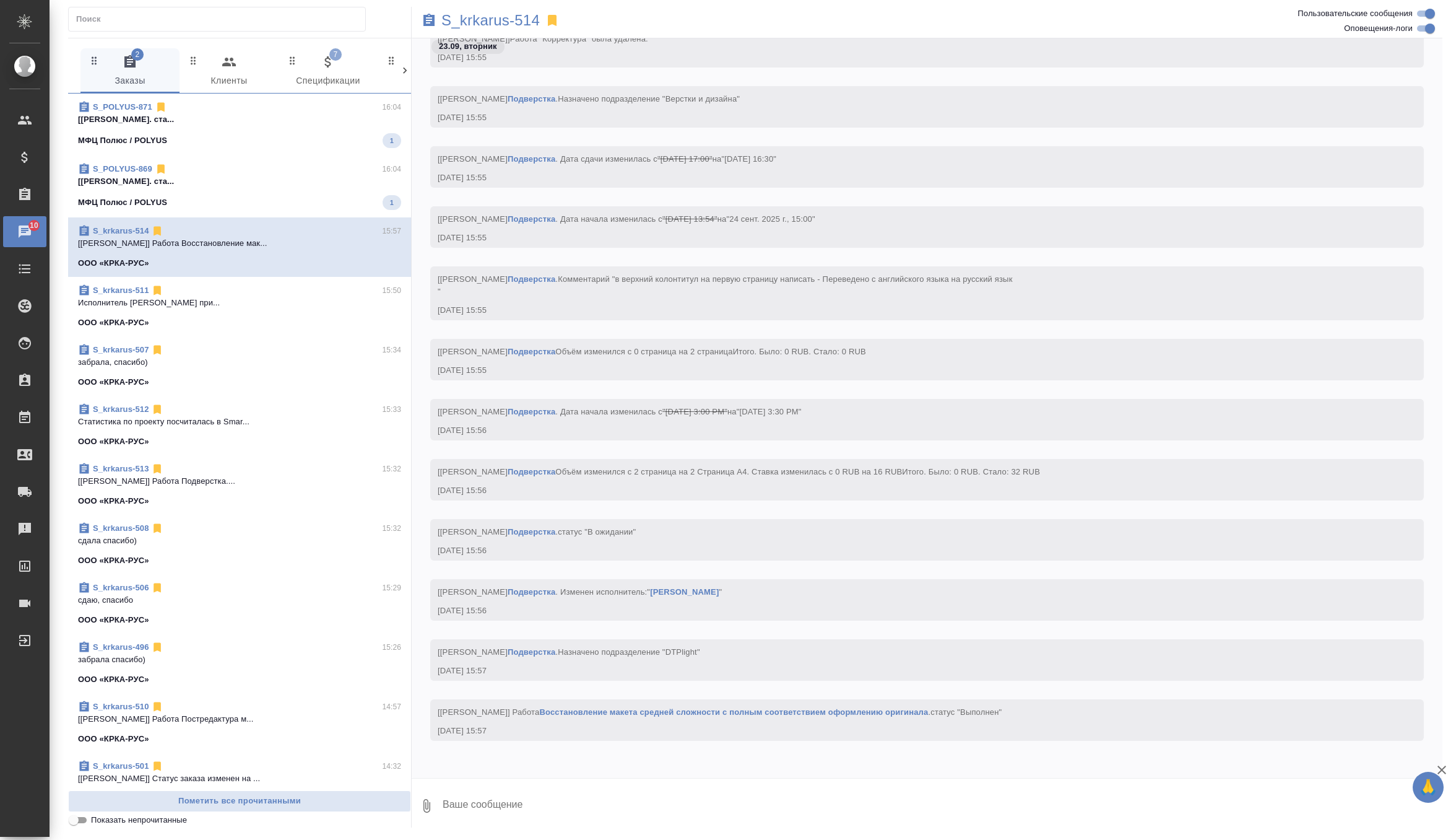
click at [335, 129] on span "S_POLYUS-871 16:04 [[PERSON_NAME]. ста... МФЦ Полюс / POLYUS 1" at bounding box center [239, 124] width 323 height 47
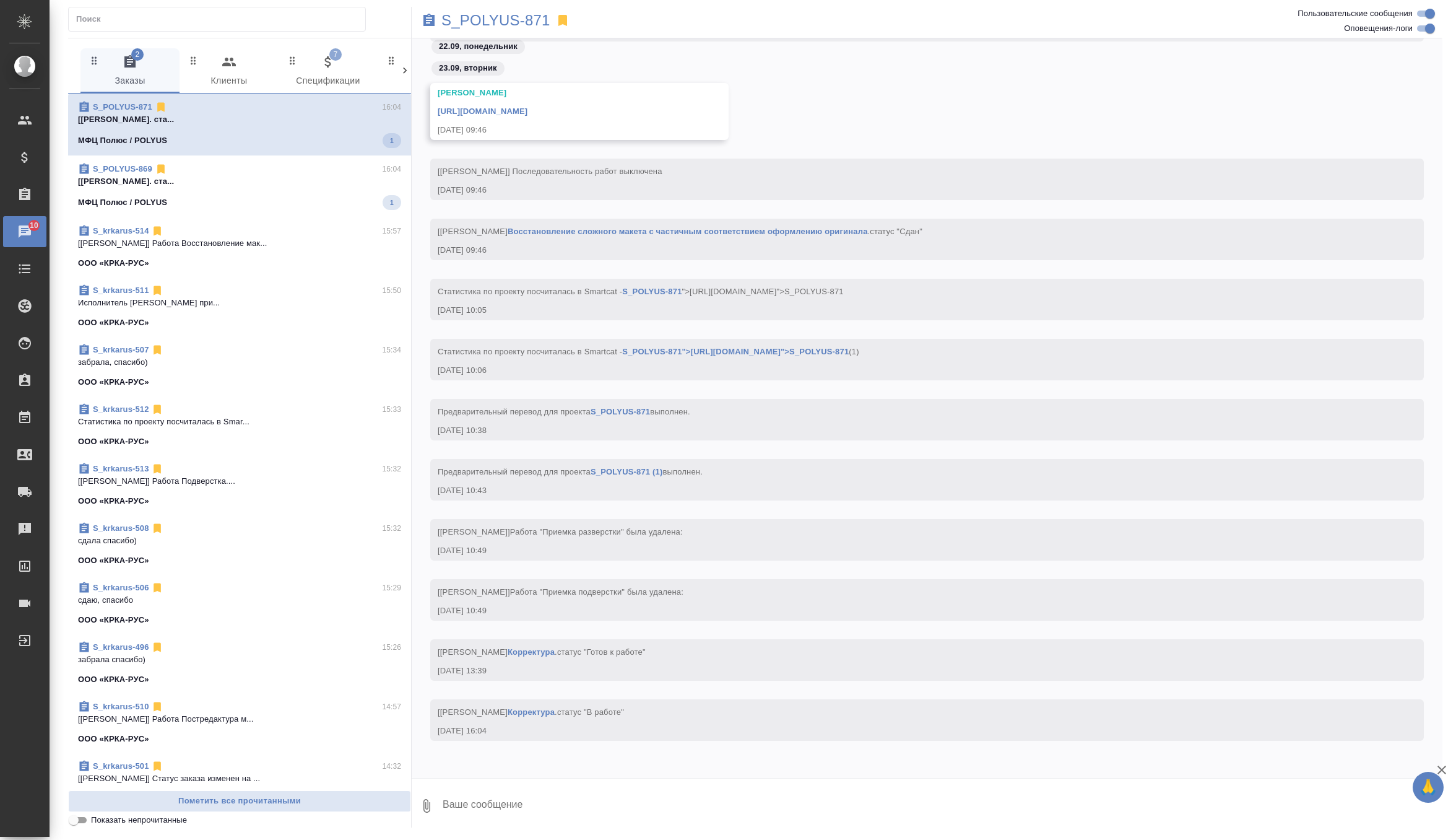
scroll to position [35382, 0]
click at [329, 203] on div "МФЦ Полюс / POLYUS 1" at bounding box center [239, 203] width 323 height 15
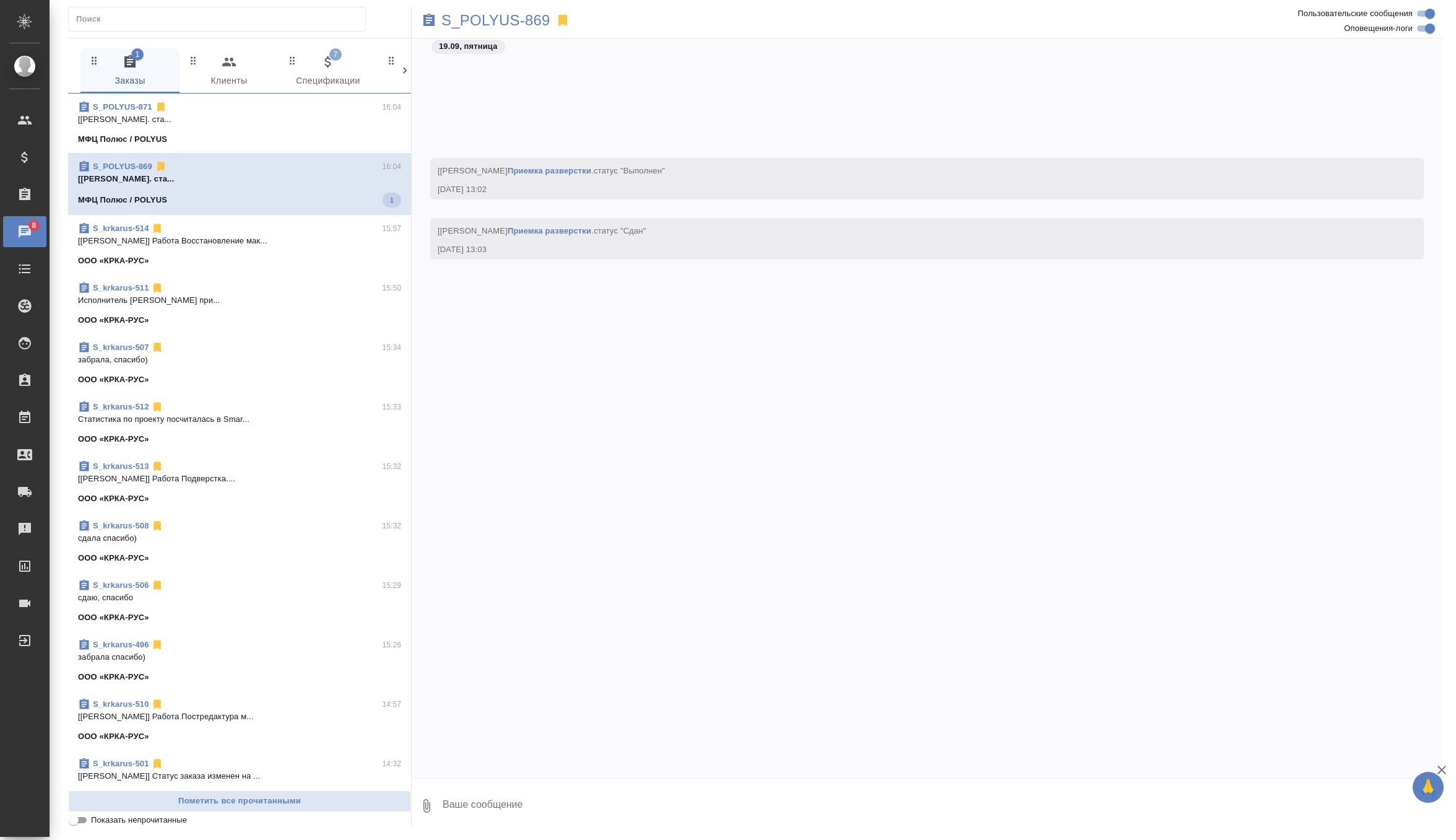
scroll to position [49443, 0]
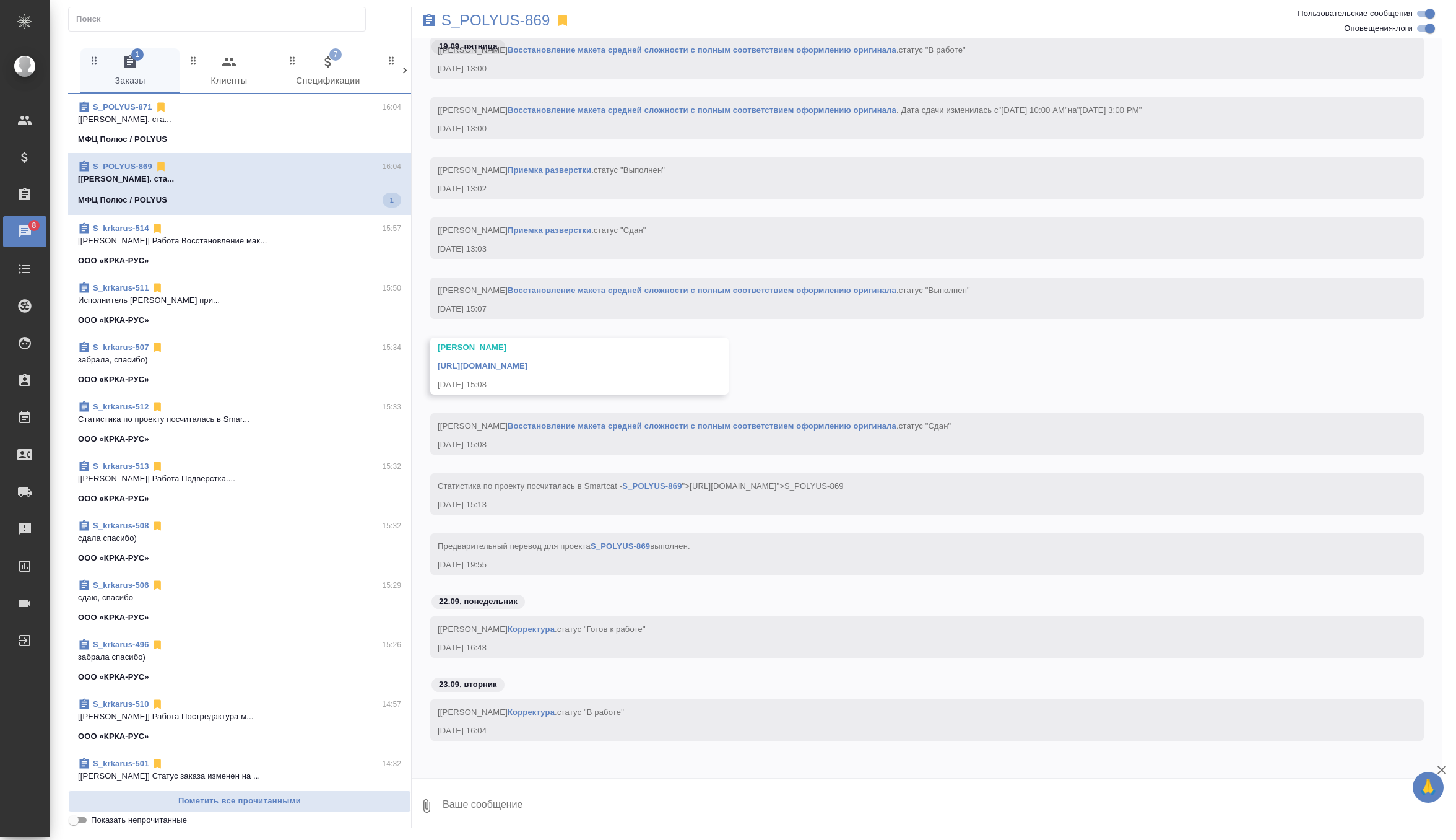
click at [332, 139] on div "МФЦ Полюс / POLYUS" at bounding box center [239, 139] width 323 height 12
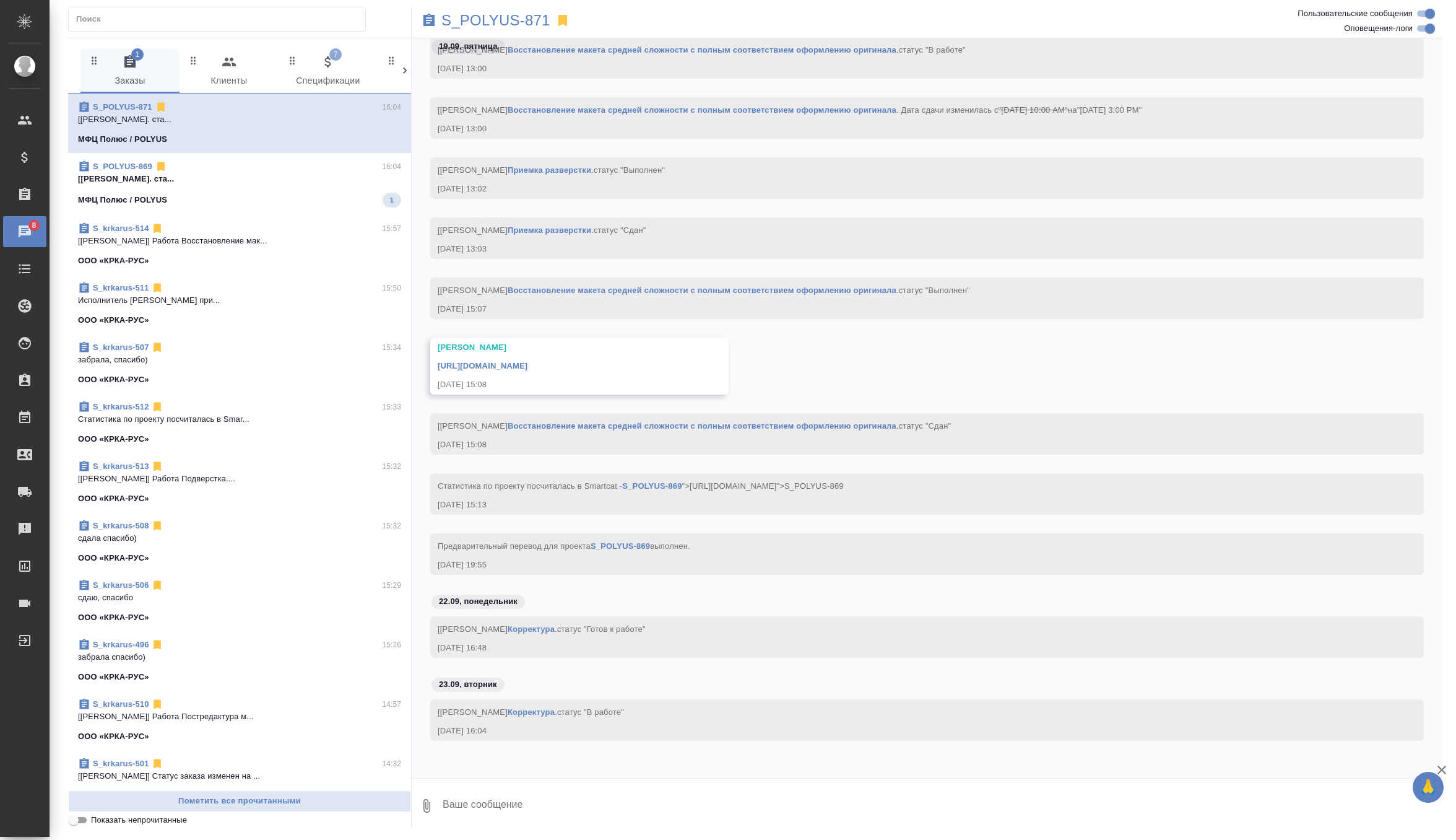
scroll to position [35382, 0]
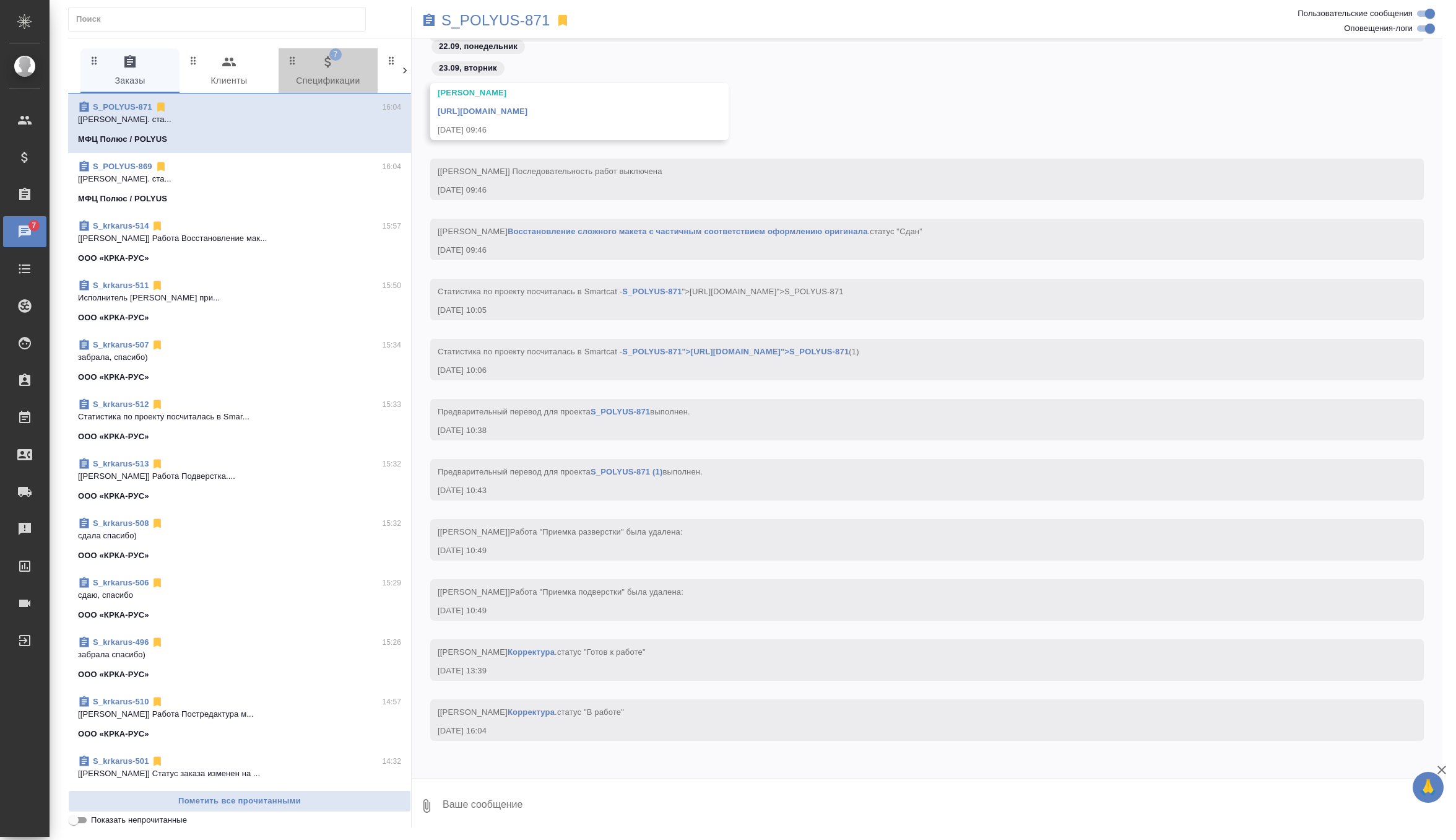
click at [359, 75] on span "7 Спецификации" at bounding box center [327, 71] width 84 height 34
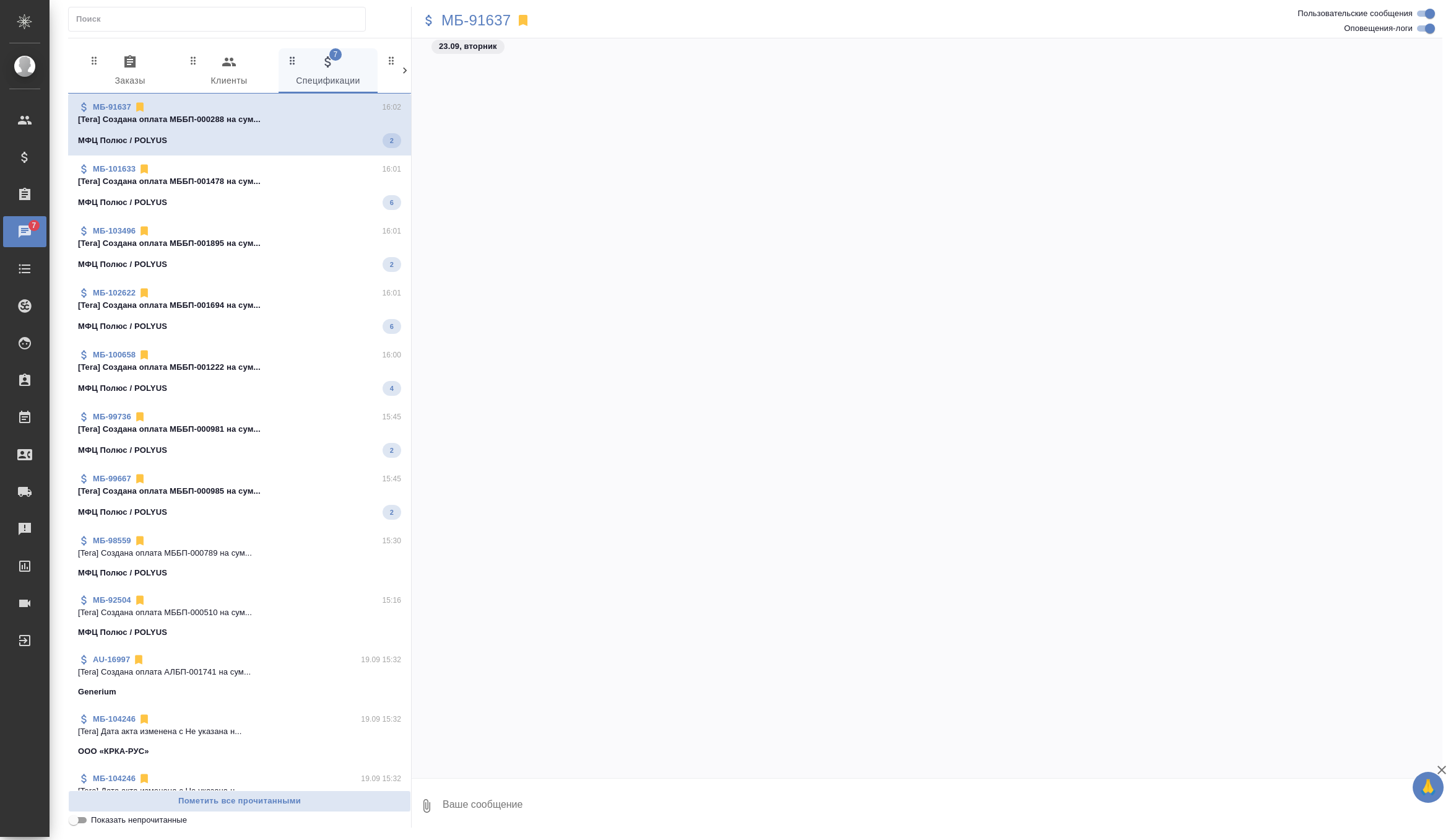
scroll to position [45089, 0]
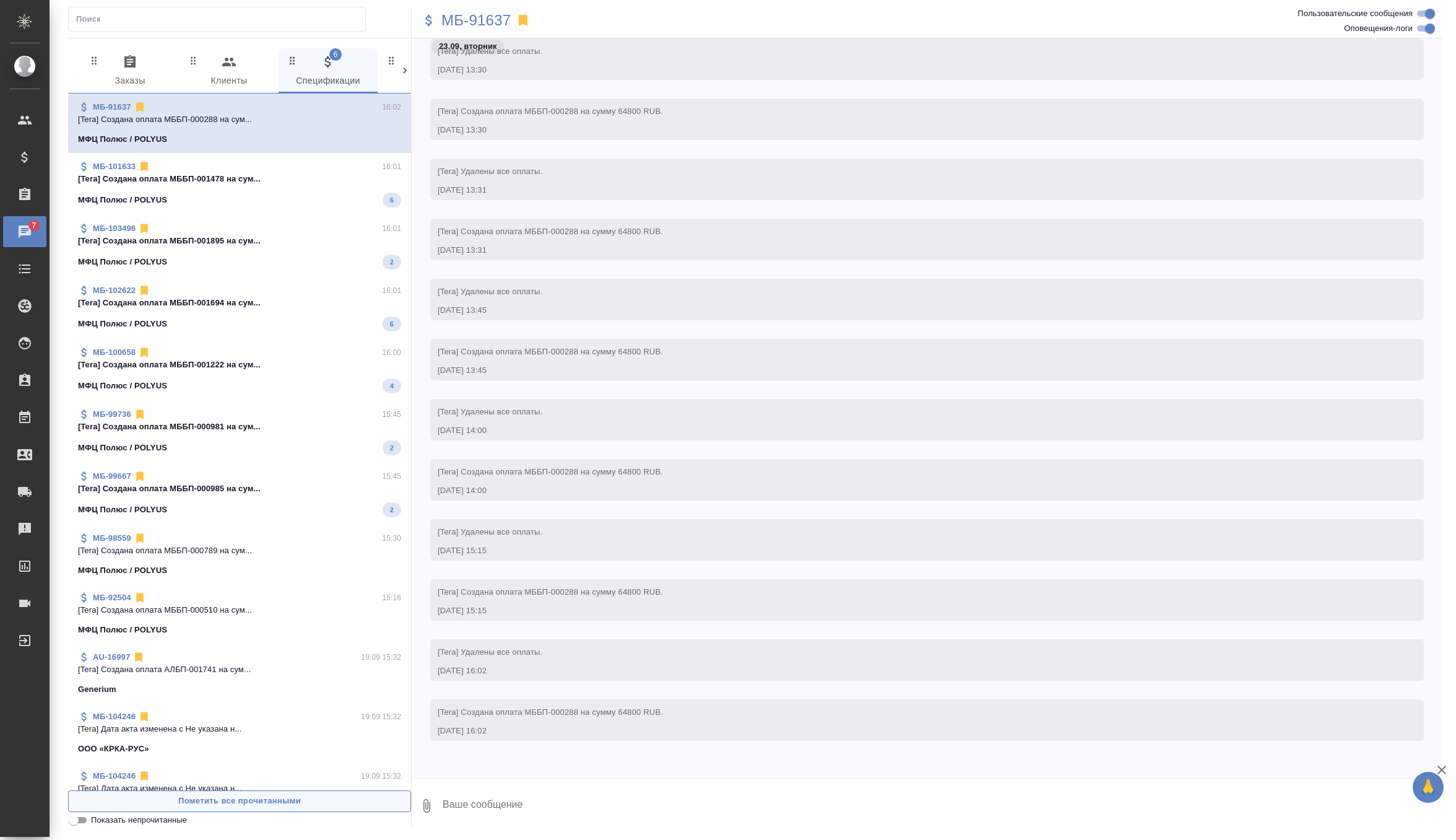
click at [222, 806] on span "Пометить все прочитанными" at bounding box center [239, 802] width 329 height 14
click at [141, 73] on span "0 Заказы" at bounding box center [130, 71] width 84 height 34
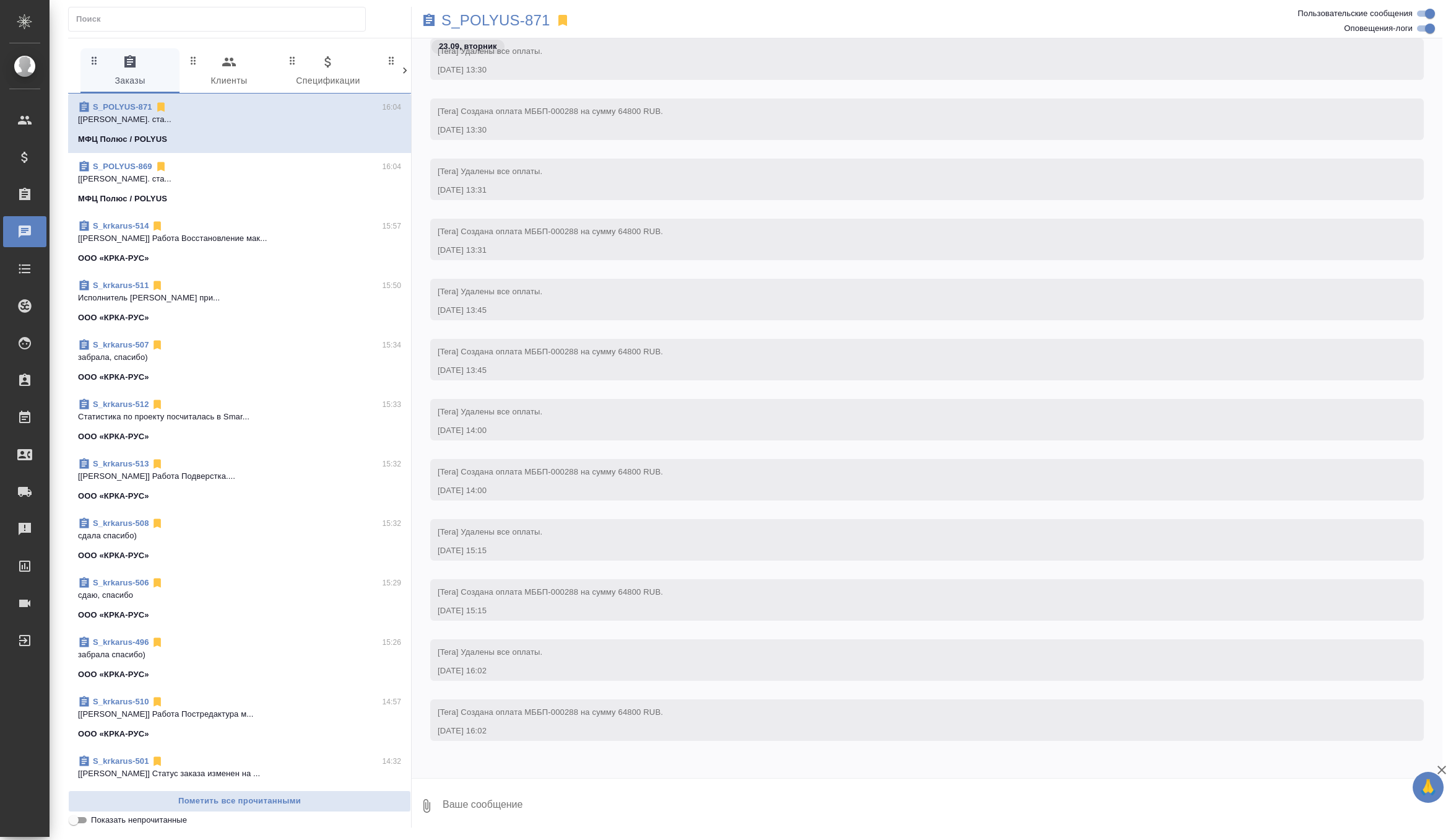
scroll to position [34663, 0]
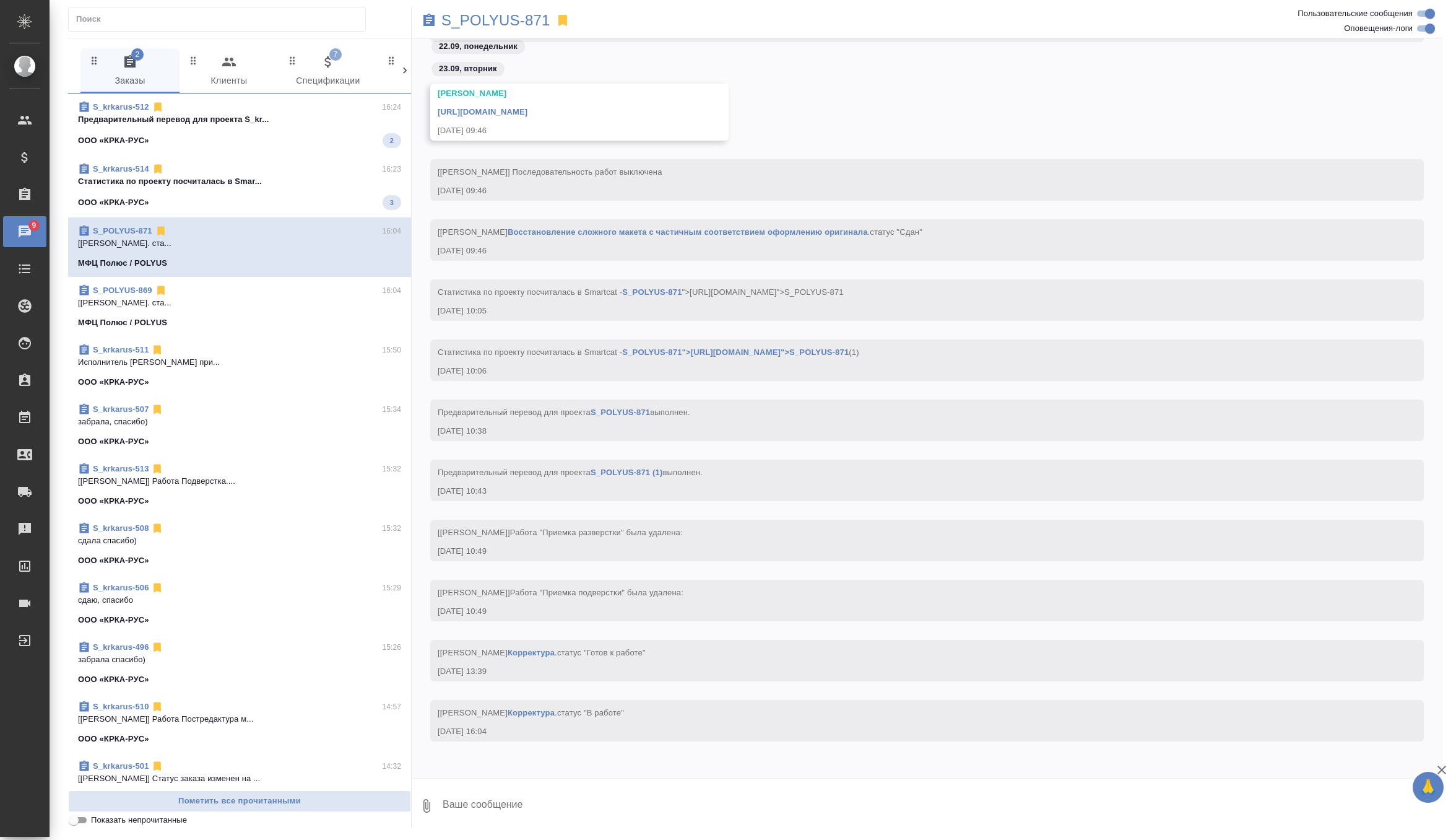
click at [321, 131] on span "S_krkarus-512 16:24 Предварительный перевод для проекта S_kr... ООО «КРКА-РУС» 2" at bounding box center [239, 124] width 323 height 47
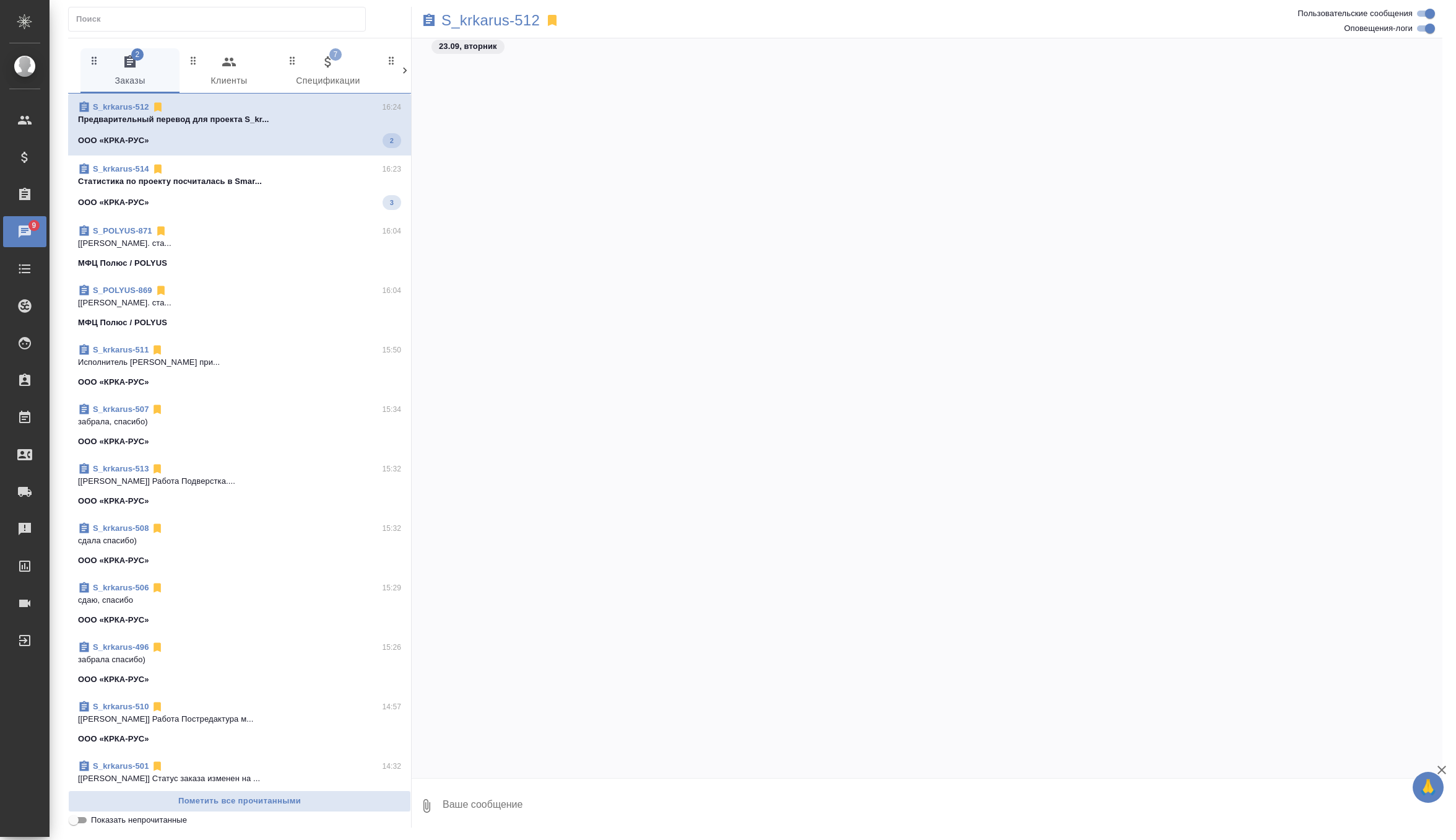
scroll to position [43612, 0]
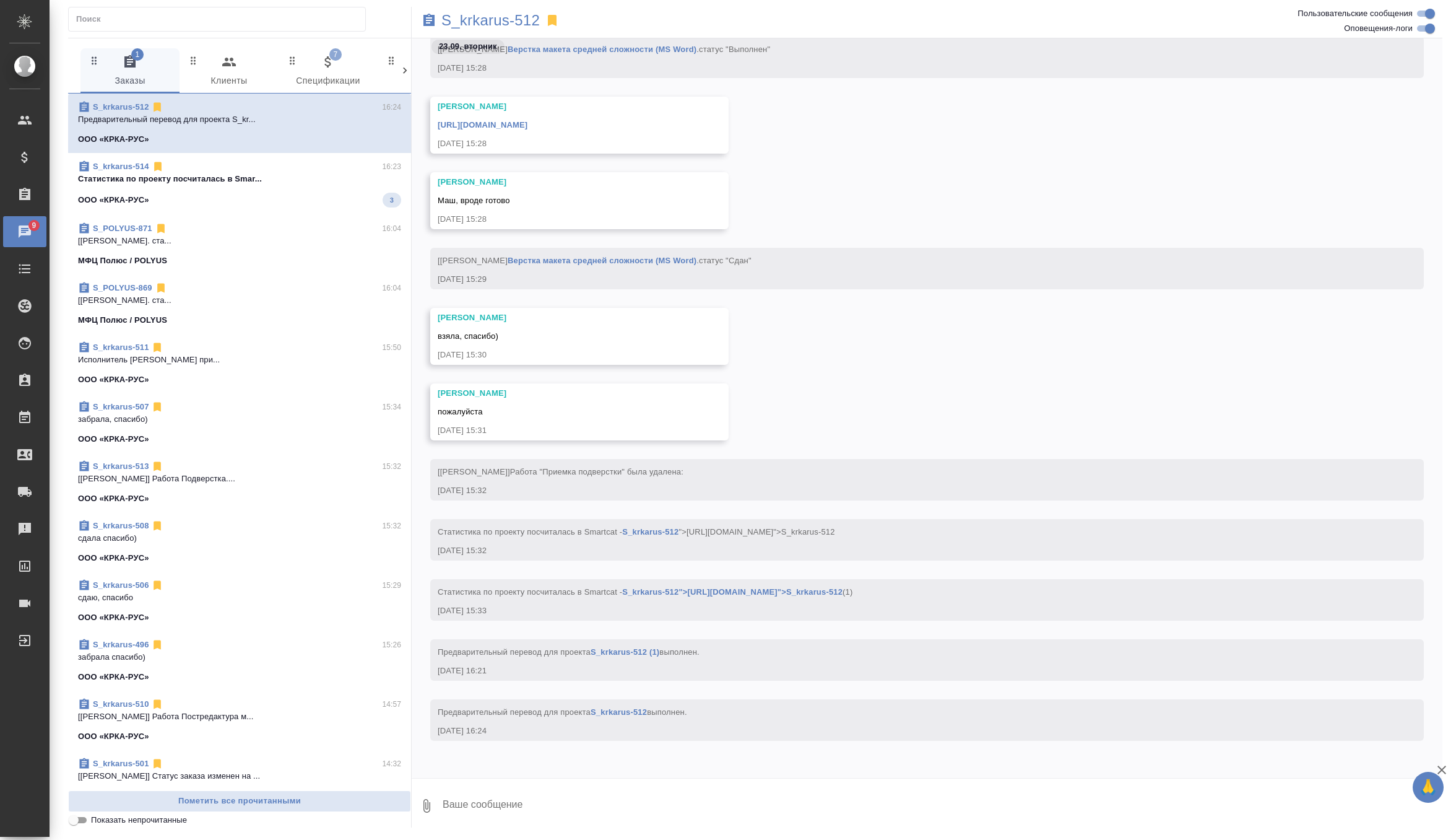
click at [310, 207] on div "ООО «КРКА-РУС» 3" at bounding box center [239, 200] width 323 height 15
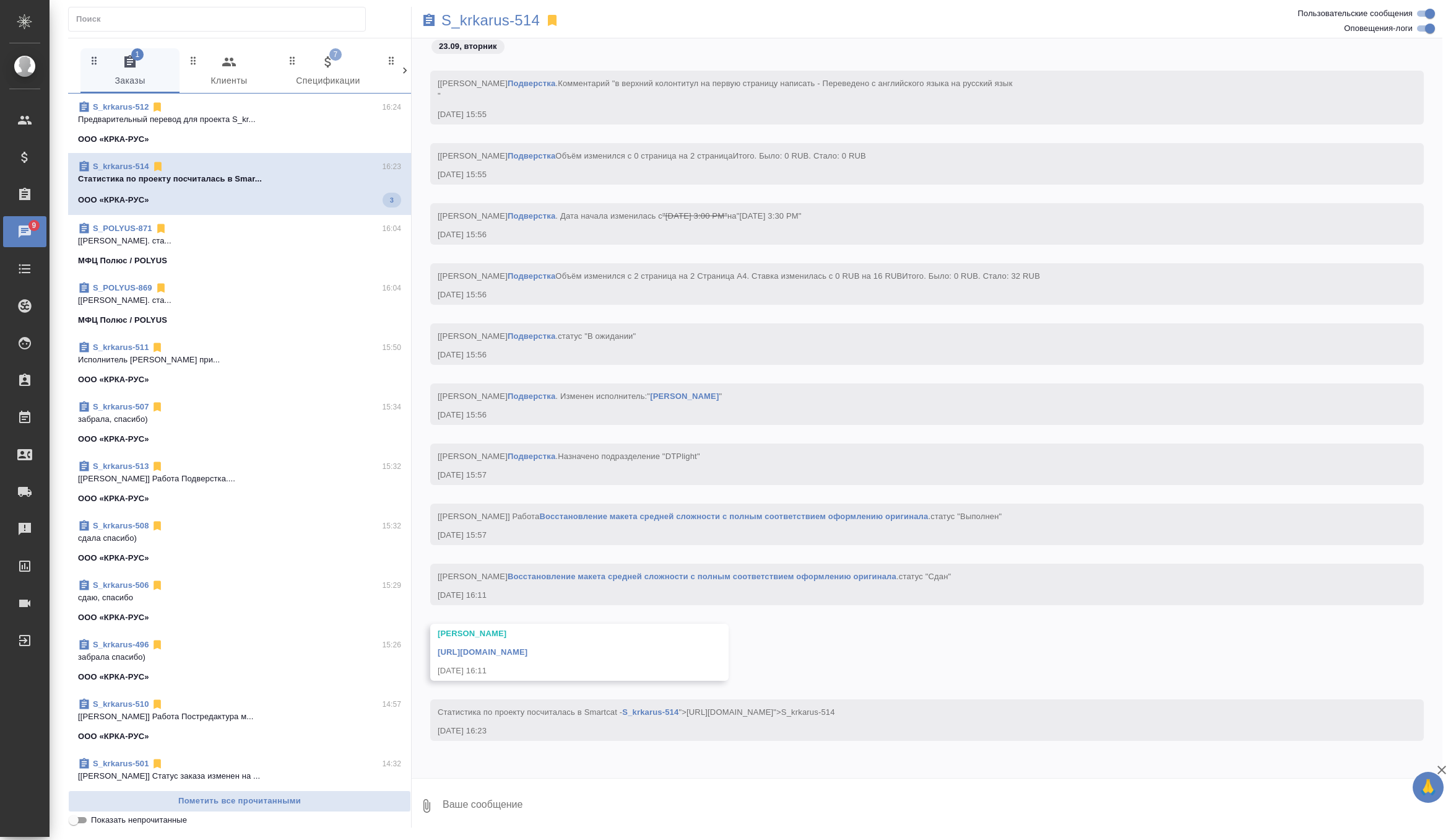
scroll to position [17023, 0]
click at [329, 74] on span "7 Спецификации" at bounding box center [327, 71] width 84 height 34
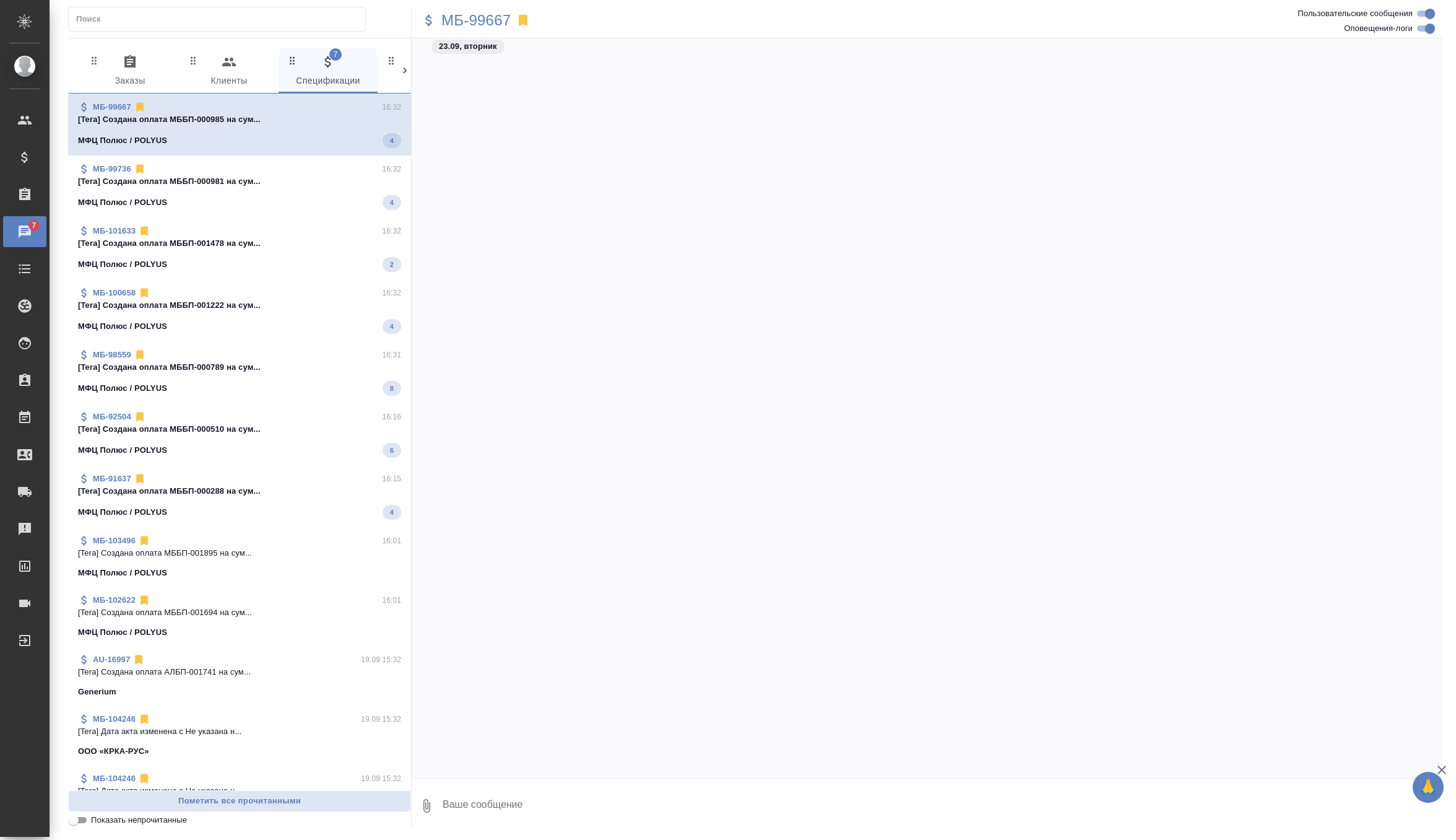
scroll to position [45080, 0]
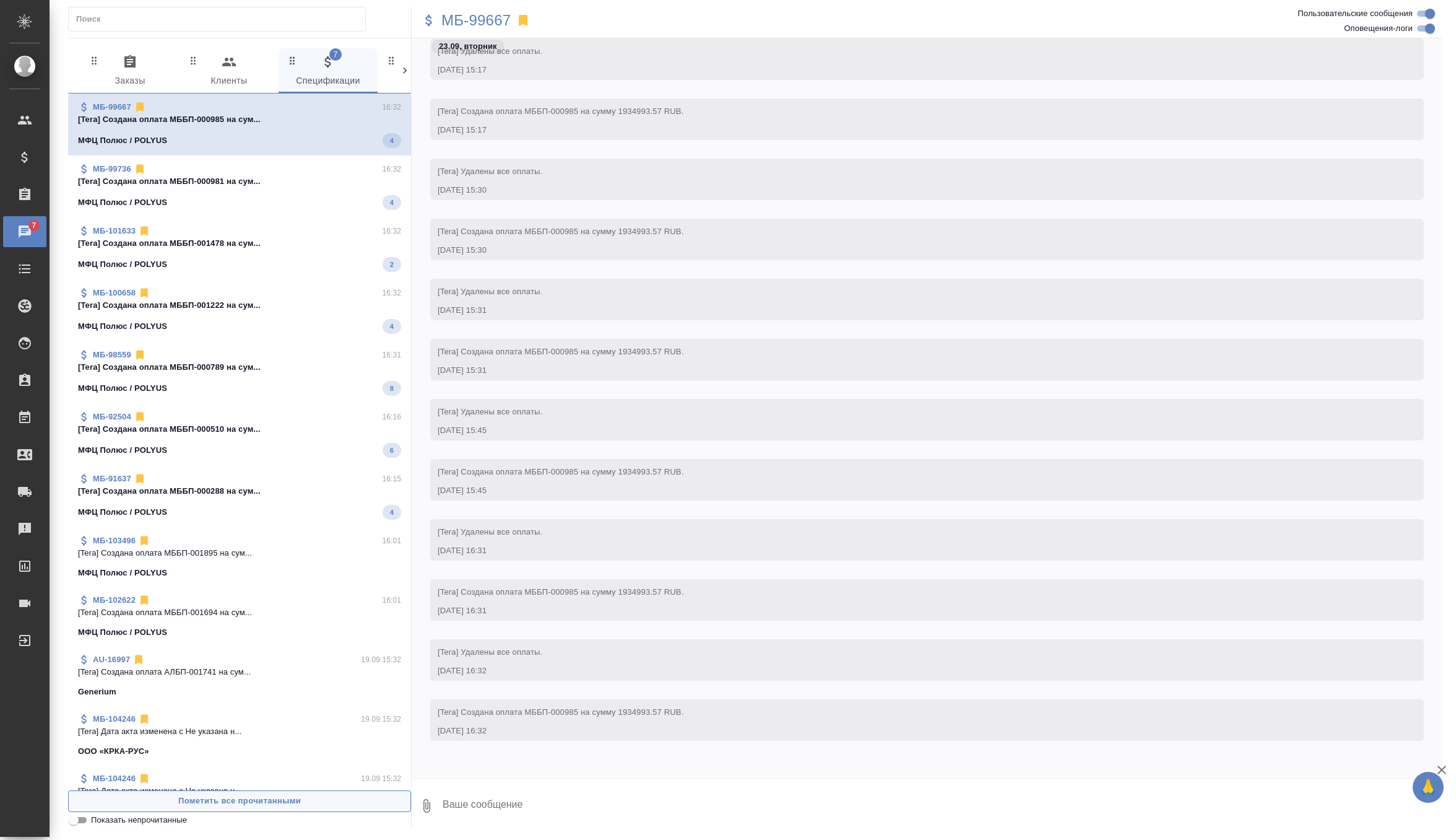
click at [176, 801] on span "Пометить все прочитанными" at bounding box center [239, 802] width 329 height 14
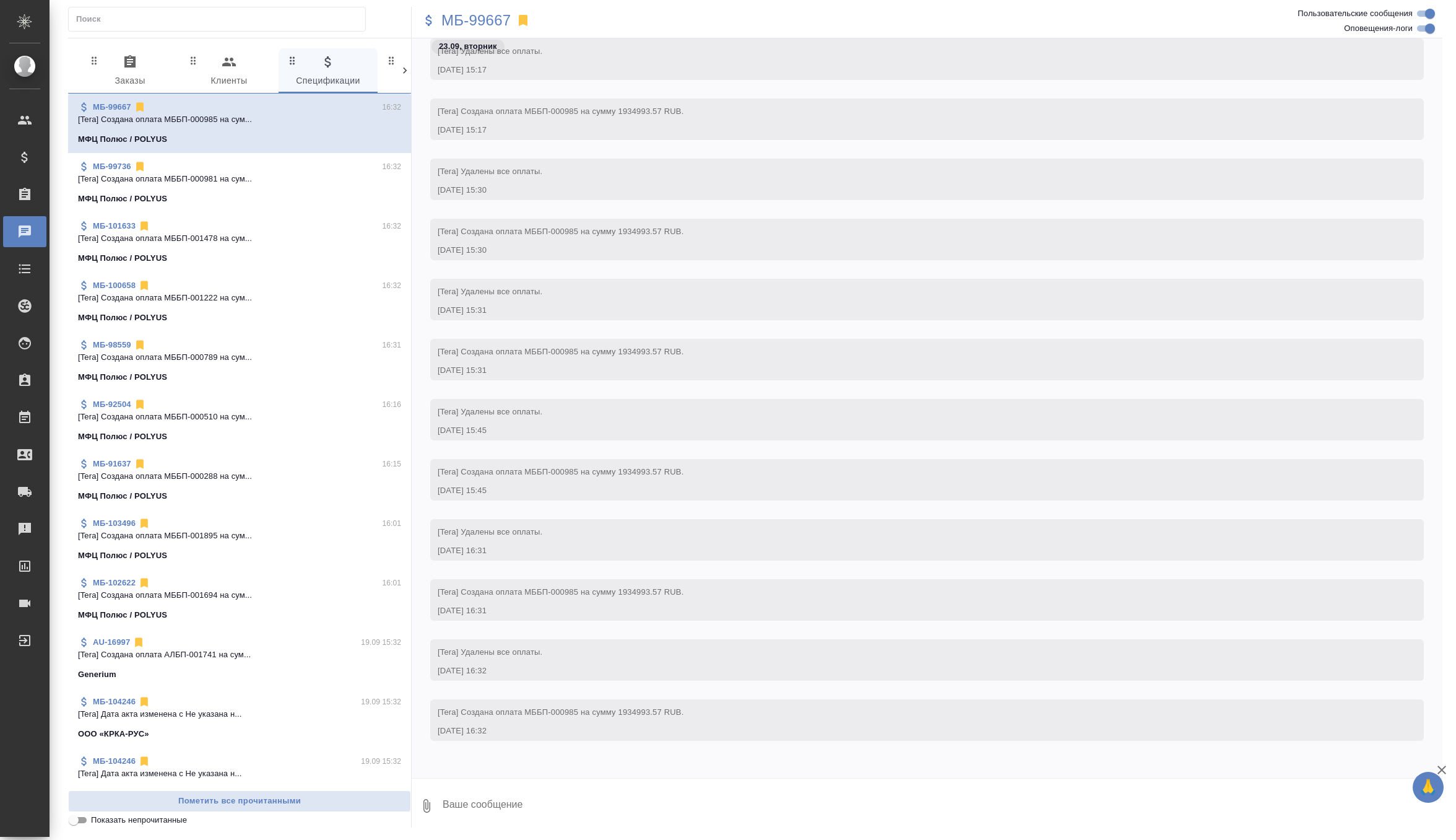
click at [127, 72] on span "0 Заказы" at bounding box center [130, 71] width 84 height 34
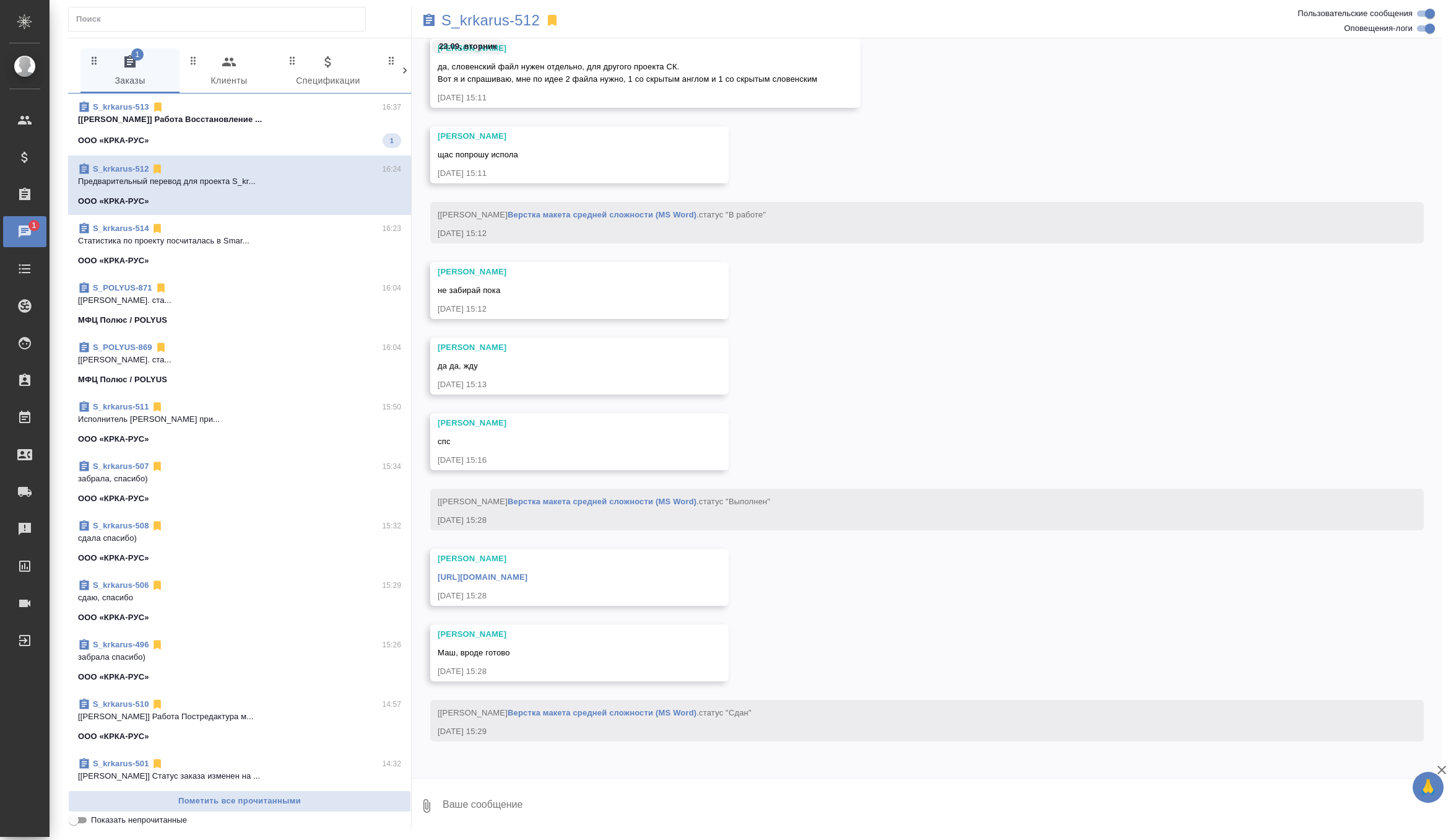
click at [269, 114] on p "[[PERSON_NAME]] Работа Восстановление ..." at bounding box center [239, 119] width 323 height 12
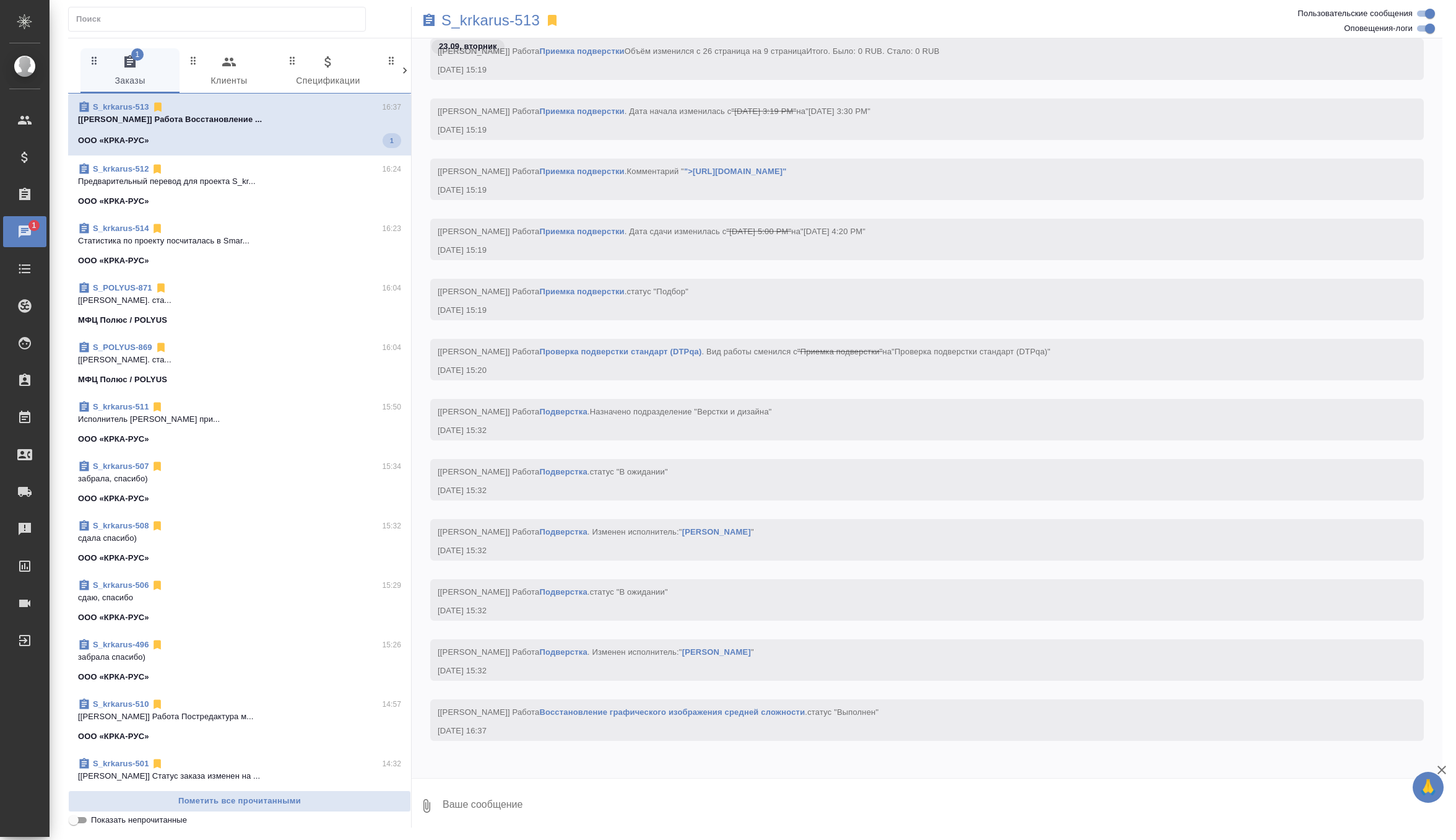
scroll to position [59454, 0]
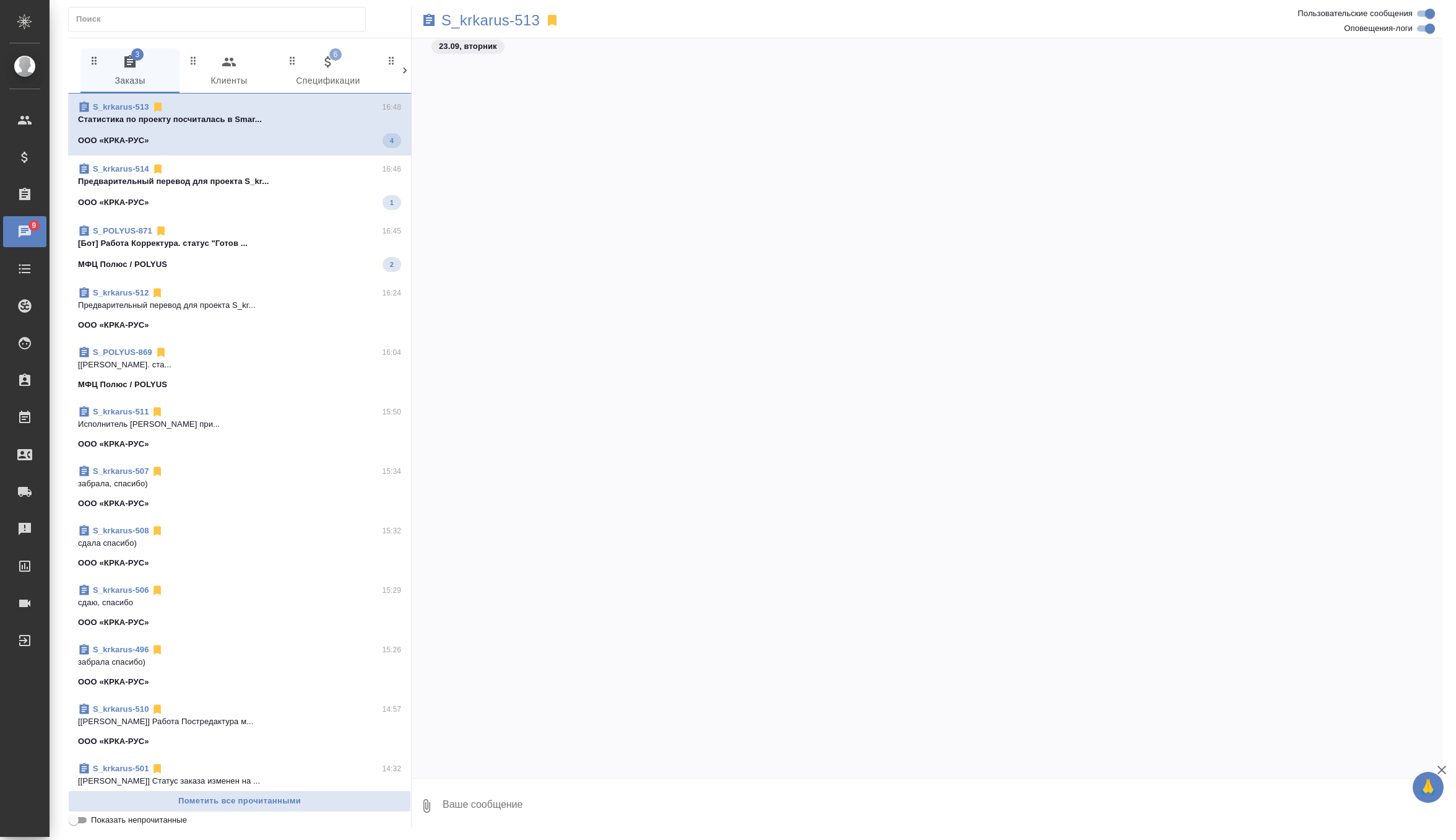
scroll to position [59738, 0]
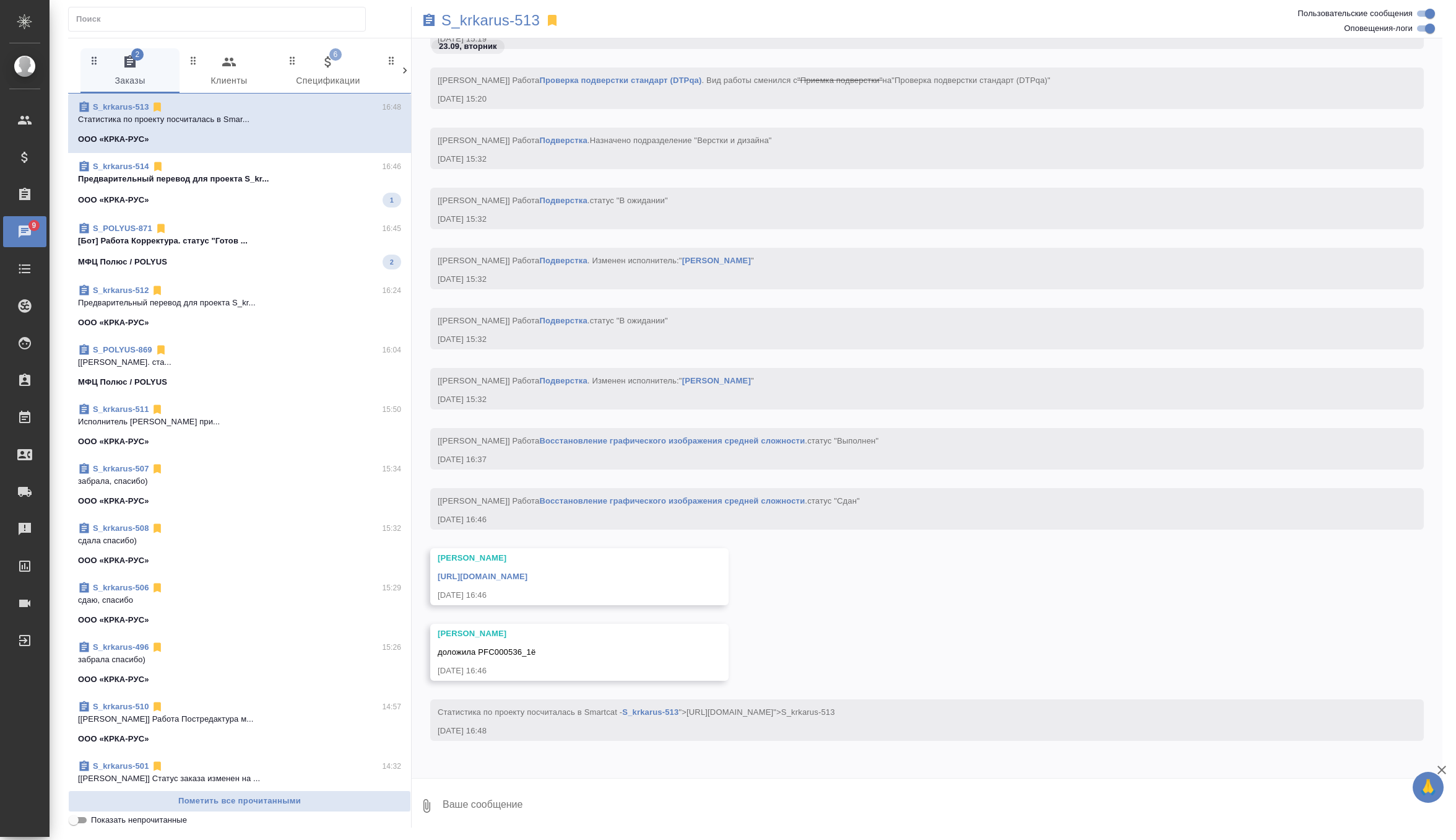
click at [346, 183] on p "Предварительный перевод для проекта S_kr..." at bounding box center [239, 179] width 323 height 12
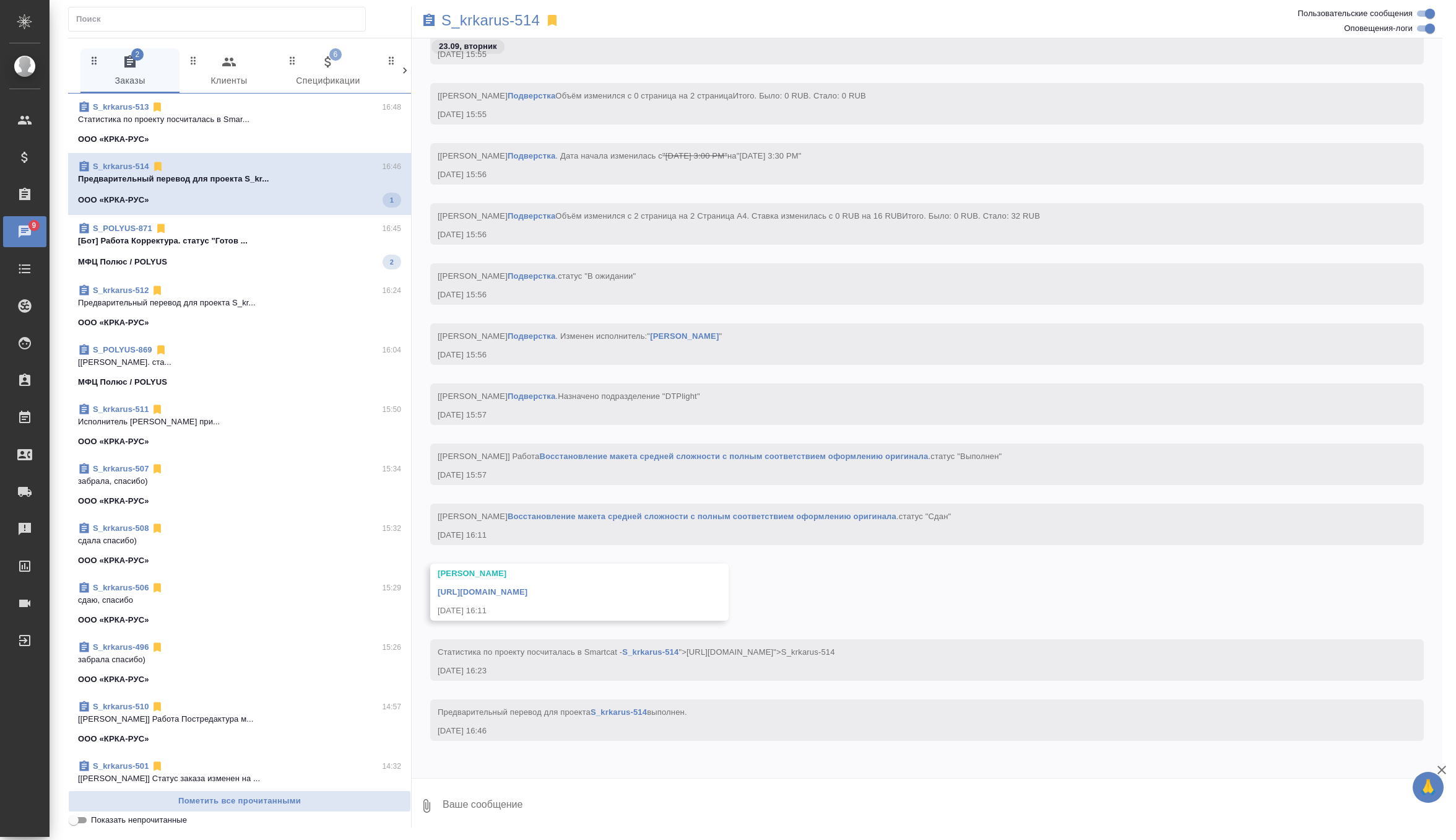
scroll to position [17031, 0]
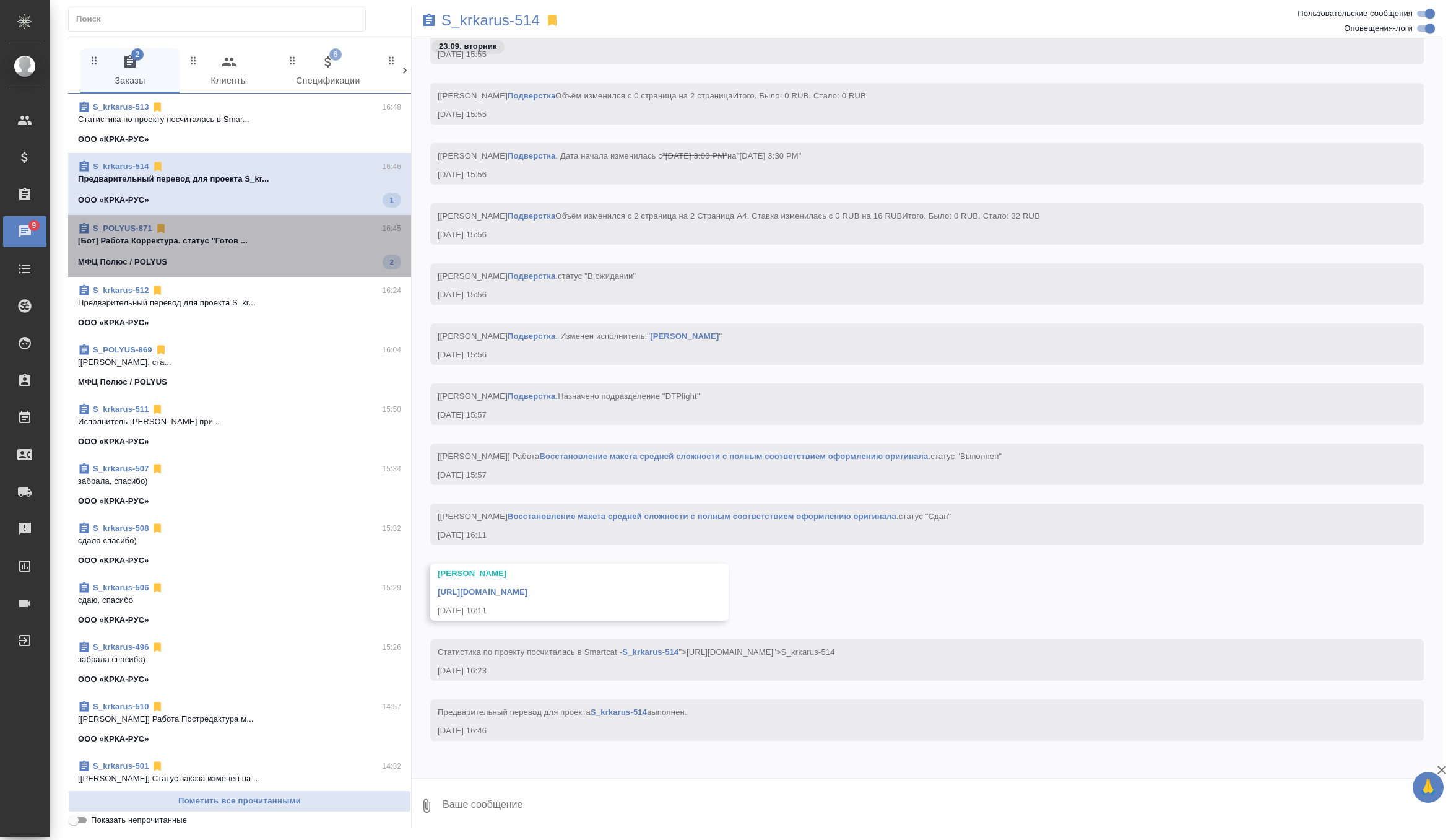
click at [315, 251] on span "S_POLYUS-871 16:45 [Бот] Работа Корректура. статус "Готов ... МФЦ Полюс / POLYU…" at bounding box center [239, 246] width 323 height 47
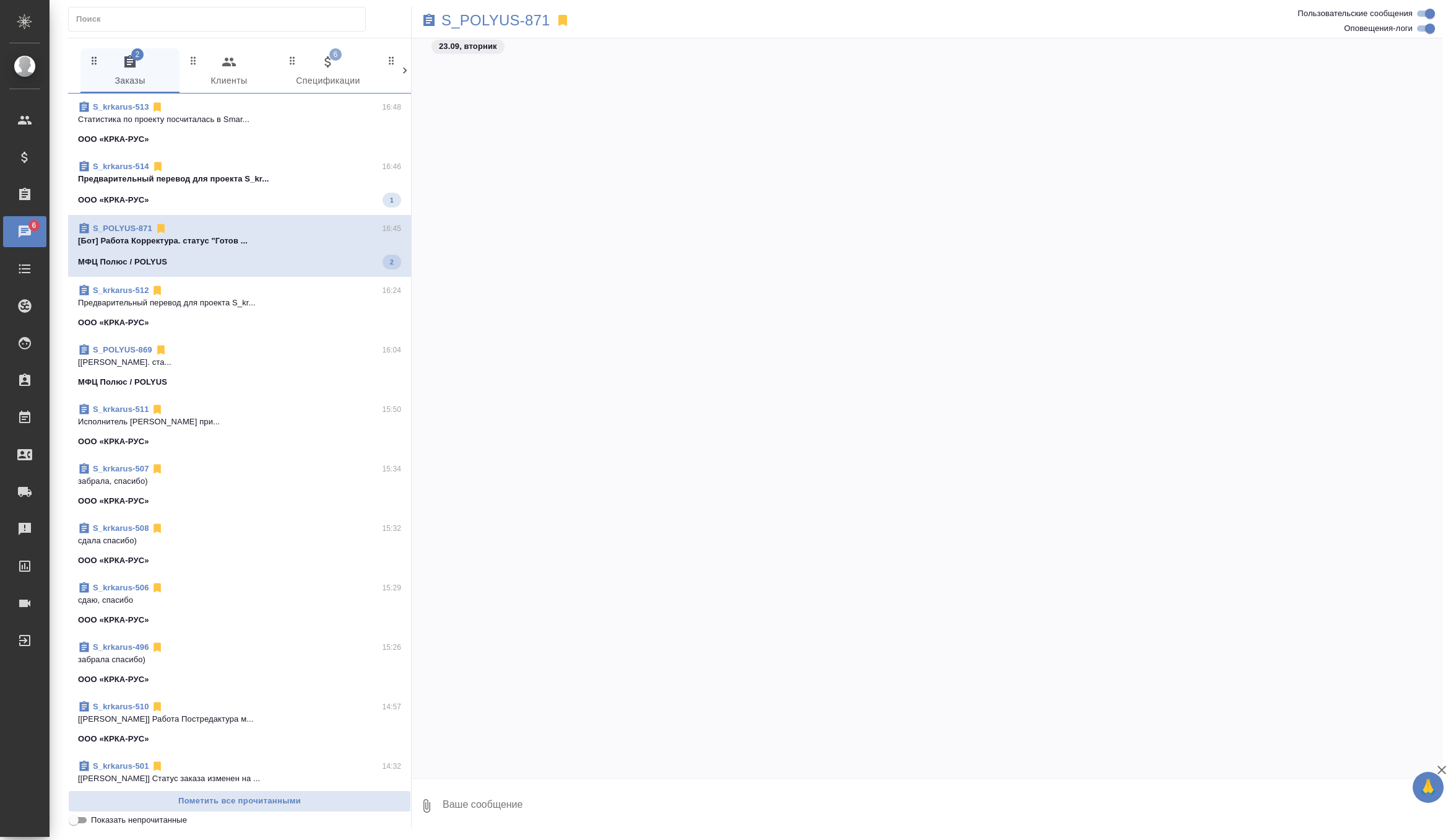
scroll to position [35566, 0]
